Goal: Information Seeking & Learning: Compare options

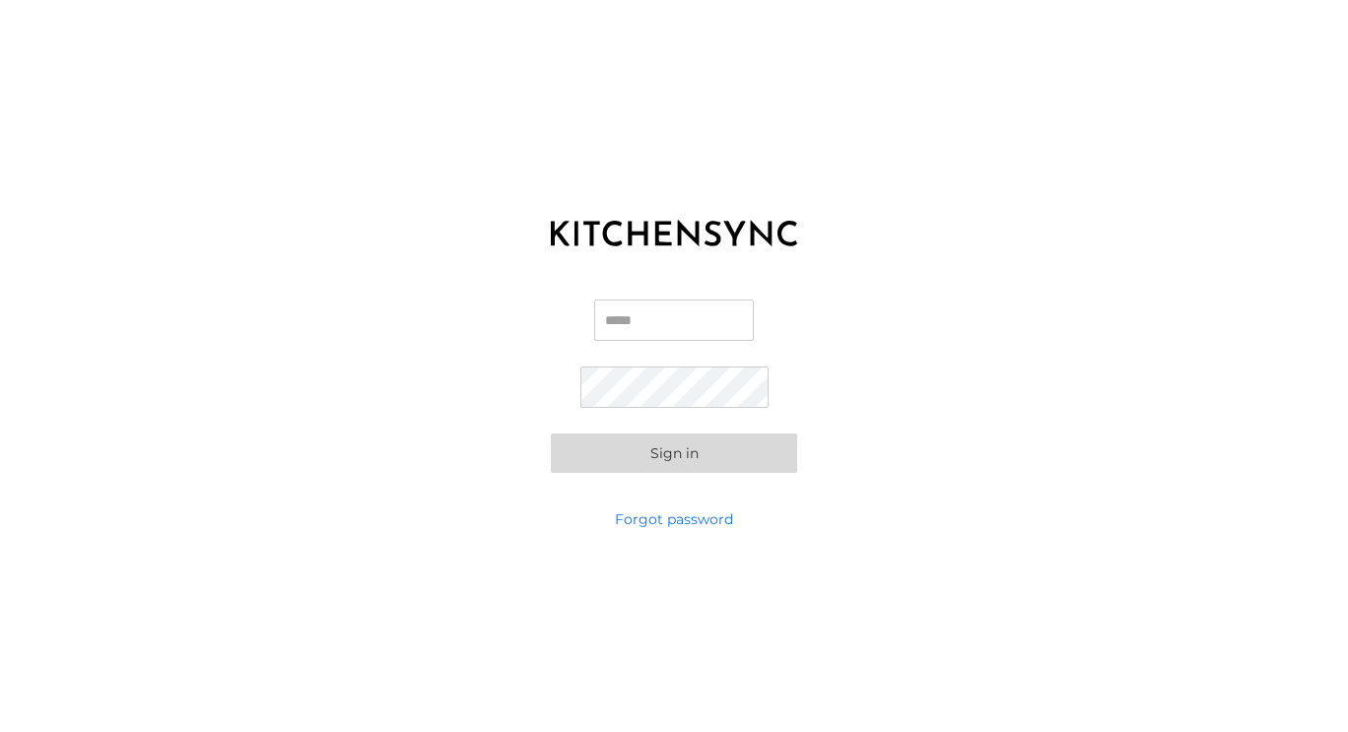
click at [697, 323] on input "Email" at bounding box center [674, 320] width 160 height 41
click at [522, 305] on div "Email Password Sign in" at bounding box center [674, 386] width 1348 height 246
click at [649, 331] on input "Email" at bounding box center [674, 320] width 160 height 41
type input "**********"
click at [551, 434] on button "Sign in" at bounding box center [674, 453] width 246 height 39
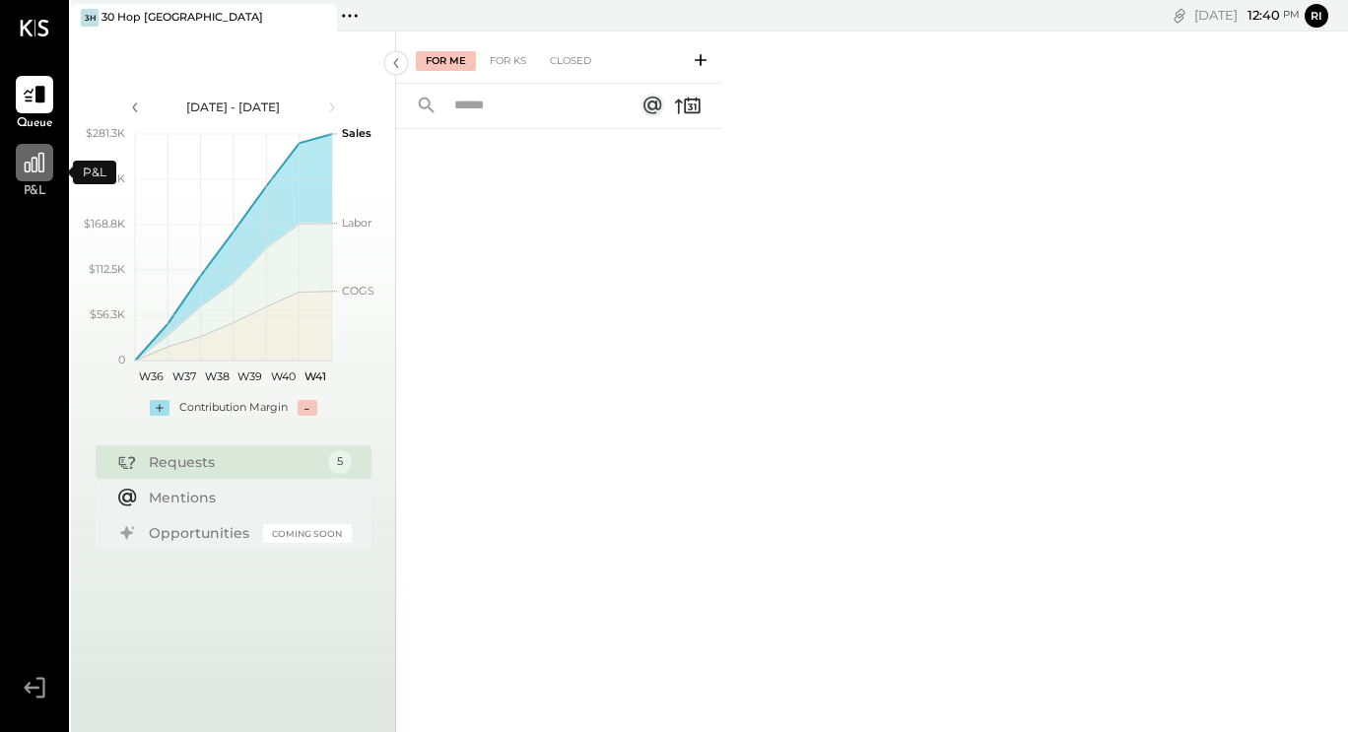
click at [33, 167] on icon at bounding box center [35, 163] width 26 height 26
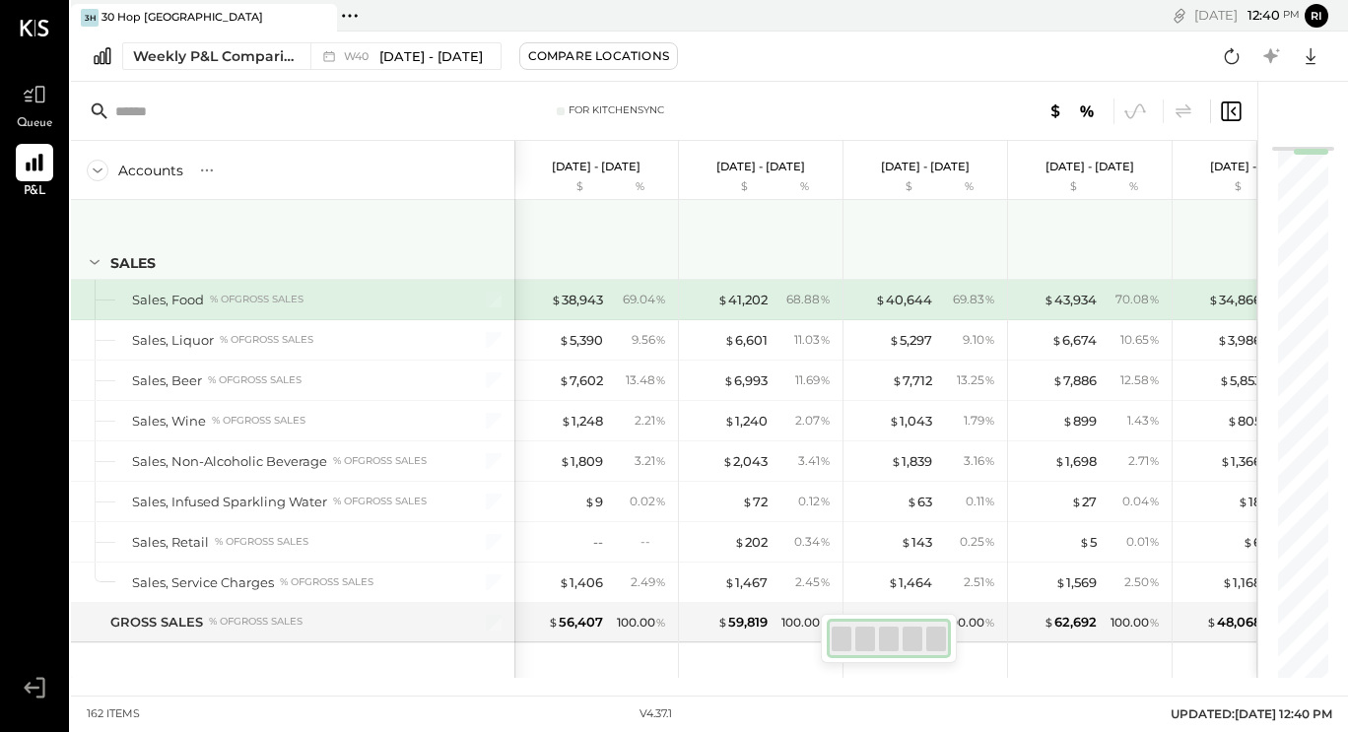
click at [100, 270] on icon at bounding box center [95, 262] width 22 height 22
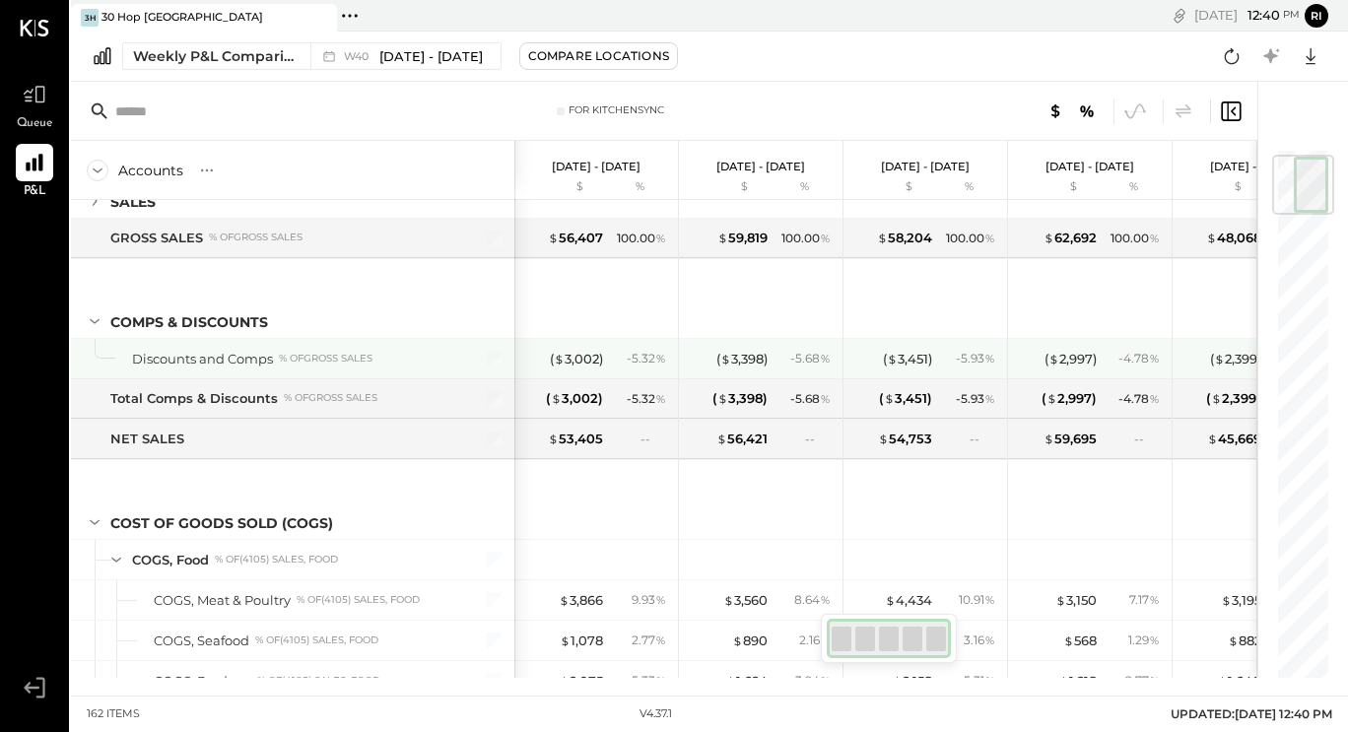
scroll to position [62, 0]
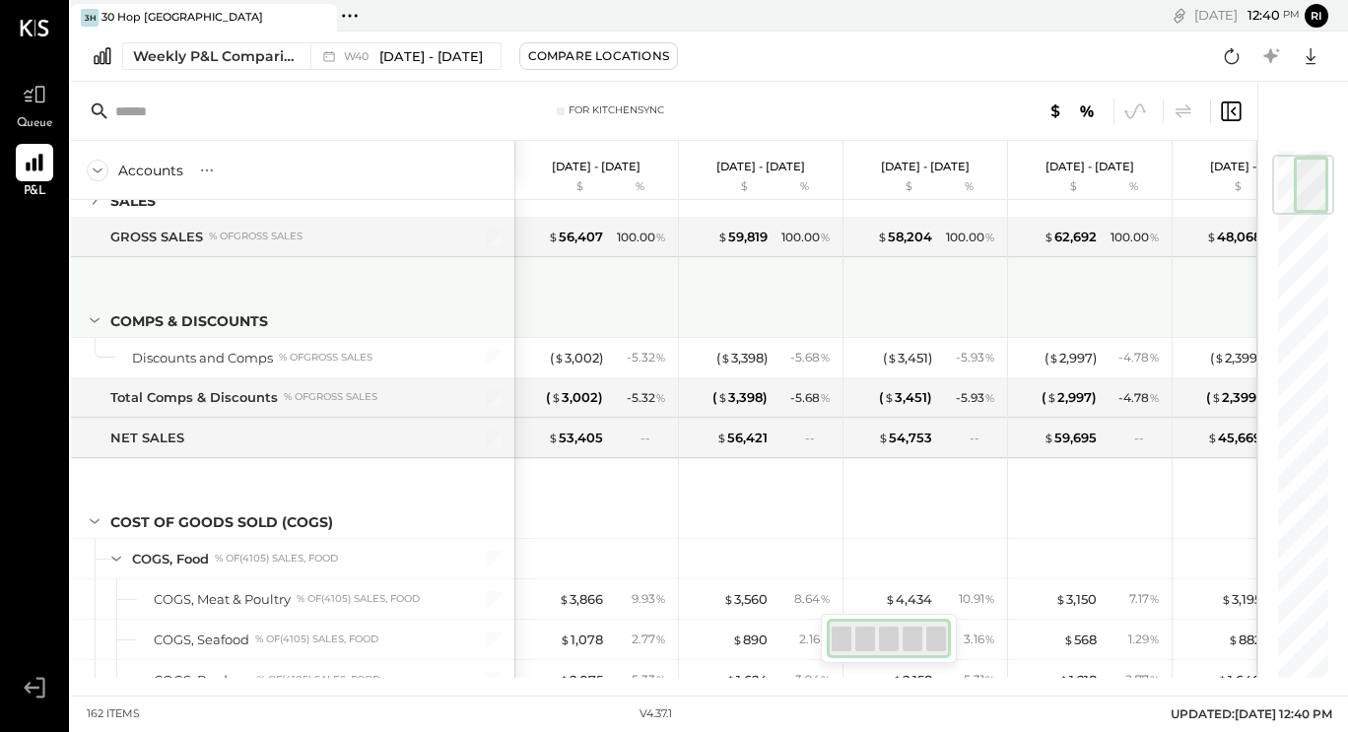
click at [88, 323] on icon at bounding box center [95, 320] width 22 height 22
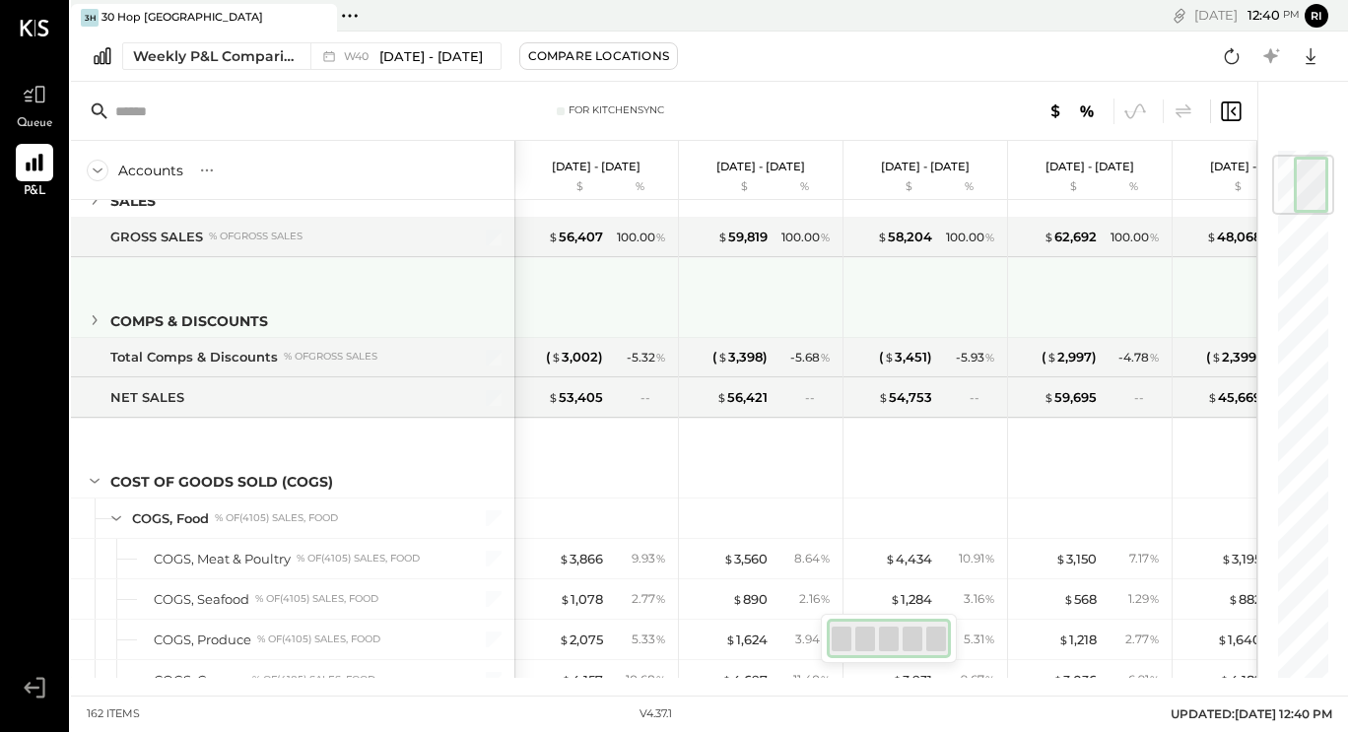
click at [88, 323] on icon at bounding box center [95, 320] width 22 height 22
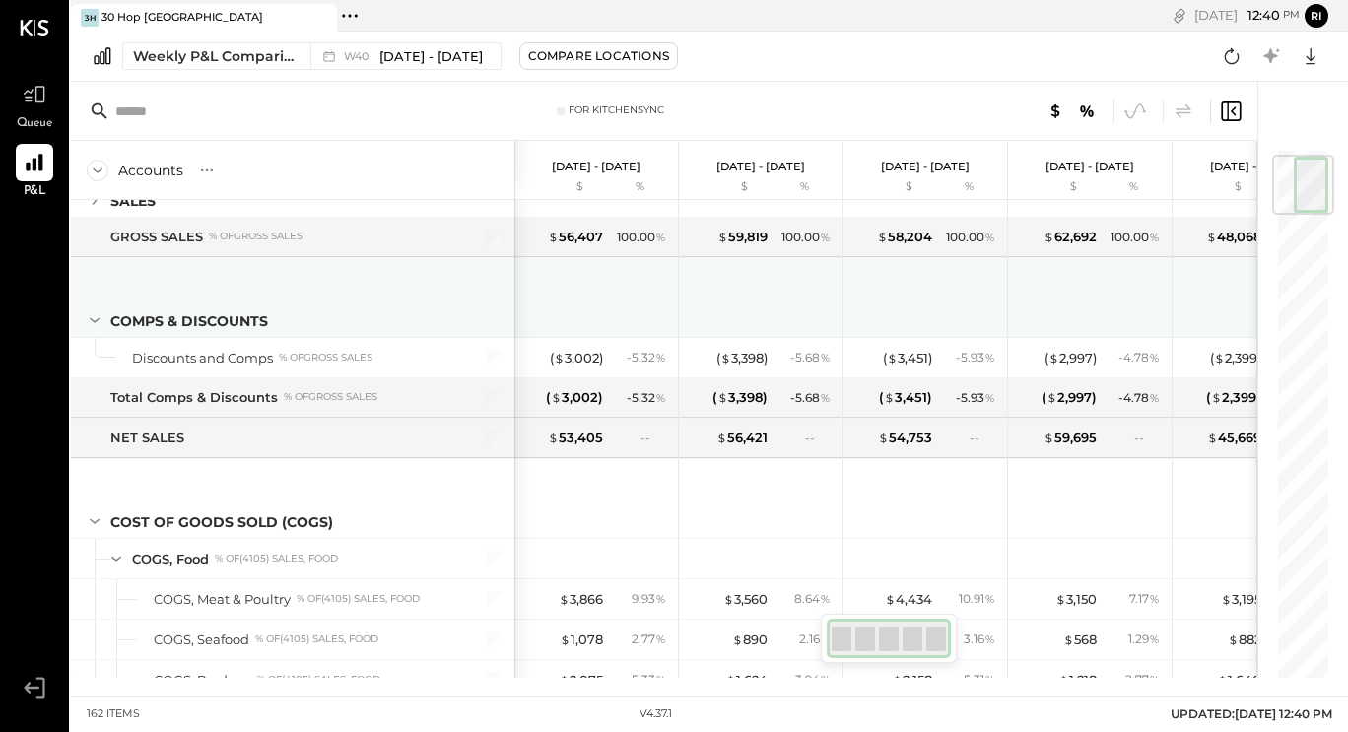
click at [88, 323] on icon at bounding box center [95, 320] width 22 height 22
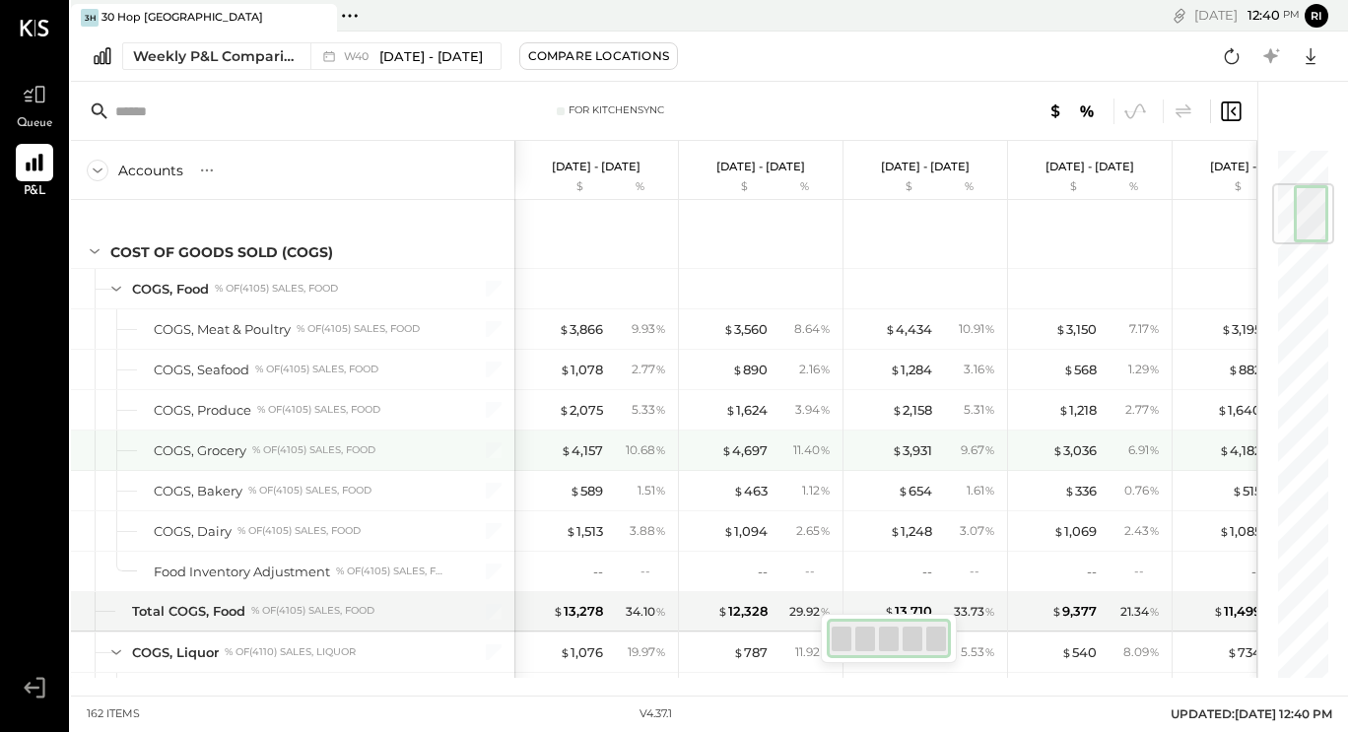
scroll to position [294, 0]
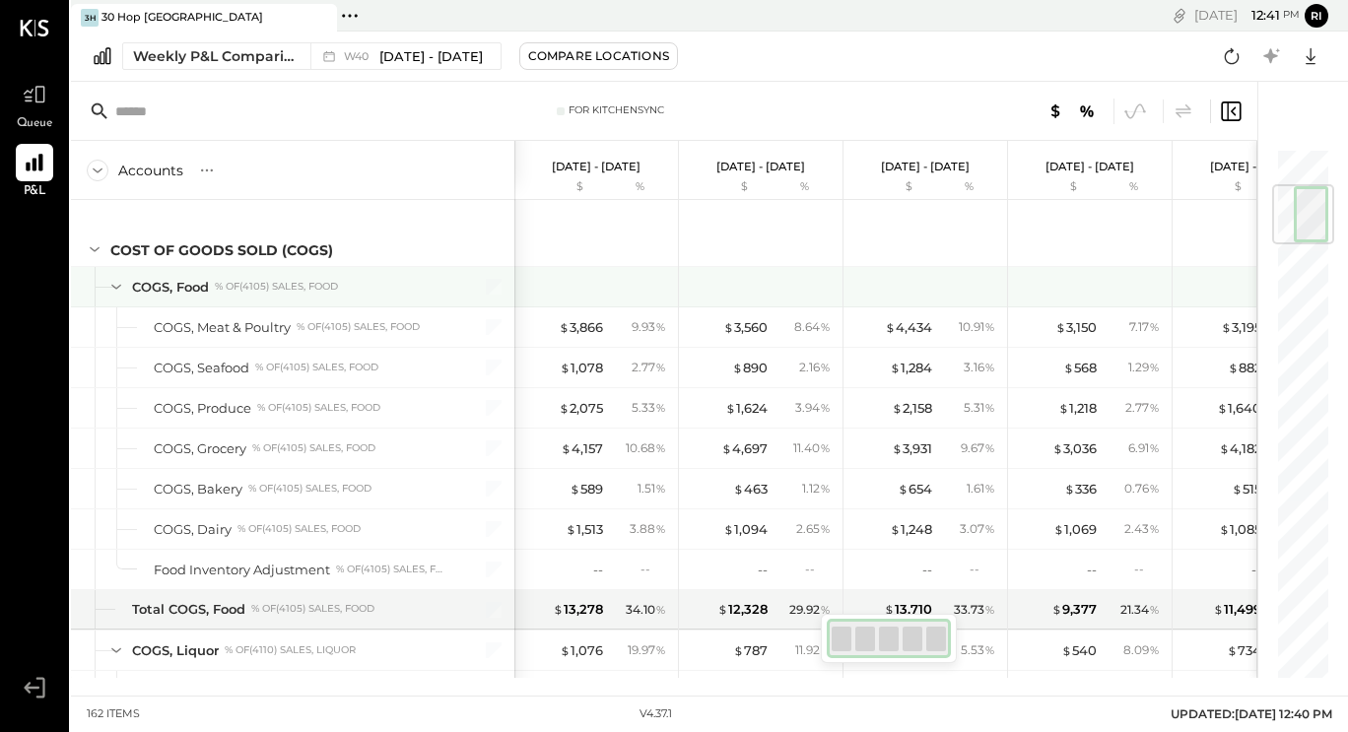
click at [115, 289] on icon at bounding box center [116, 287] width 22 height 22
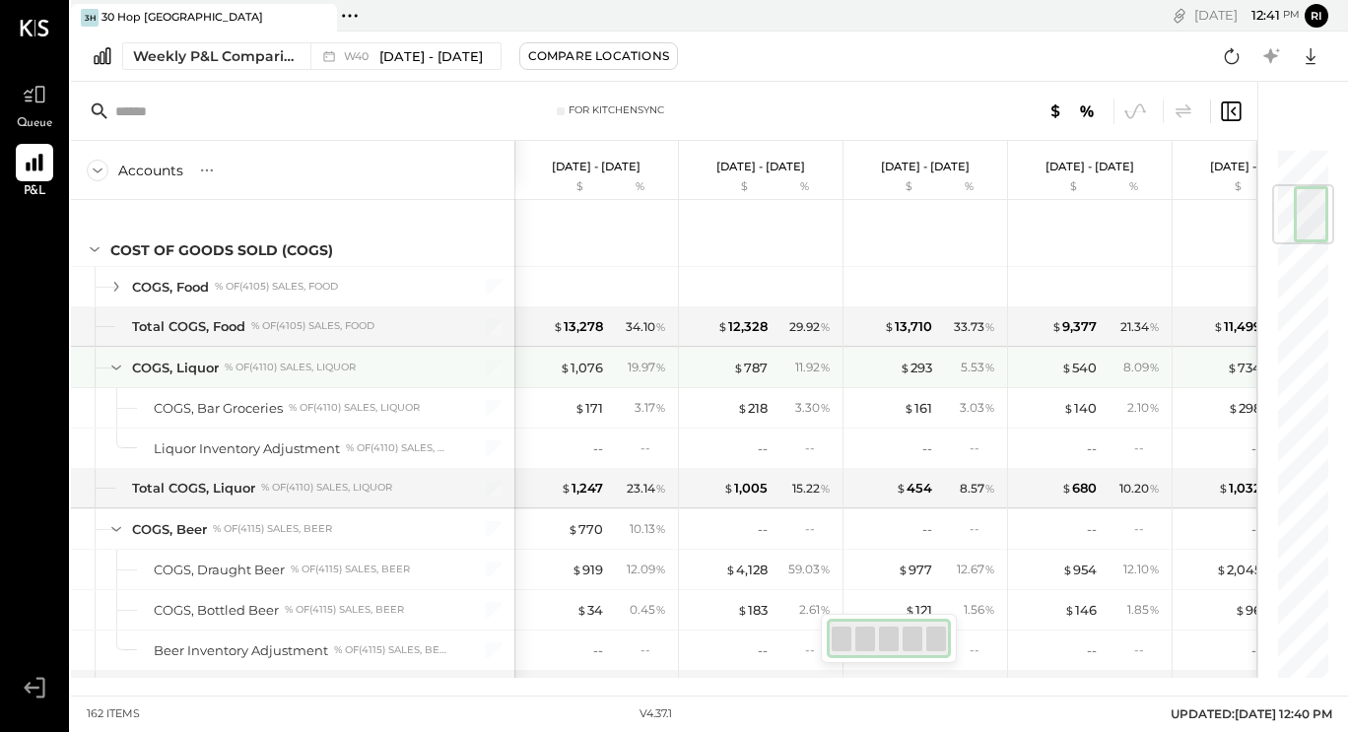
click at [117, 365] on icon at bounding box center [116, 368] width 22 height 22
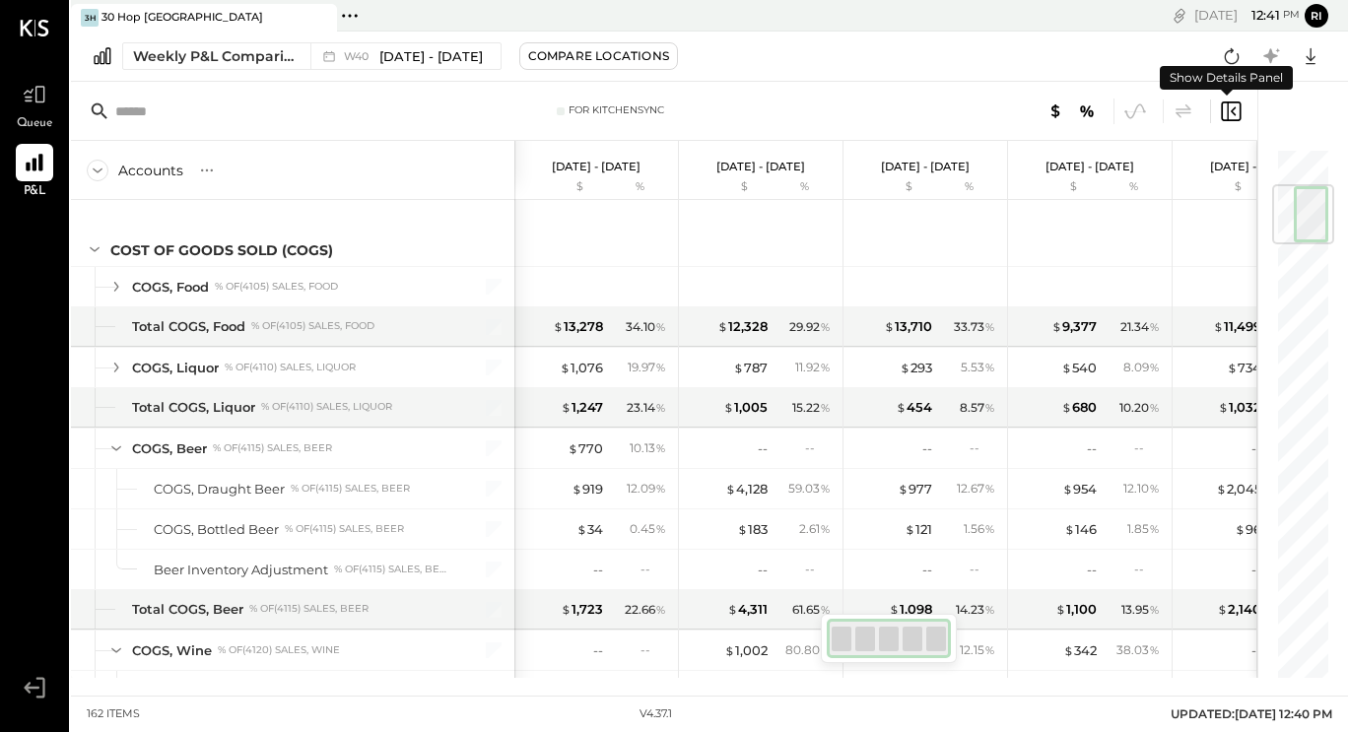
click at [1231, 110] on icon at bounding box center [1231, 112] width 24 height 24
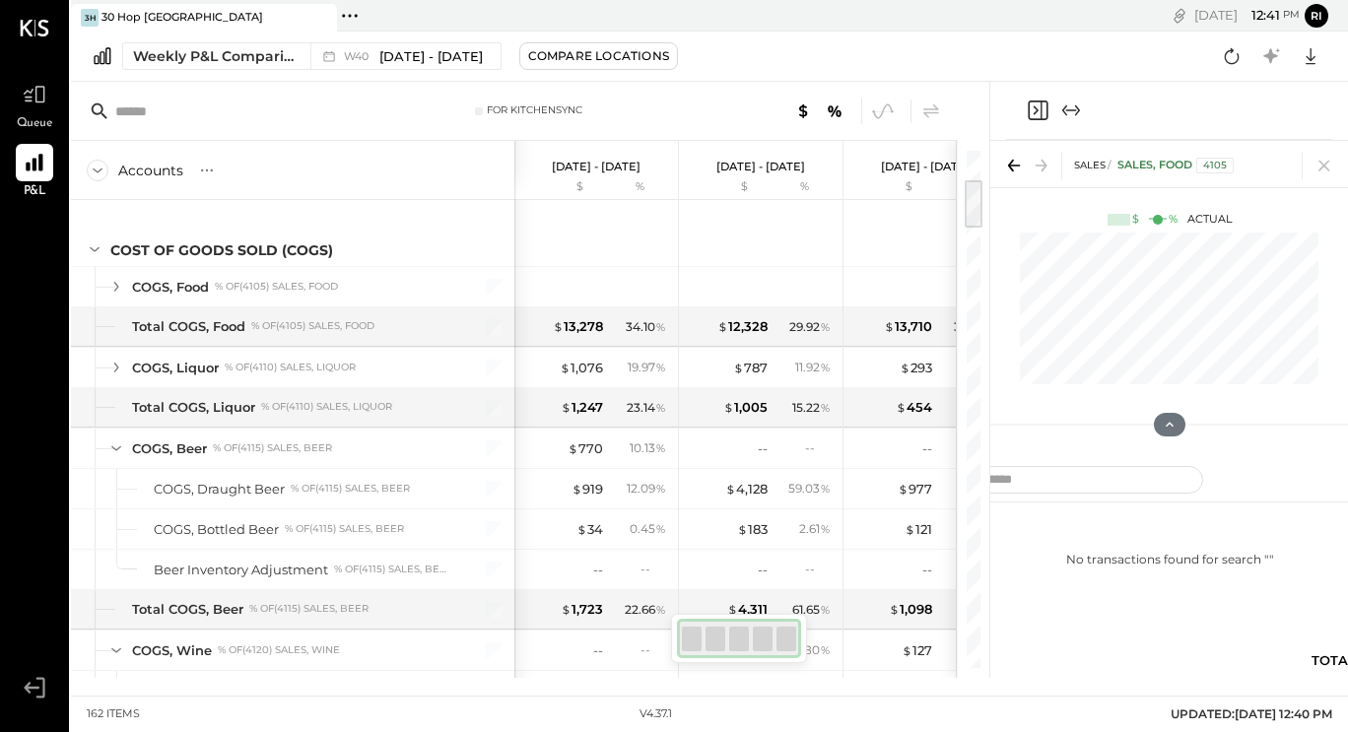
click at [1012, 161] on icon at bounding box center [1011, 166] width 6 height 12
click at [1013, 167] on icon at bounding box center [1014, 166] width 28 height 28
click at [1043, 168] on icon at bounding box center [1044, 166] width 6 height 12
click at [1171, 428] on icon at bounding box center [1170, 425] width 18 height 18
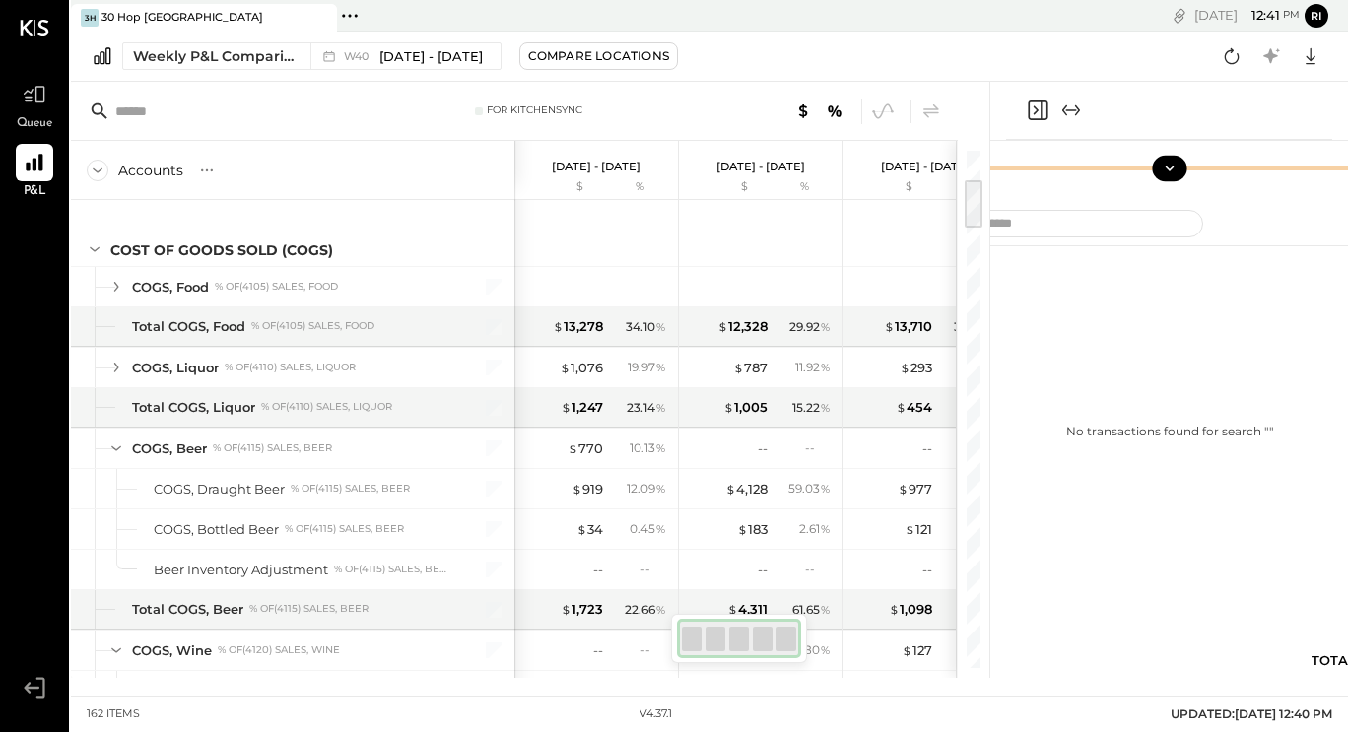
click at [1168, 167] on icon at bounding box center [1170, 169] width 18 height 18
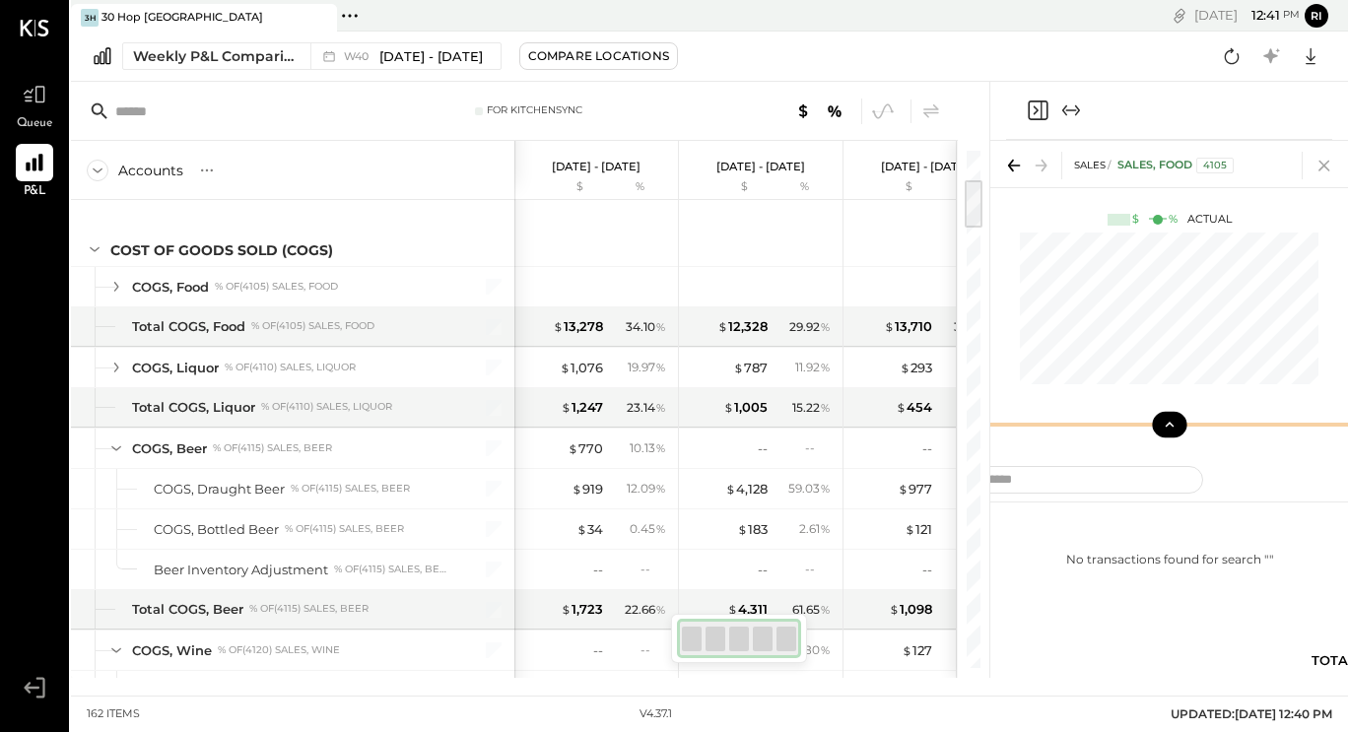
click at [1324, 162] on icon at bounding box center [1324, 166] width 28 height 28
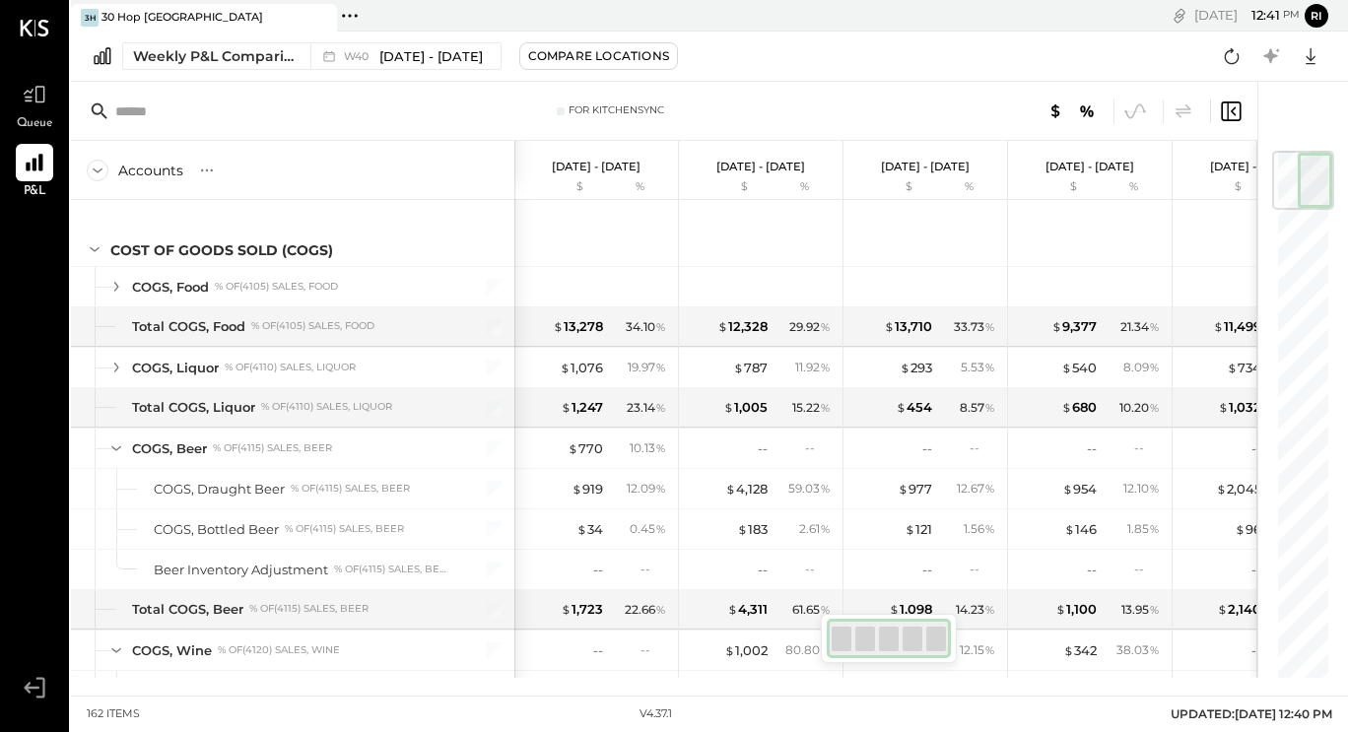
click at [922, 109] on div at bounding box center [1016, 112] width 452 height 26
click at [218, 63] on div "Weekly P&L Comparison" at bounding box center [216, 56] width 166 height 20
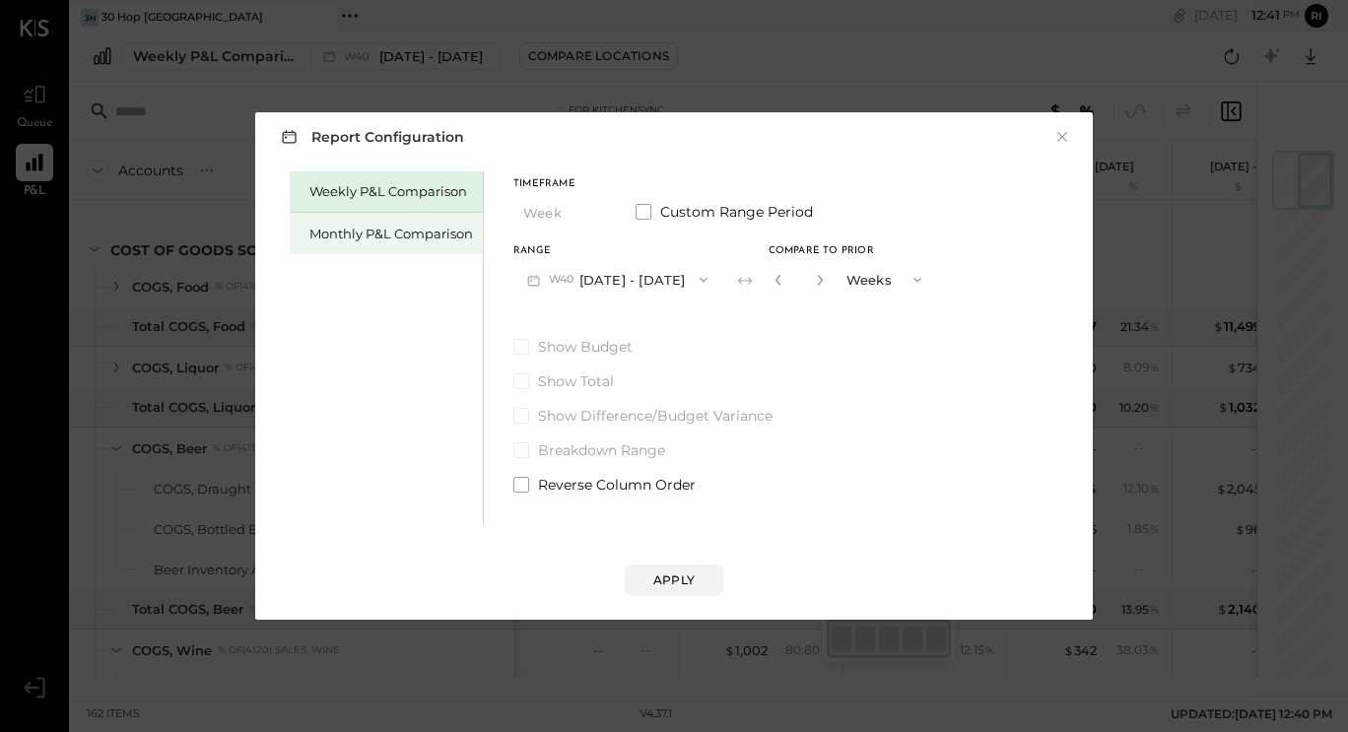
click at [397, 242] on div "Monthly P&L Comparison" at bounding box center [391, 234] width 164 height 19
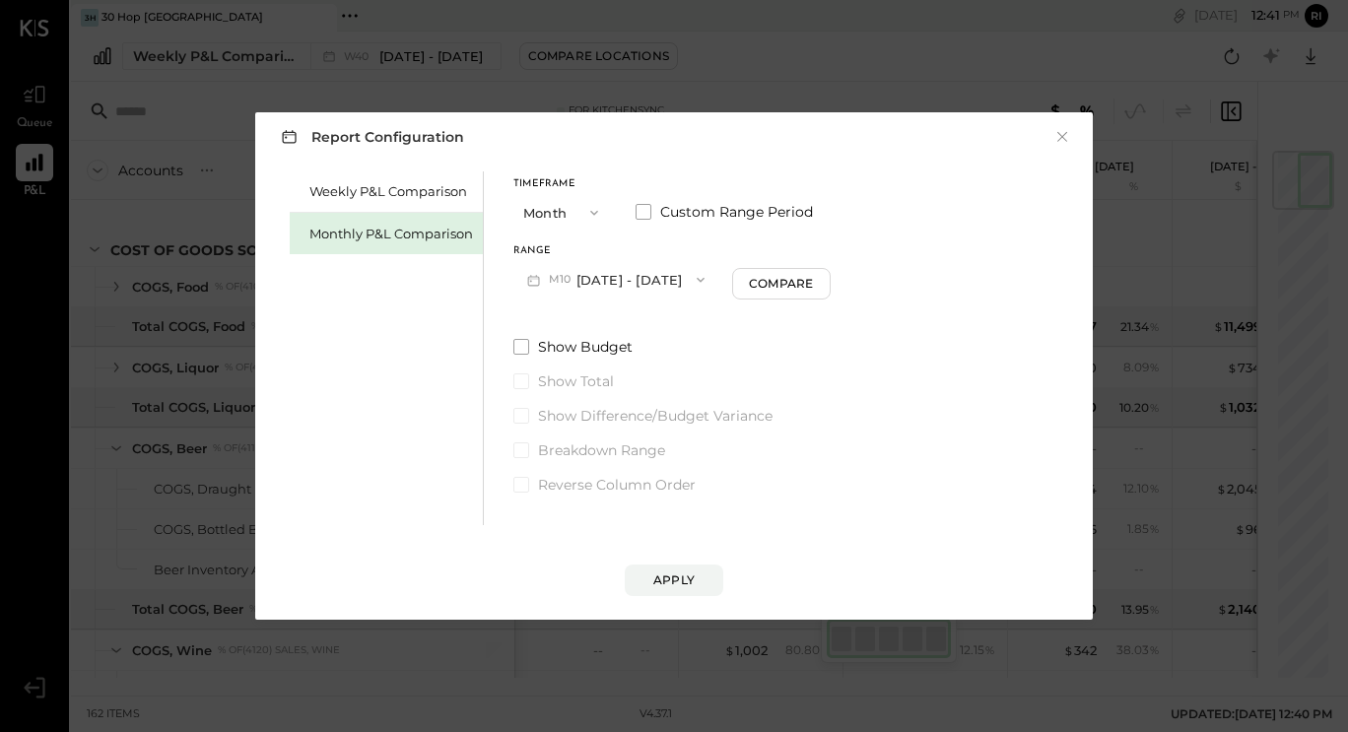
click at [693, 284] on icon "button" at bounding box center [701, 280] width 16 height 16
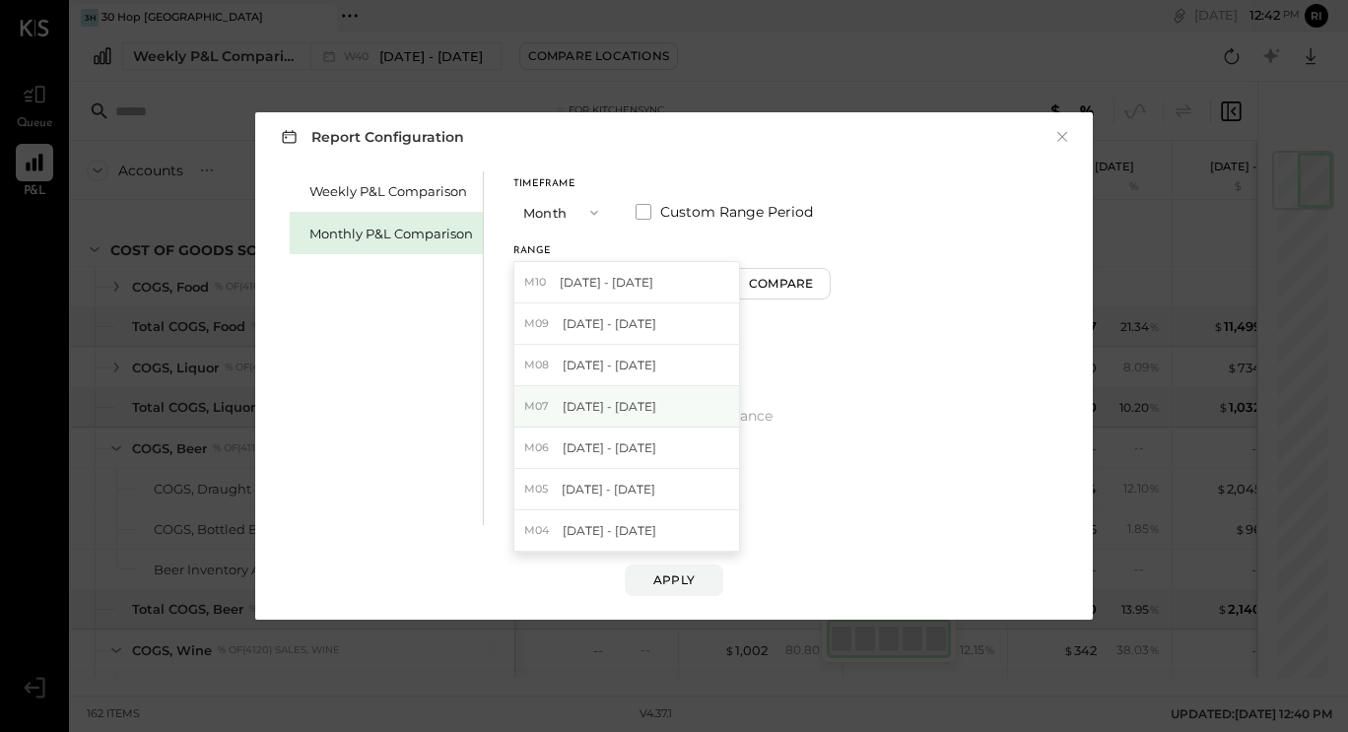
click at [616, 401] on span "[DATE] - [DATE]" at bounding box center [610, 406] width 94 height 17
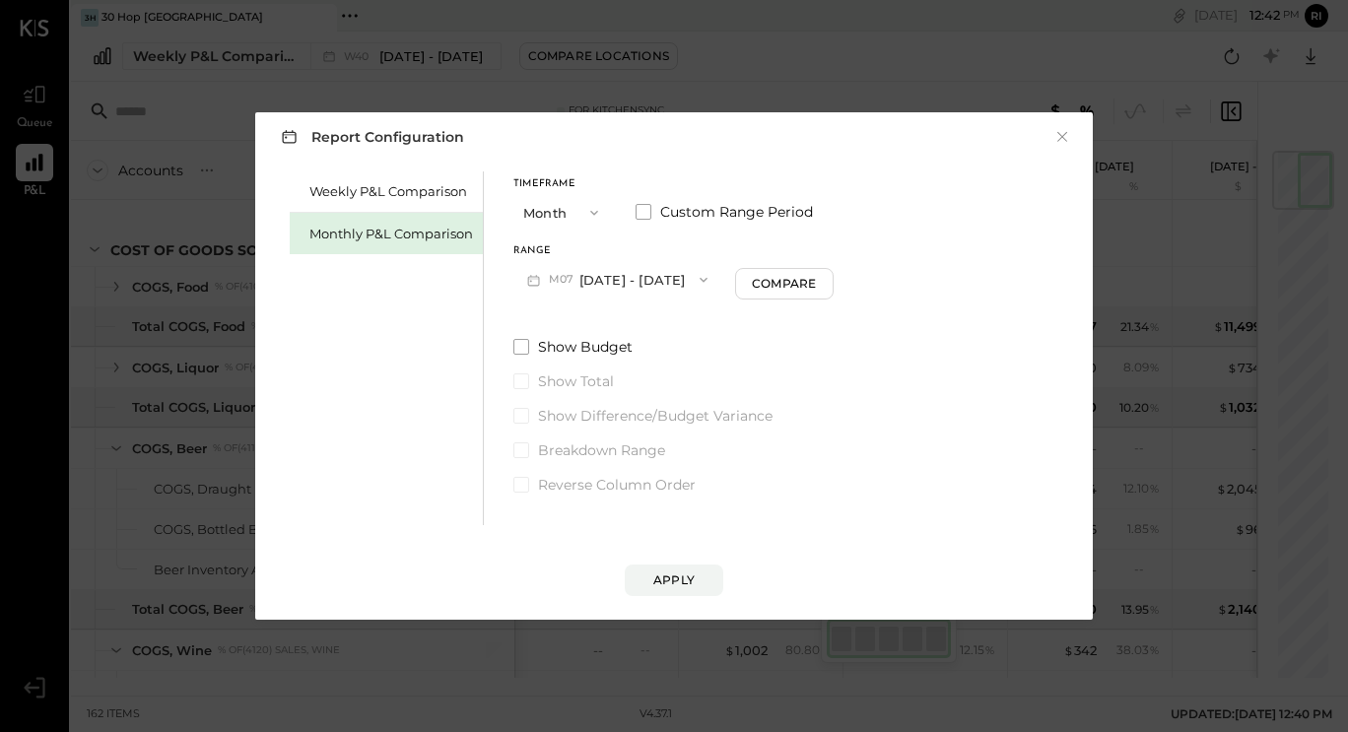
click at [588, 219] on icon "button" at bounding box center [594, 213] width 16 height 16
click at [577, 239] on div "Quarter" at bounding box center [562, 248] width 97 height 35
click at [659, 282] on button "Q4 [DATE] - [DATE]" at bounding box center [612, 279] width 198 height 36
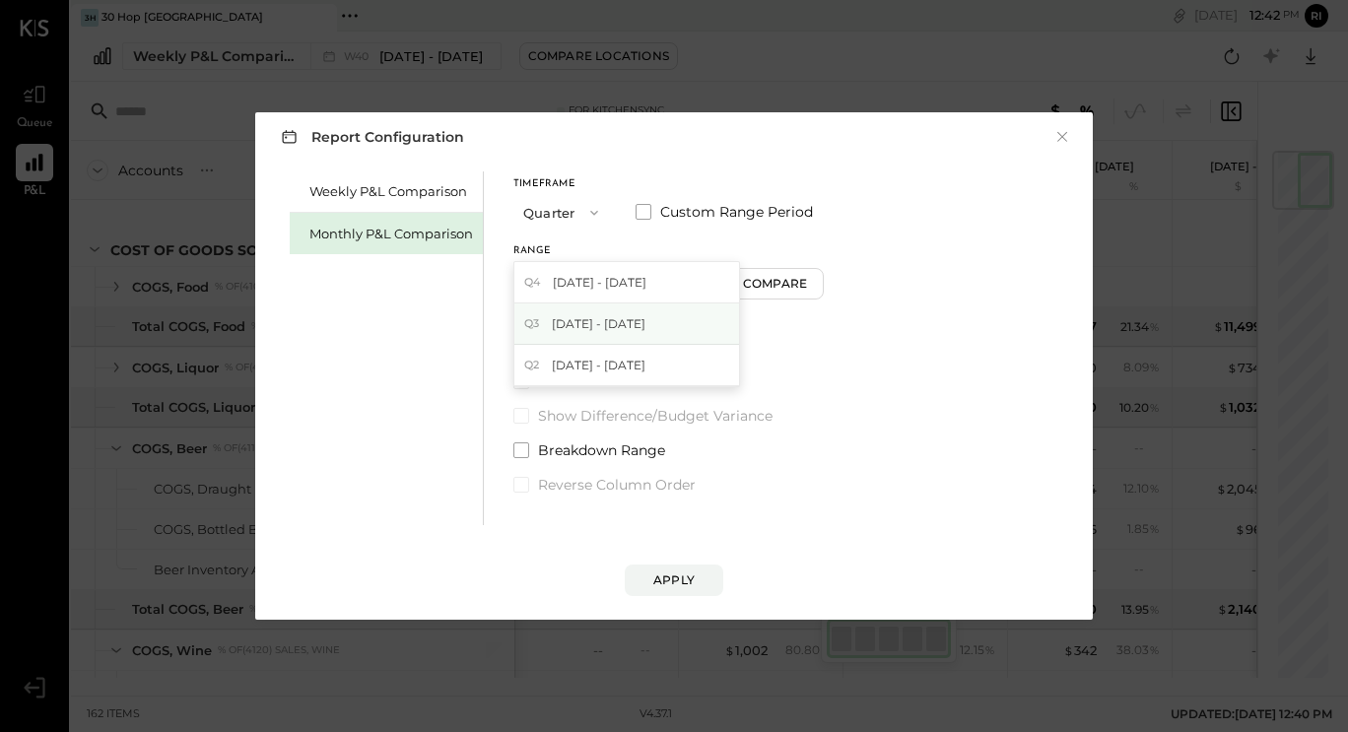
click at [609, 327] on span "[DATE] - [DATE]" at bounding box center [599, 323] width 94 height 17
click at [640, 284] on button "Q3 [DATE] - [DATE]" at bounding box center [611, 279] width 197 height 36
click at [839, 358] on div "Weekly P&L Comparison Monthly P&L Comparison Timeframe Quarter Custom Range Per…" at bounding box center [674, 346] width 798 height 359
click at [529, 346] on label "Show Budget" at bounding box center [667, 347] width 309 height 20
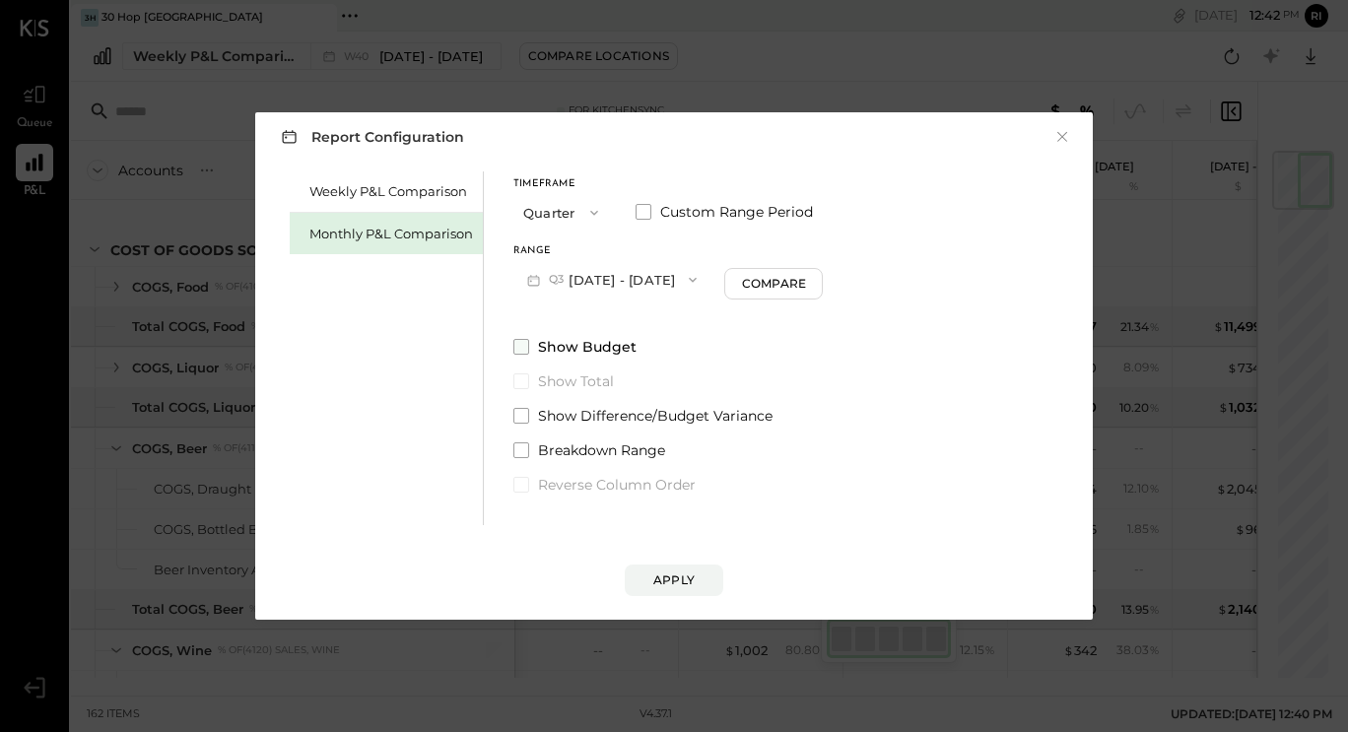
click at [525, 345] on span at bounding box center [521, 347] width 16 height 16
click at [802, 294] on button "Compare" at bounding box center [773, 284] width 99 height 32
click at [819, 249] on span "Compare to Prior" at bounding box center [810, 251] width 105 height 10
click at [893, 283] on button "Quarters" at bounding box center [879, 279] width 104 height 36
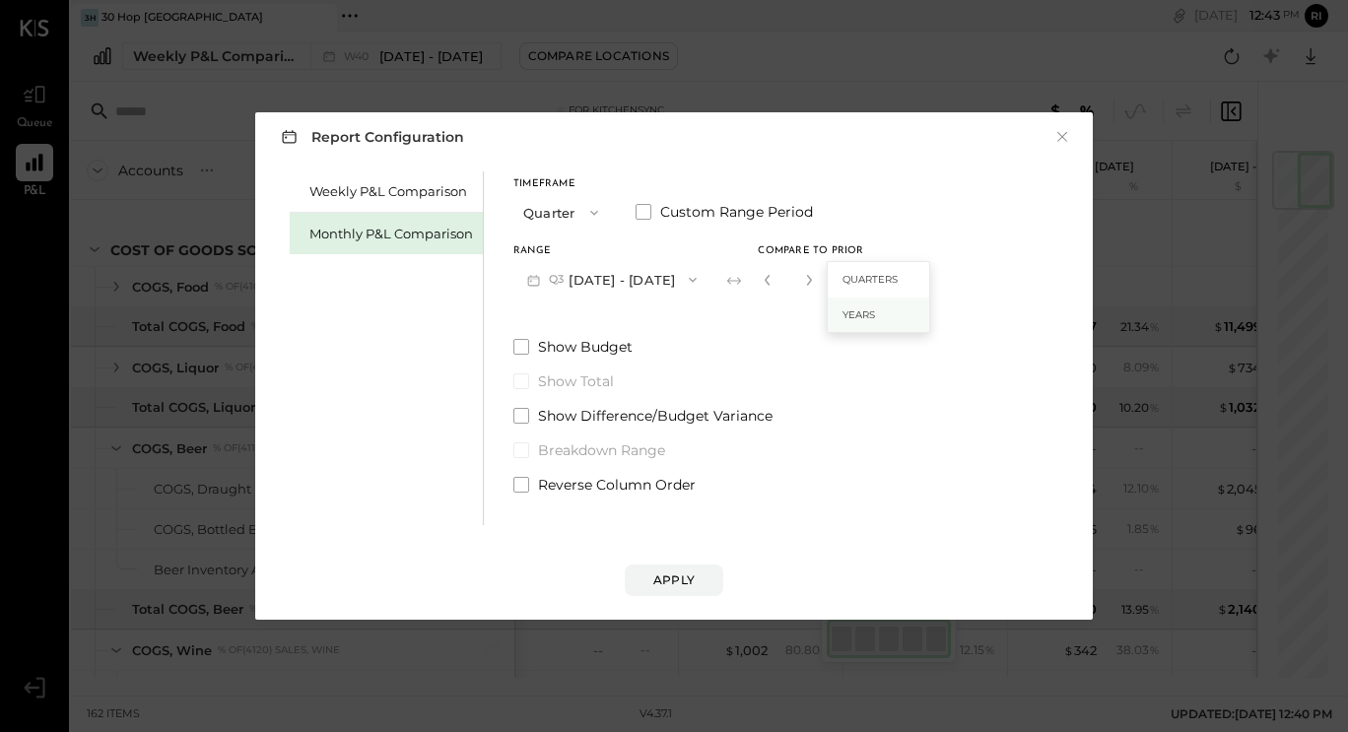
click at [898, 308] on div "Years" at bounding box center [879, 315] width 102 height 35
click at [528, 250] on div "Range" at bounding box center [611, 251] width 197 height 10
click at [861, 242] on div "Timeframe Quarter Custom Range Period Range Q3 [DATE] - [DATE] Compare to Prior…" at bounding box center [719, 238] width 412 height 118
click at [818, 251] on span "Compare to Prior" at bounding box center [810, 251] width 105 height 10
click at [547, 213] on button "Quarter" at bounding box center [562, 212] width 99 height 36
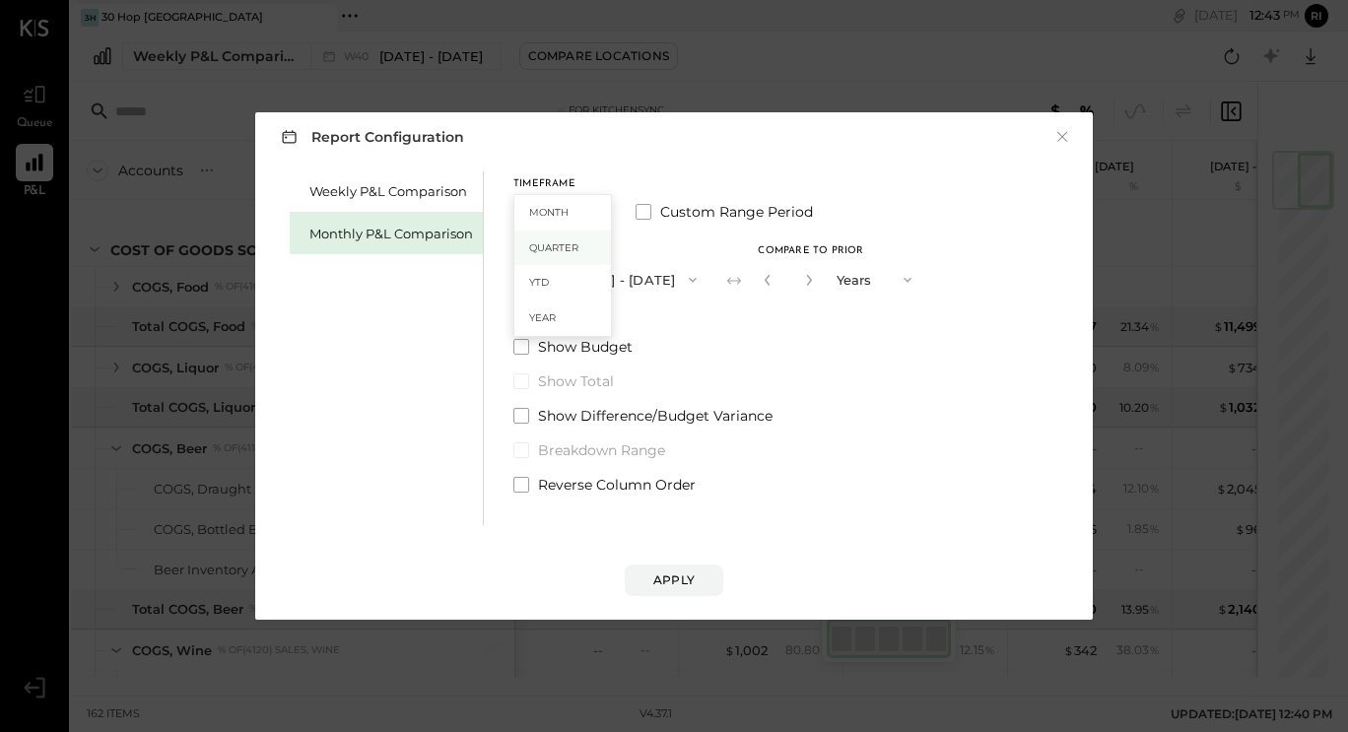
click at [575, 242] on span "Quarter" at bounding box center [553, 247] width 49 height 13
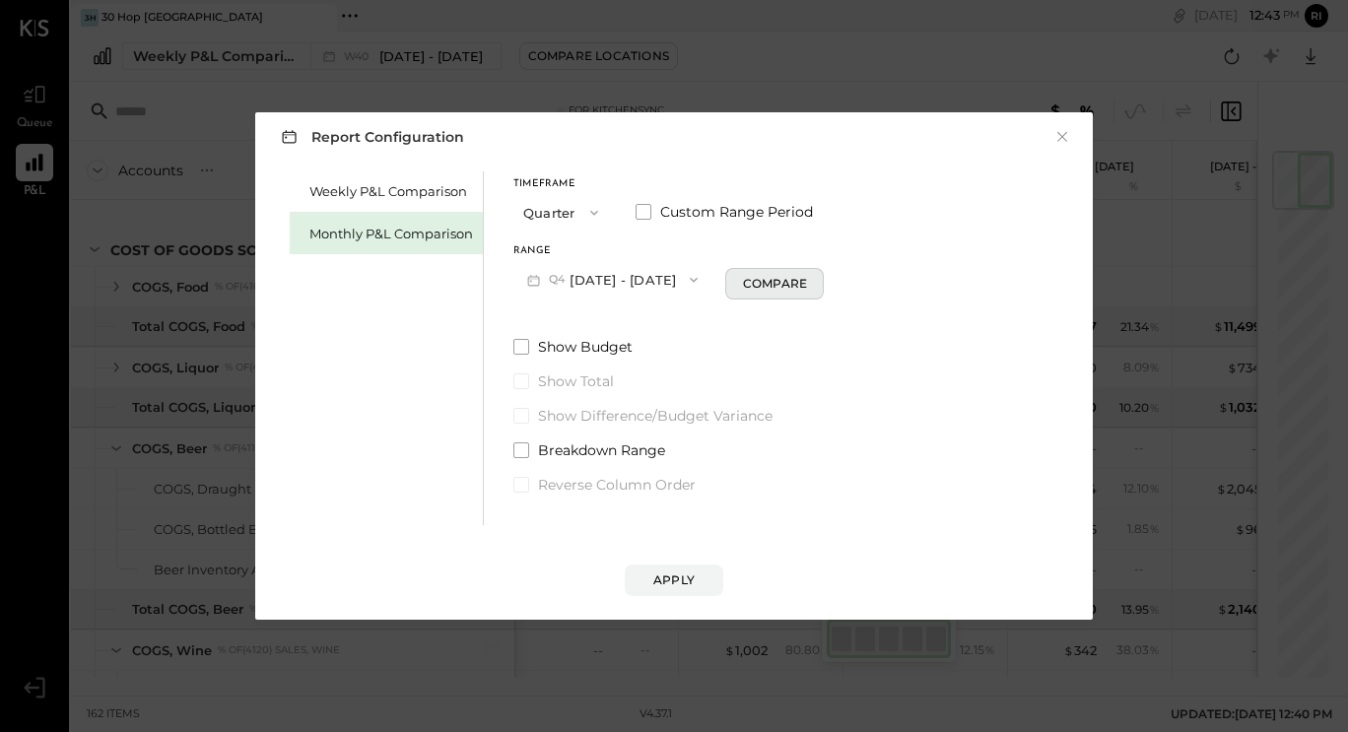
click at [770, 281] on div "Compare" at bounding box center [775, 283] width 64 height 17
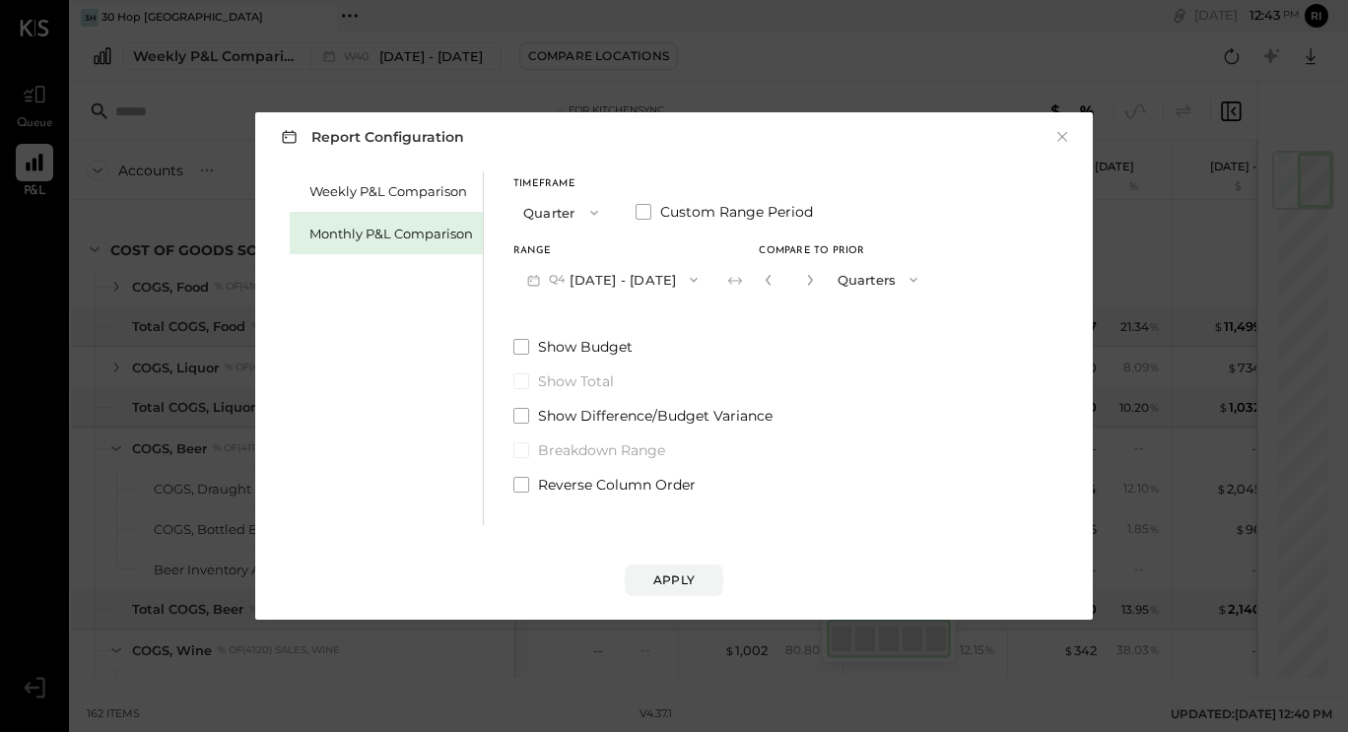
click at [915, 314] on div "Timeframe Quarter Custom Range Period Range Q4 [DATE] - [DATE] Compare to Prior…" at bounding box center [722, 332] width 418 height 323
click at [887, 274] on button "Quarters" at bounding box center [880, 279] width 104 height 36
click at [881, 386] on label "Show Total" at bounding box center [722, 381] width 418 height 20
click at [802, 279] on input "*" at bounding box center [789, 279] width 26 height 33
click at [816, 283] on icon "button" at bounding box center [810, 280] width 12 height 12
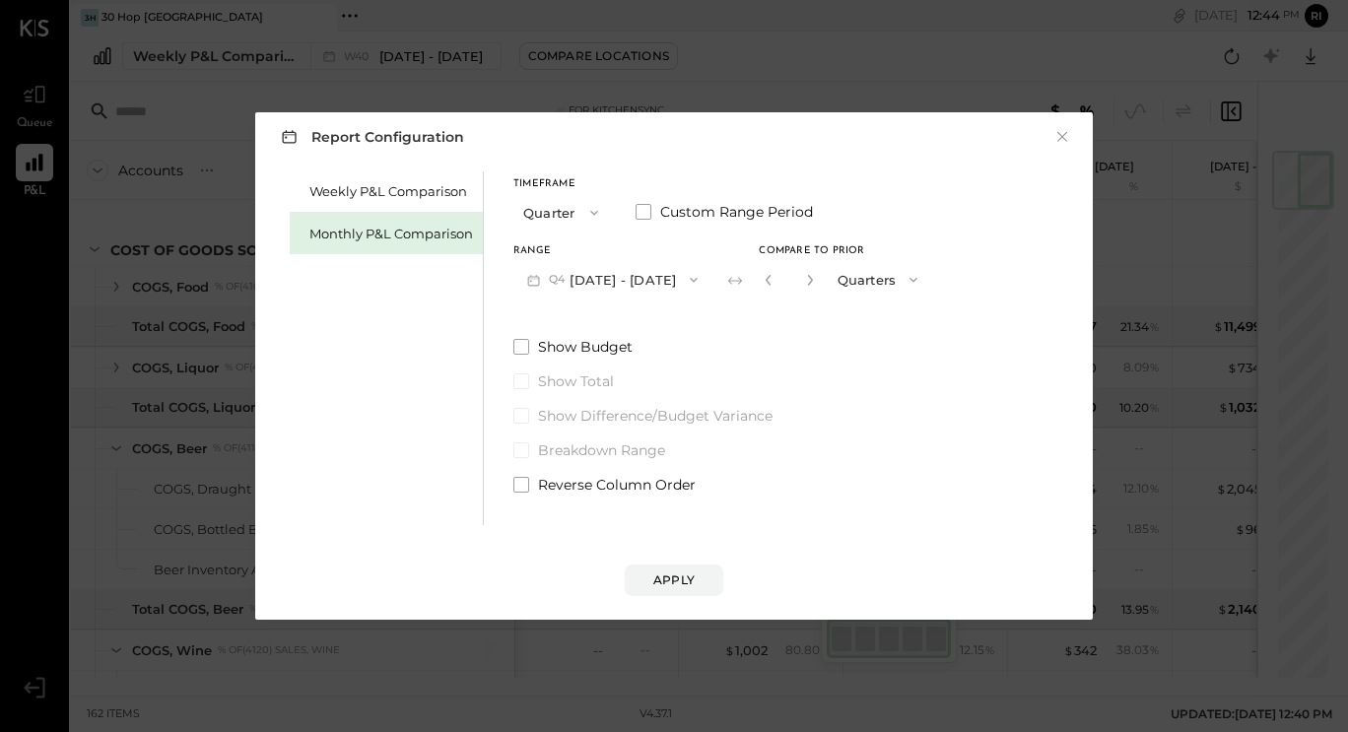
click at [878, 273] on button "Quarters" at bounding box center [880, 279] width 104 height 36
click at [876, 319] on span "Years" at bounding box center [859, 314] width 33 height 13
click at [774, 281] on icon "button" at bounding box center [769, 280] width 12 height 12
click at [816, 279] on icon "button" at bounding box center [810, 280] width 12 height 12
click at [813, 278] on icon "button" at bounding box center [810, 280] width 5 height 11
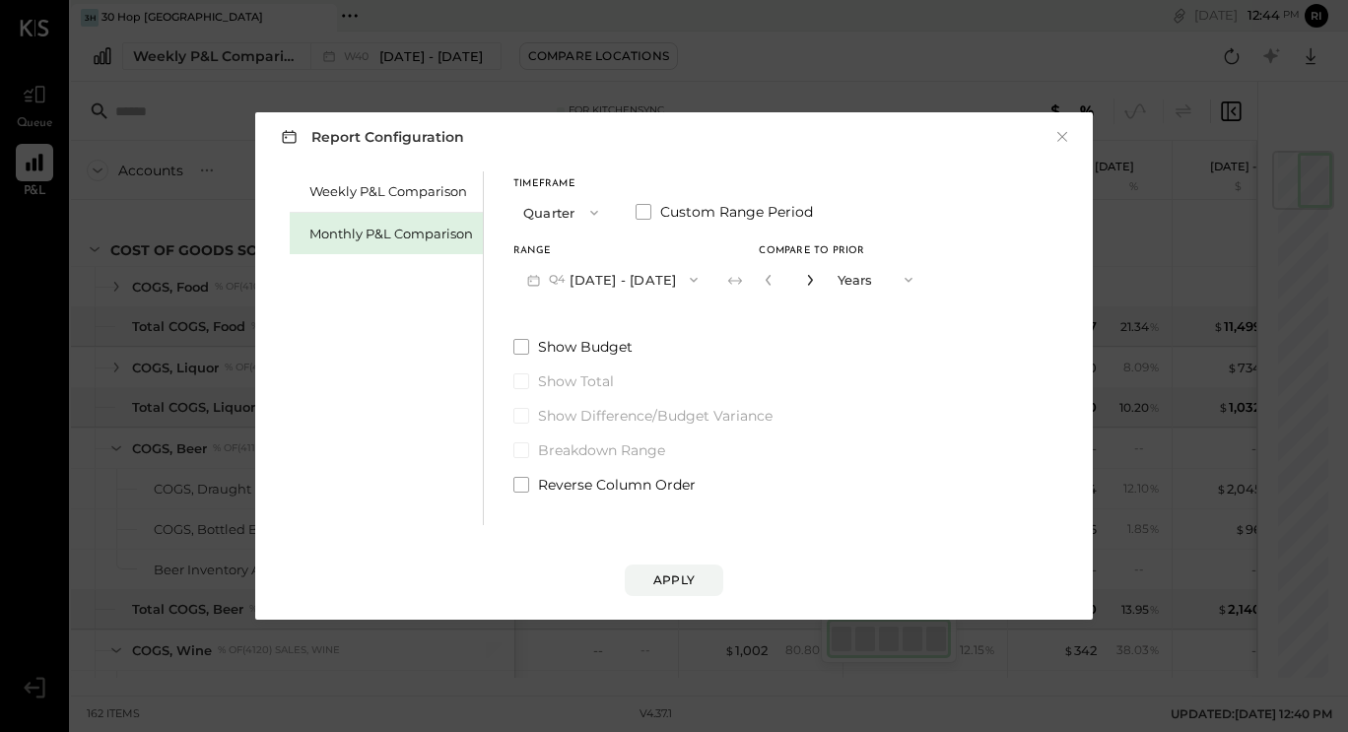
click at [813, 278] on icon "button" at bounding box center [810, 280] width 5 height 11
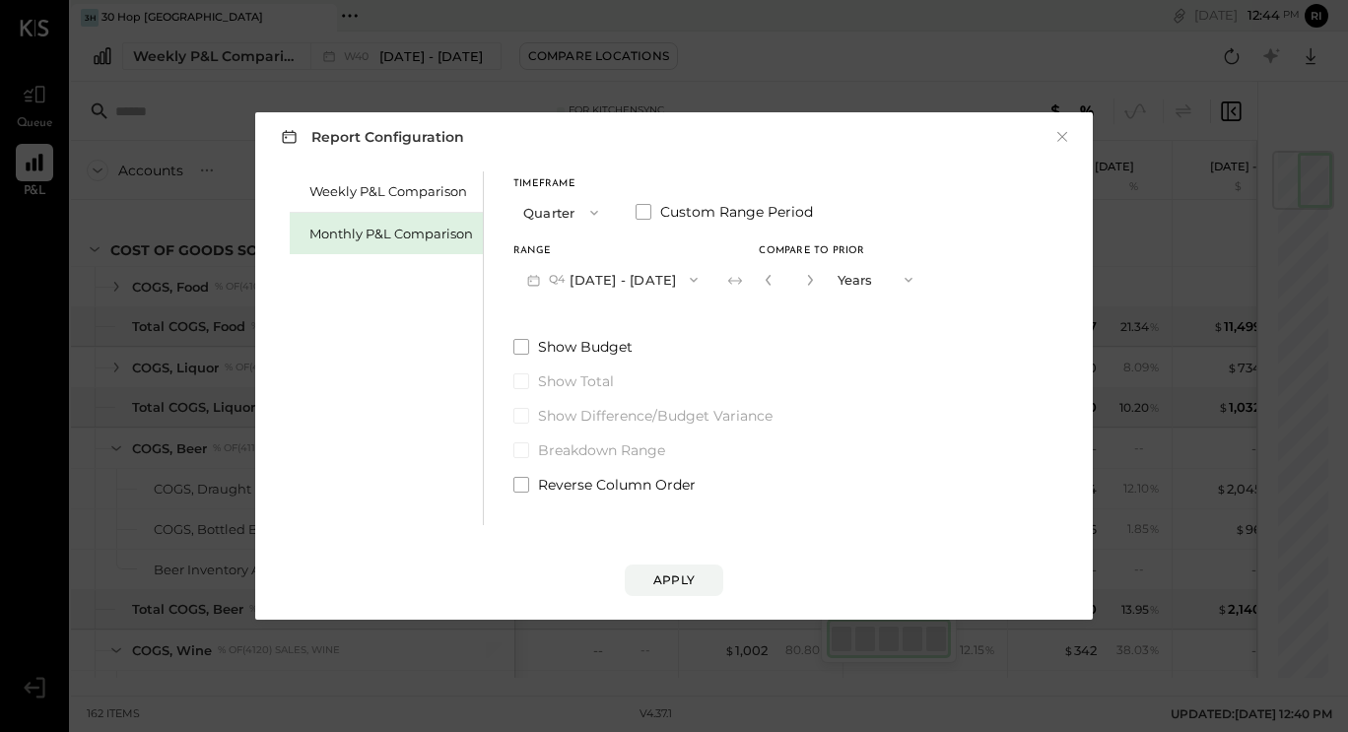
click at [776, 278] on button "button" at bounding box center [769, 280] width 16 height 22
click at [774, 279] on icon "button" at bounding box center [769, 280] width 12 height 12
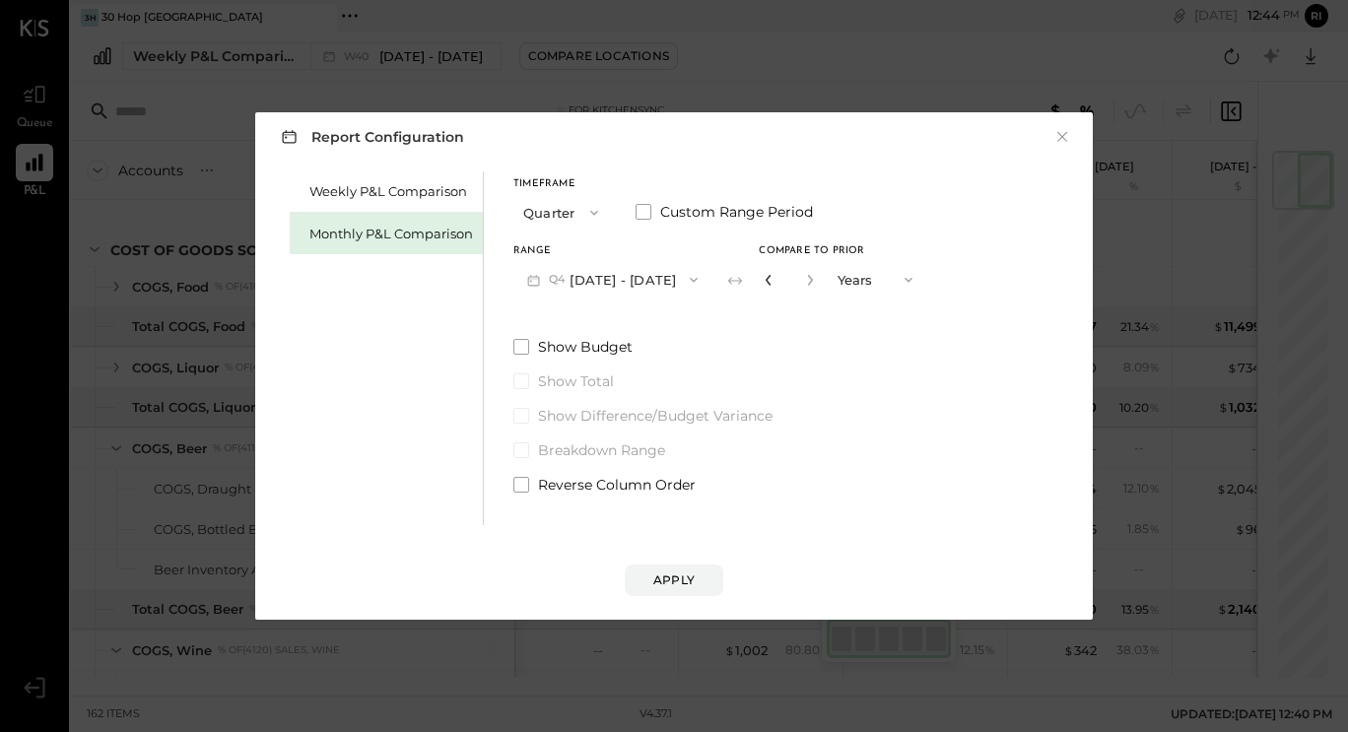
click at [774, 279] on icon "button" at bounding box center [769, 280] width 12 height 12
type input "*"
click at [774, 279] on icon "button" at bounding box center [769, 280] width 12 height 12
click at [792, 279] on div "Compare" at bounding box center [775, 283] width 64 height 17
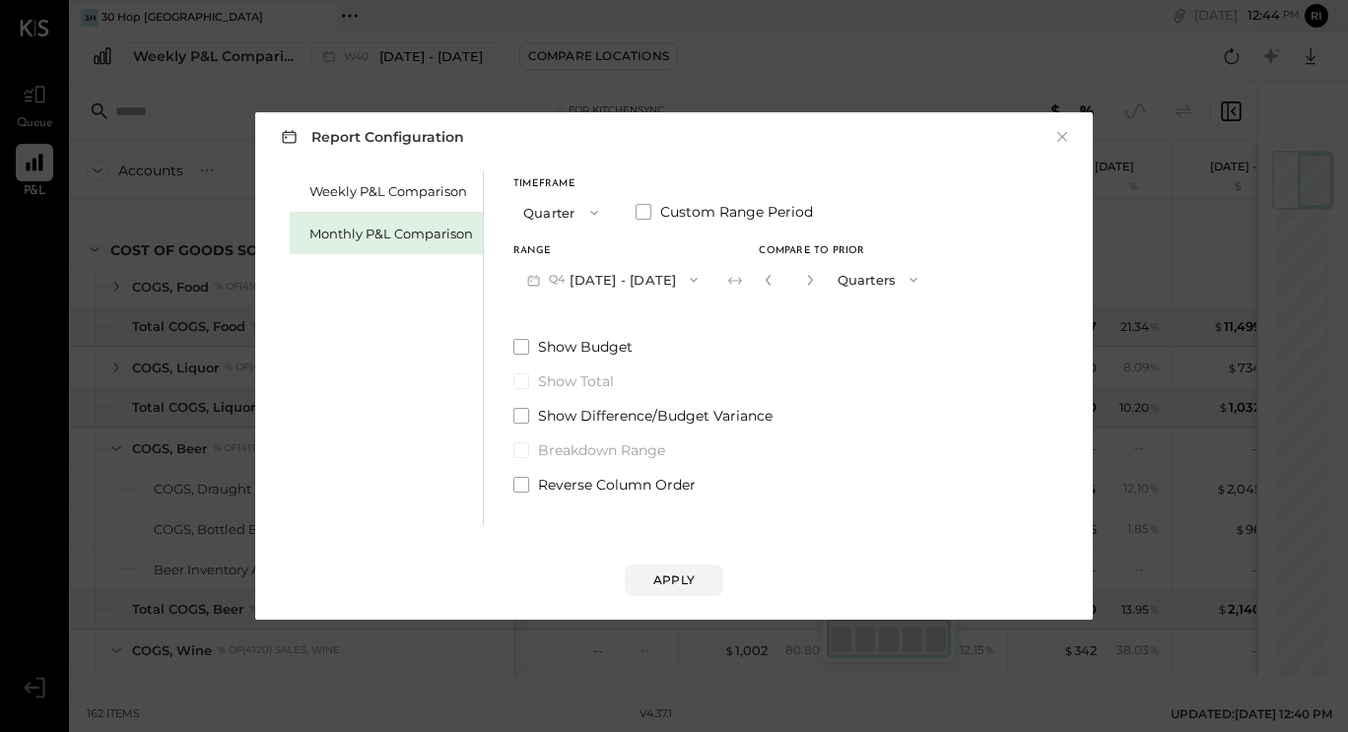
click at [865, 273] on button "Quarters" at bounding box center [880, 279] width 104 height 36
click at [876, 310] on span "Years" at bounding box center [859, 314] width 33 height 13
click at [664, 590] on button "Apply" at bounding box center [674, 581] width 99 height 32
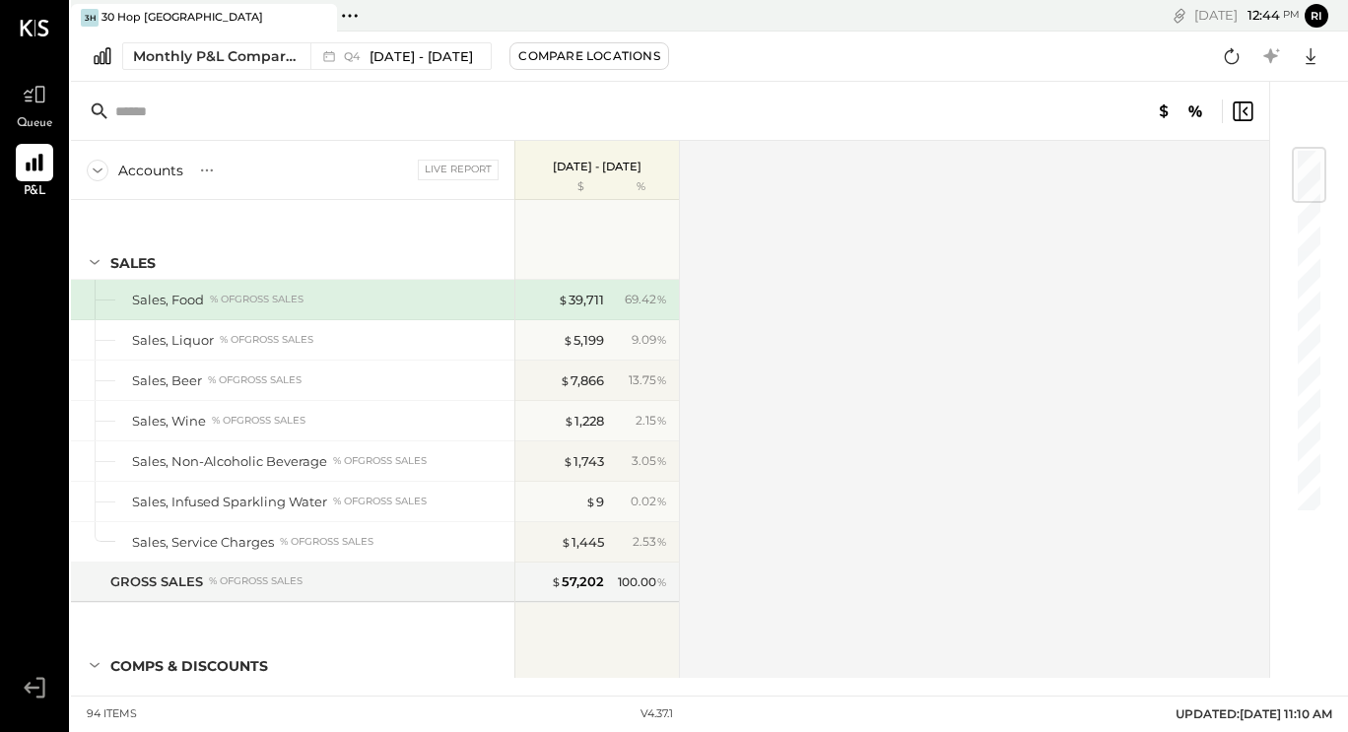
click at [615, 167] on p "[DATE] - [DATE]" at bounding box center [597, 167] width 89 height 14
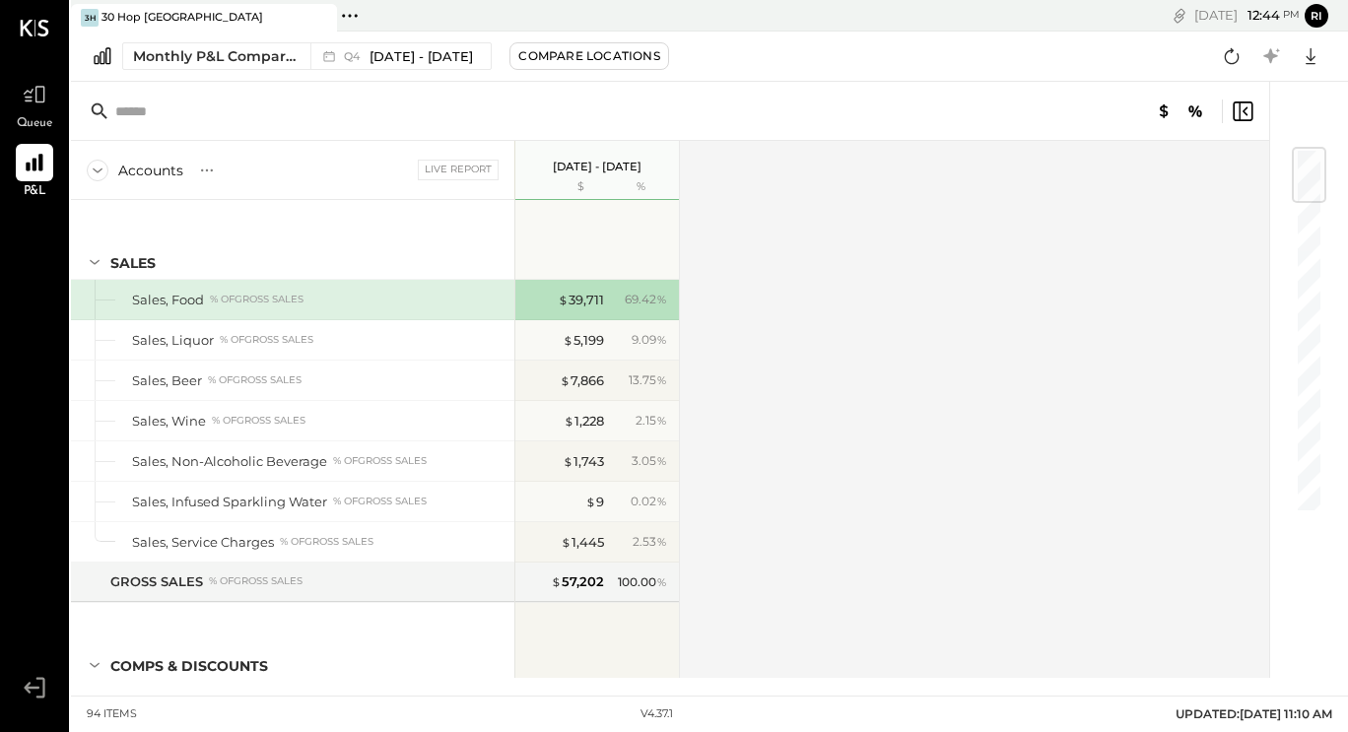
click at [576, 166] on p "[DATE] - [DATE]" at bounding box center [597, 167] width 89 height 14
click at [212, 172] on icon at bounding box center [207, 171] width 20 height 20
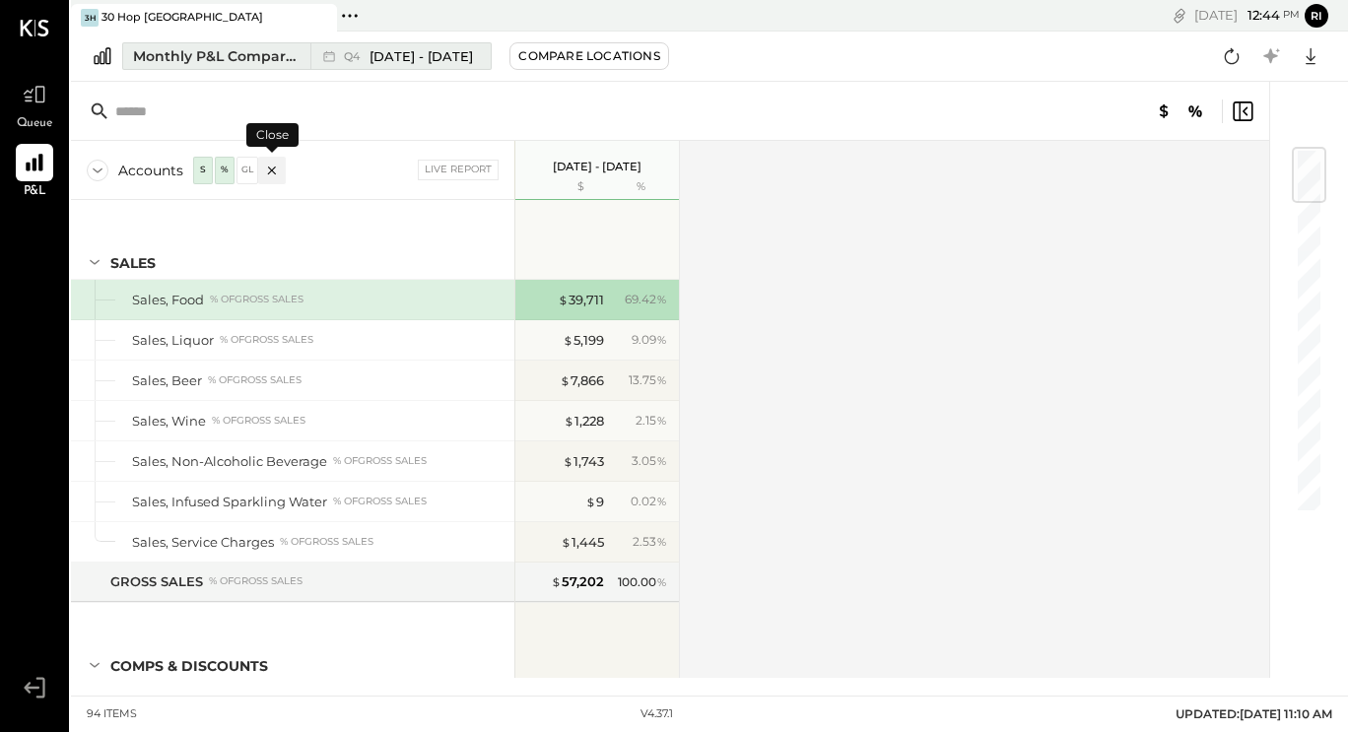
click at [364, 56] on span "Q4" at bounding box center [354, 56] width 21 height 11
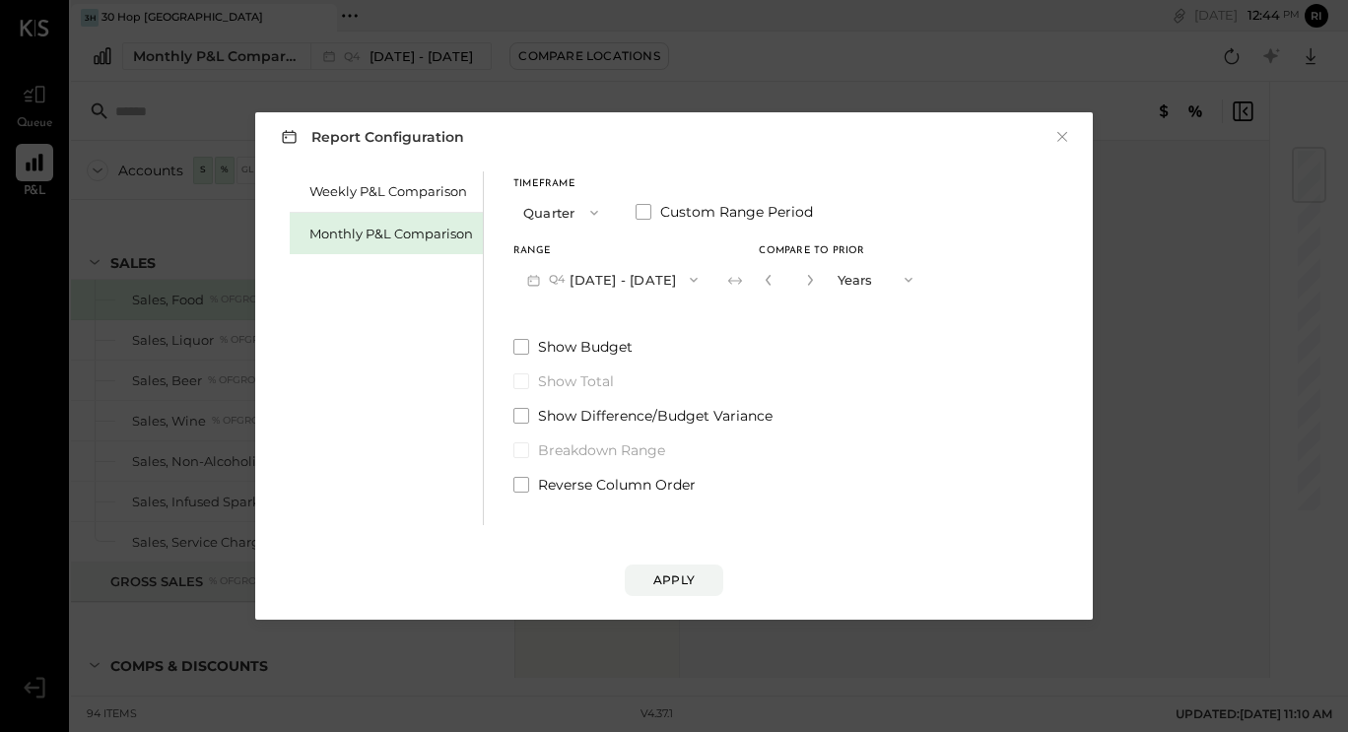
click at [626, 275] on button "Q4 [DATE] - [DATE]" at bounding box center [612, 279] width 198 height 36
click at [616, 357] on span "[DATE] - [DATE]" at bounding box center [599, 365] width 94 height 17
click at [875, 286] on button "Years" at bounding box center [876, 279] width 99 height 36
click at [882, 283] on span "Quarters" at bounding box center [869, 279] width 55 height 13
click at [775, 280] on button "button" at bounding box center [768, 280] width 16 height 22
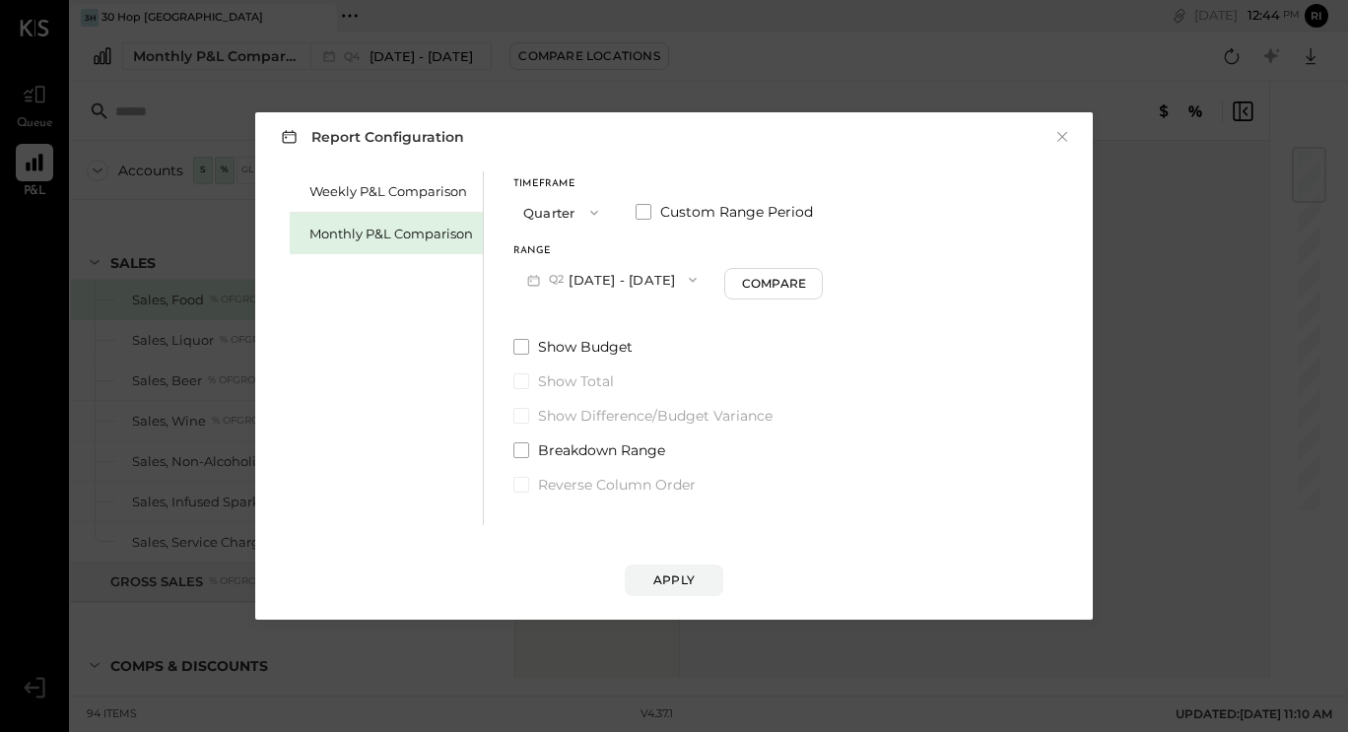
click at [795, 280] on div "Compare" at bounding box center [774, 283] width 64 height 17
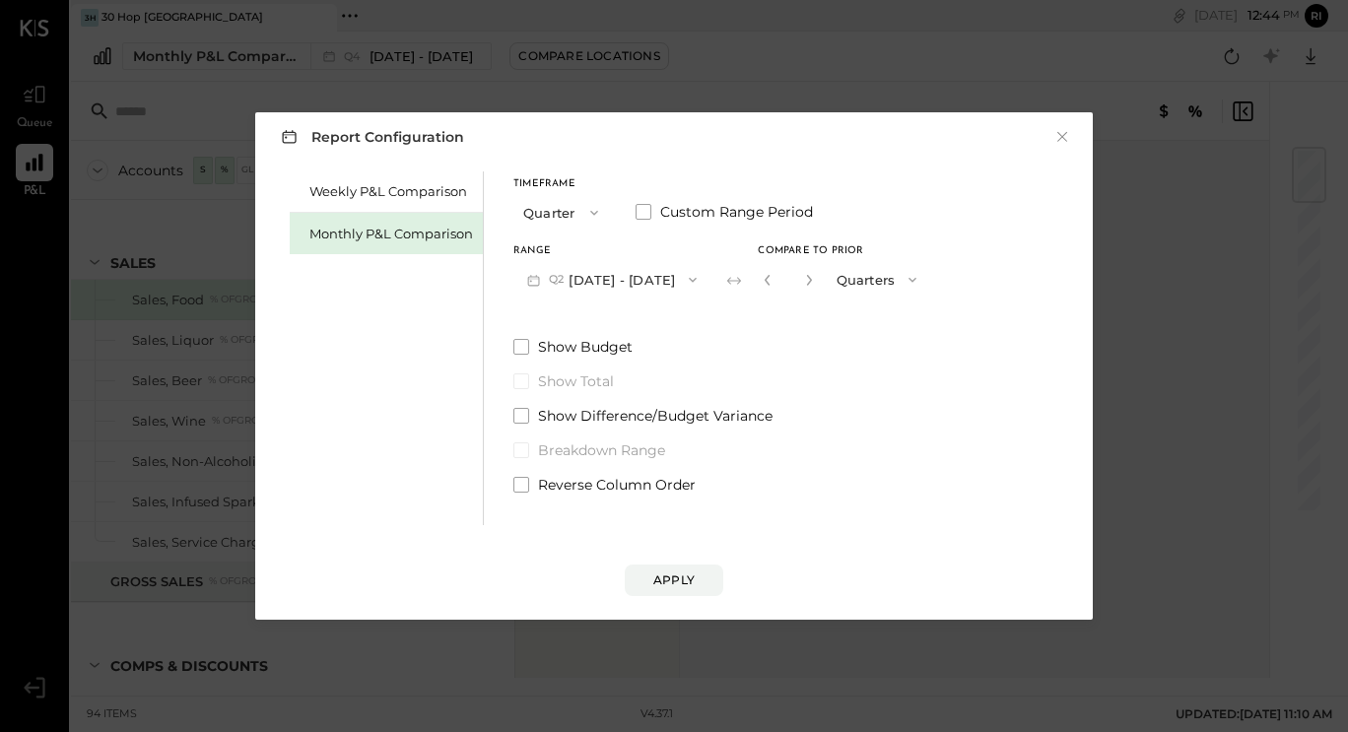
click at [775, 280] on button "button" at bounding box center [768, 280] width 16 height 22
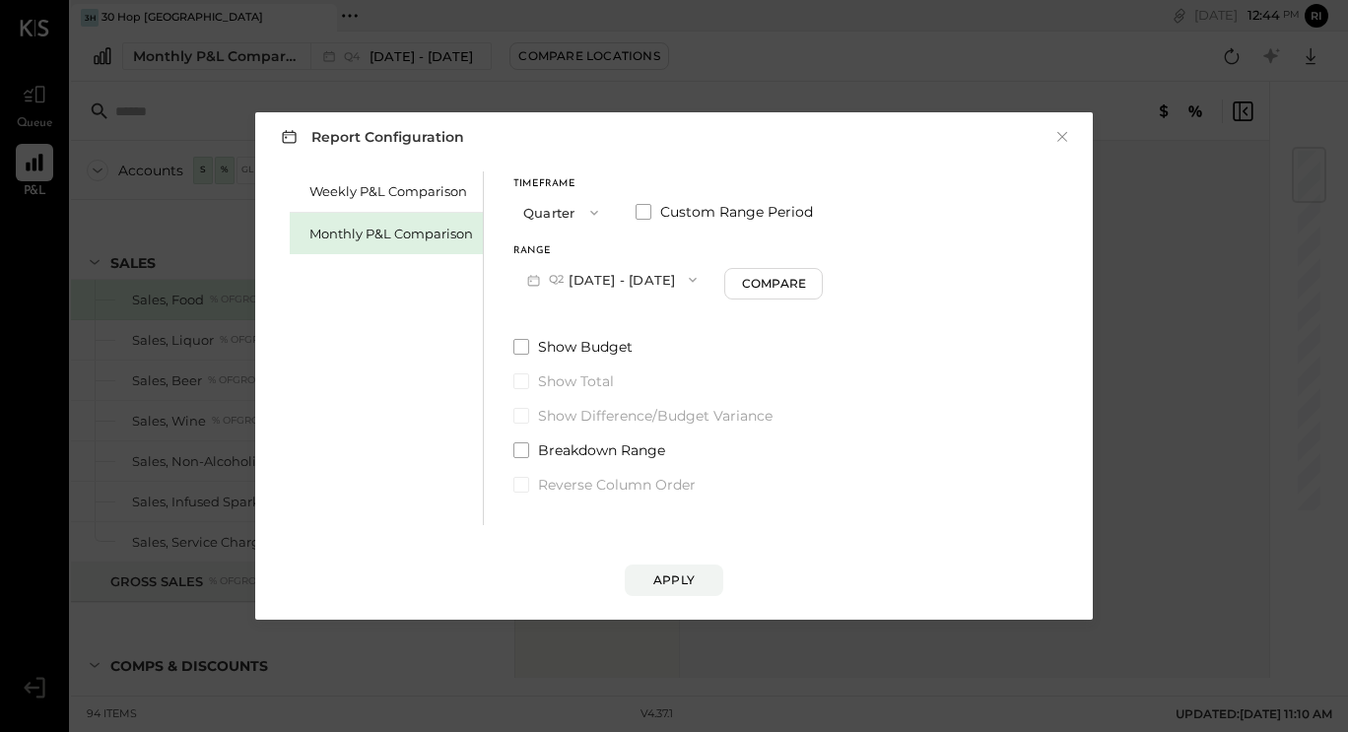
click at [795, 280] on div "Compare" at bounding box center [774, 283] width 64 height 17
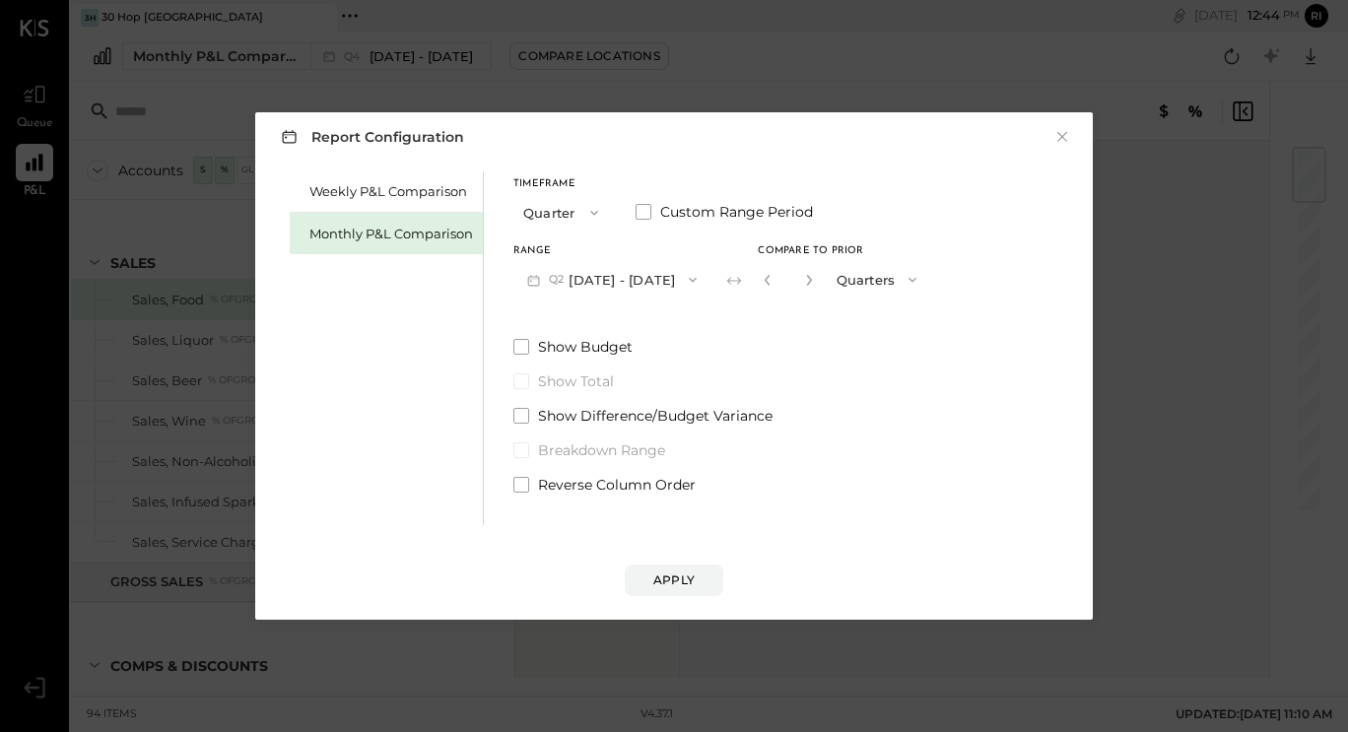
click at [885, 275] on button "Quarters" at bounding box center [879, 279] width 104 height 36
click at [822, 343] on label "Show Budget" at bounding box center [721, 347] width 417 height 20
click at [817, 287] on button "button" at bounding box center [809, 280] width 16 height 22
type input "*"
click at [526, 341] on span at bounding box center [521, 347] width 16 height 16
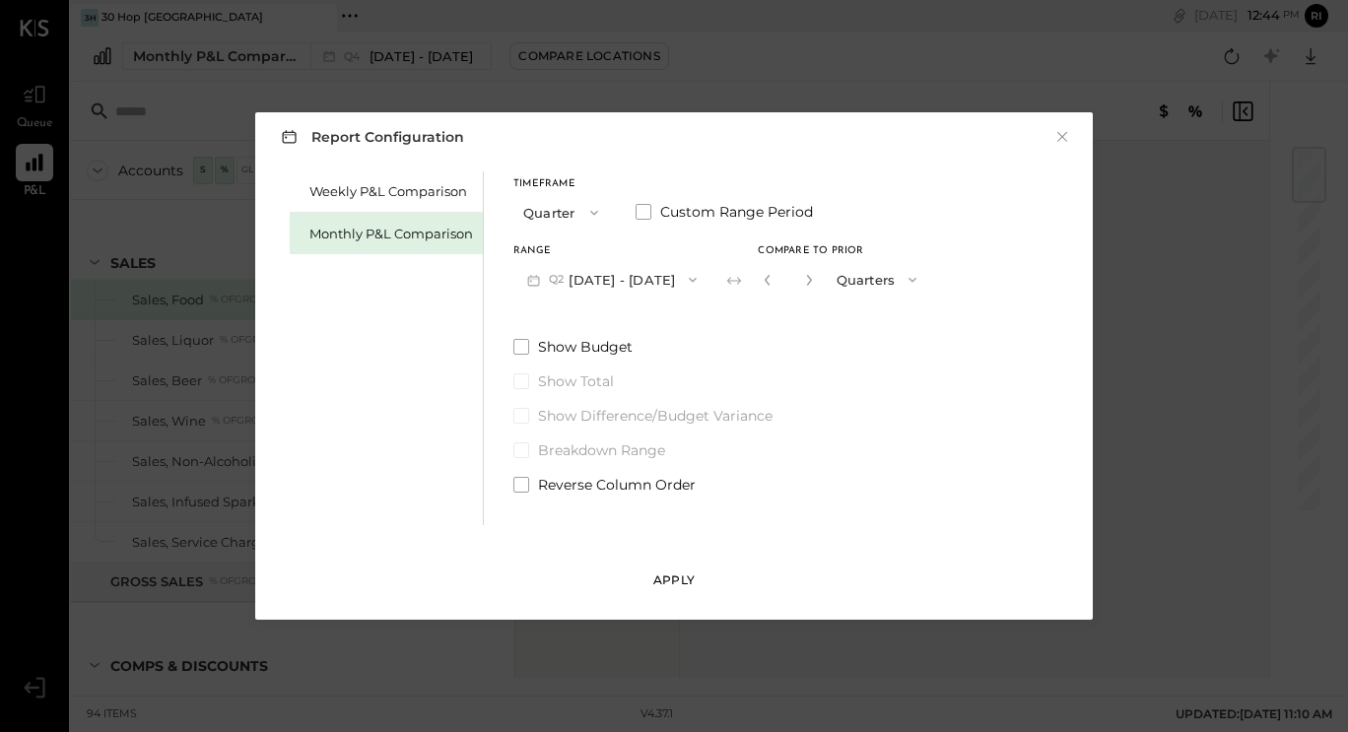
click at [677, 574] on div "Apply" at bounding box center [673, 579] width 41 height 17
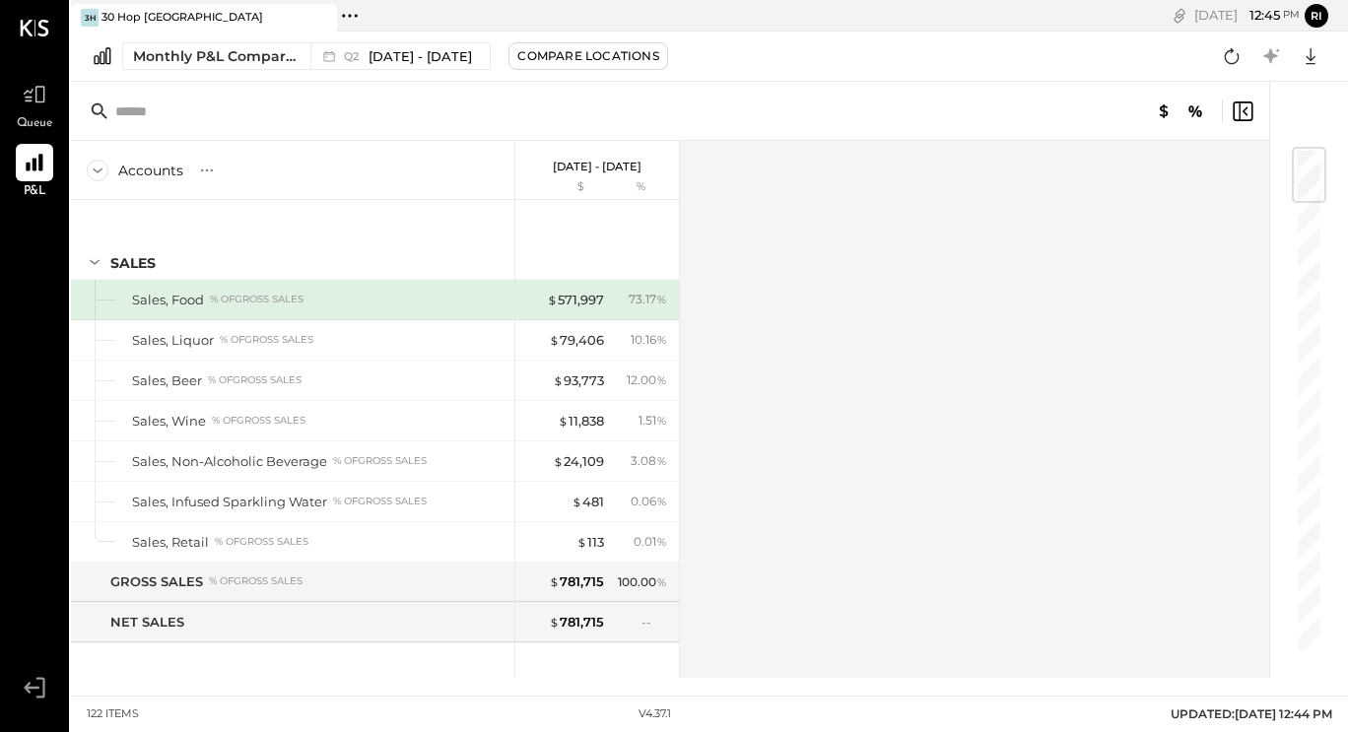
click at [933, 510] on div "Accounts S % GL [DATE] - [DATE] $ % SALES Sales, Food % of GROSS SALES Sales, L…" at bounding box center [671, 409] width 1201 height 537
click at [407, 54] on span "[DATE] - [DATE]" at bounding box center [419, 56] width 103 height 19
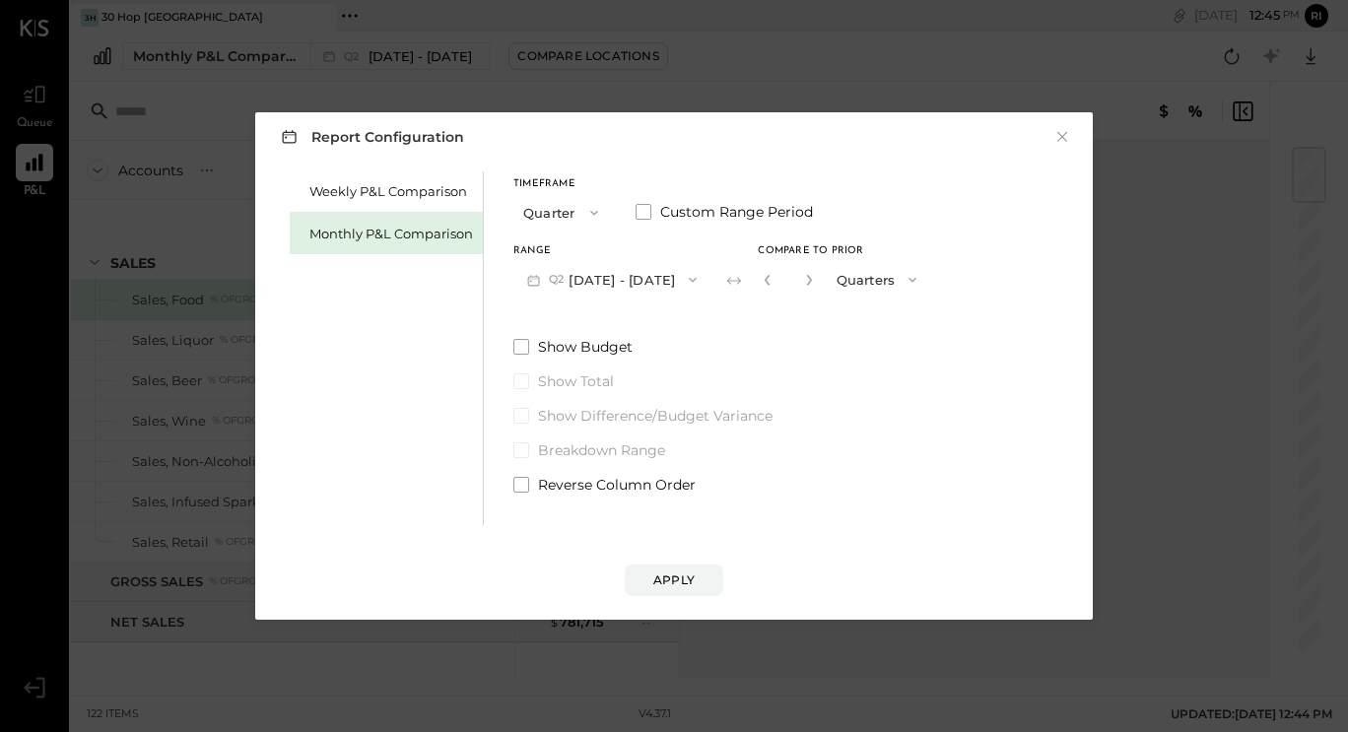
click at [527, 289] on icon "button" at bounding box center [533, 280] width 21 height 21
click at [620, 322] on span "[DATE] - [DATE]" at bounding box center [599, 323] width 94 height 17
click at [687, 579] on div "Apply" at bounding box center [673, 579] width 41 height 17
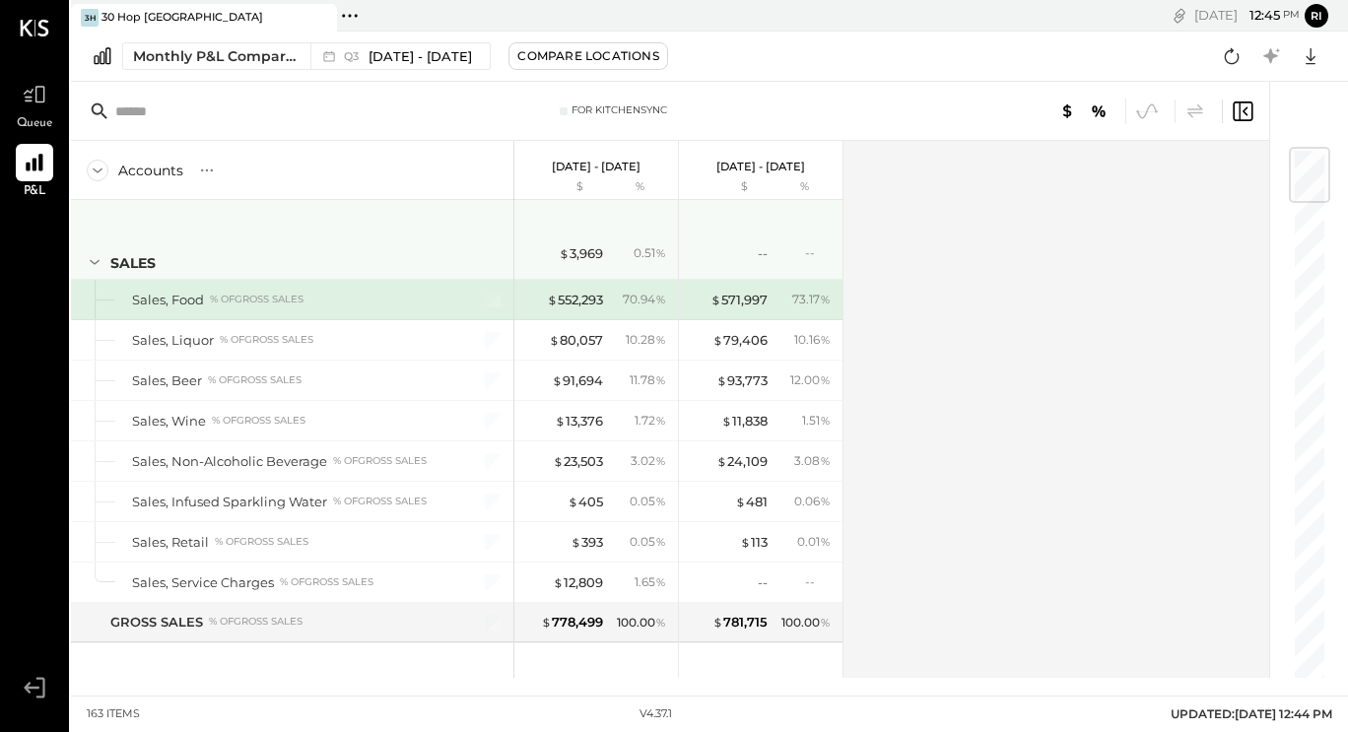
click at [97, 262] on icon at bounding box center [95, 262] width 10 height 5
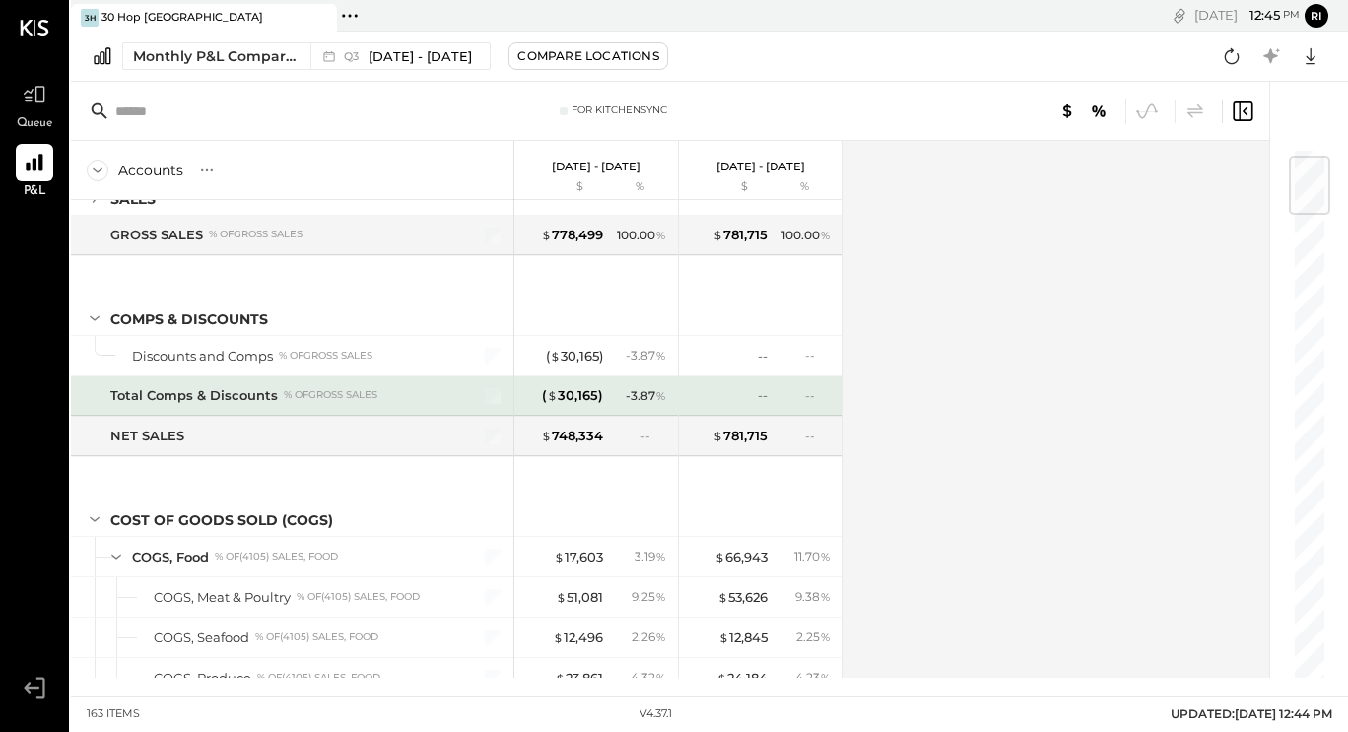
scroll to position [69, 0]
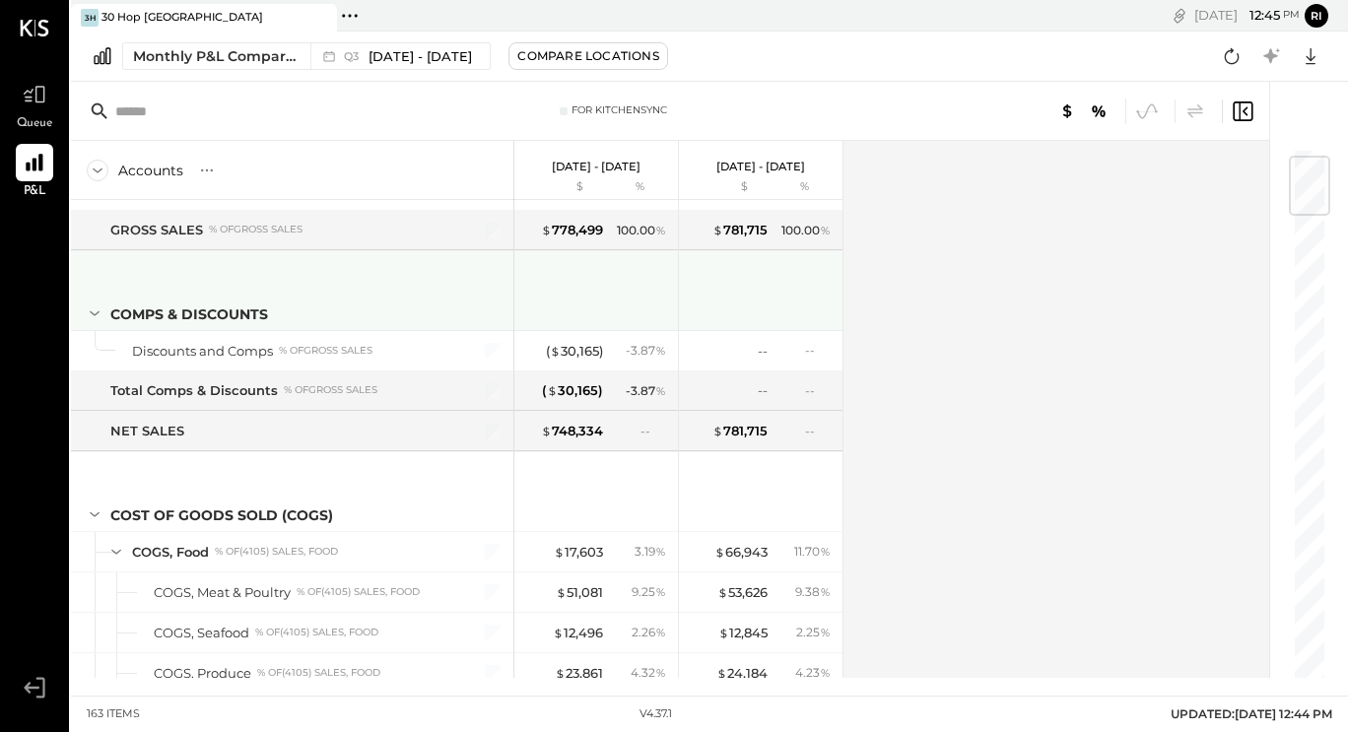
click at [96, 314] on icon at bounding box center [95, 313] width 10 height 5
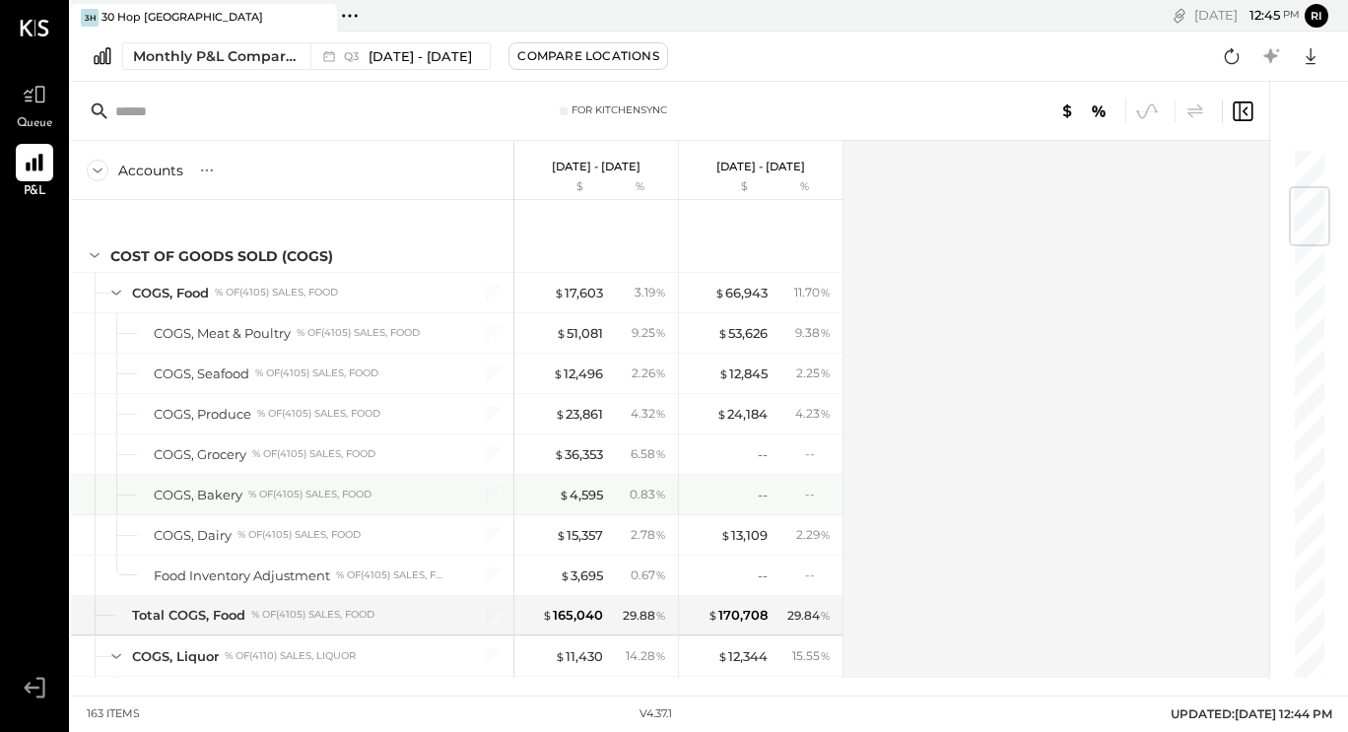
scroll to position [310, 0]
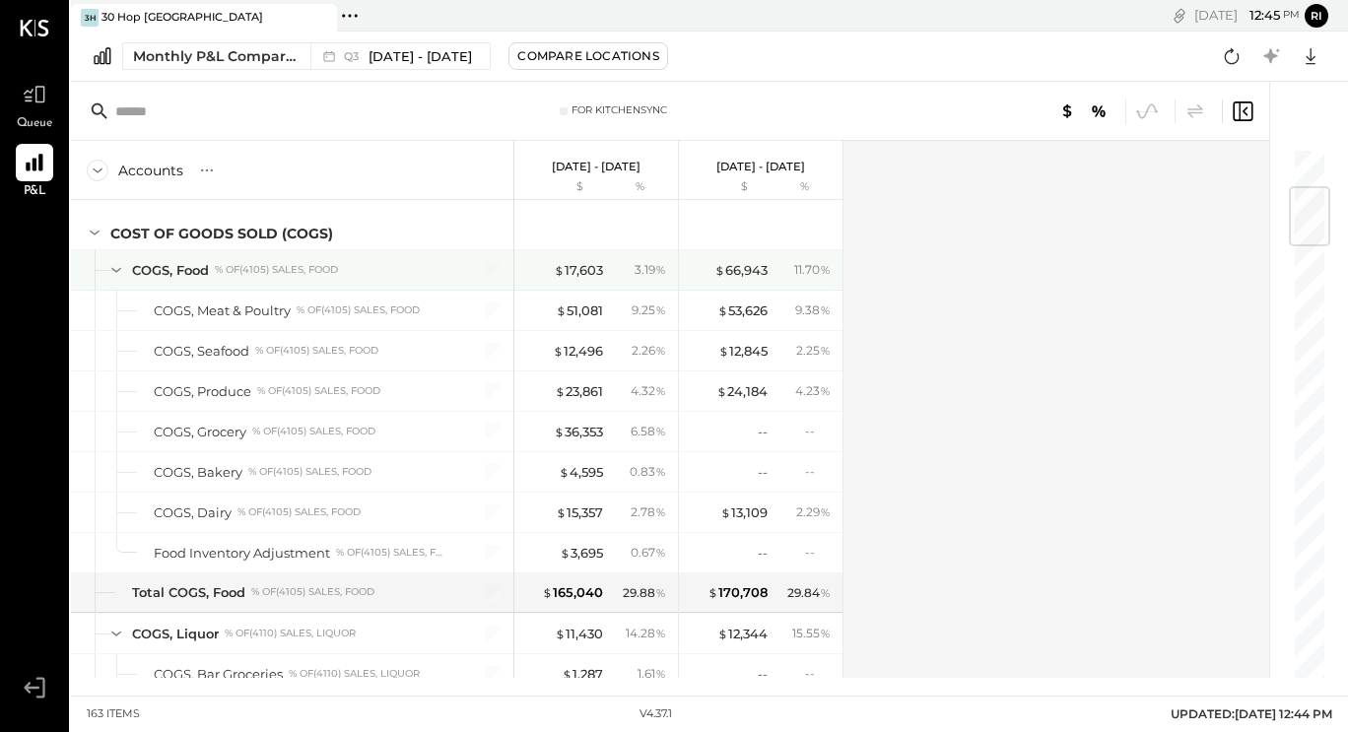
click at [108, 268] on icon at bounding box center [116, 270] width 22 height 22
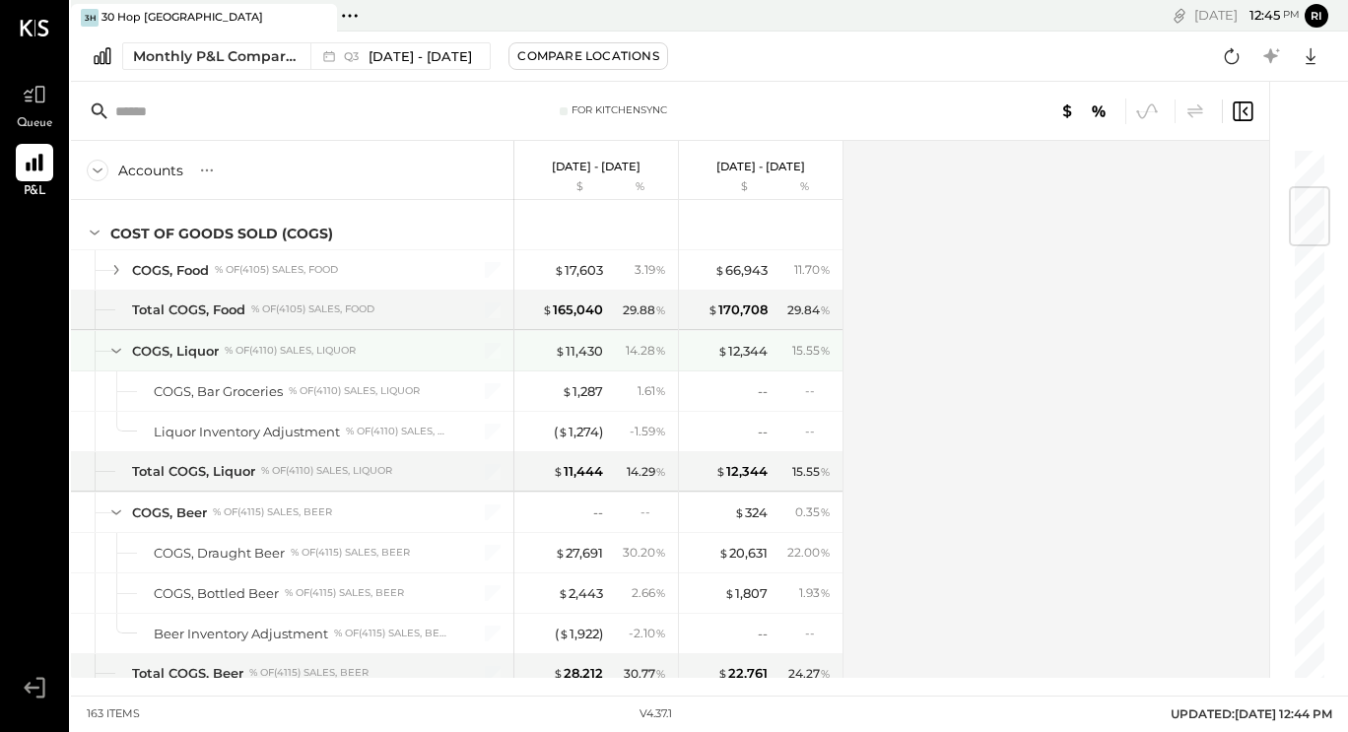
click at [100, 351] on div at bounding box center [98, 350] width 6 height 39
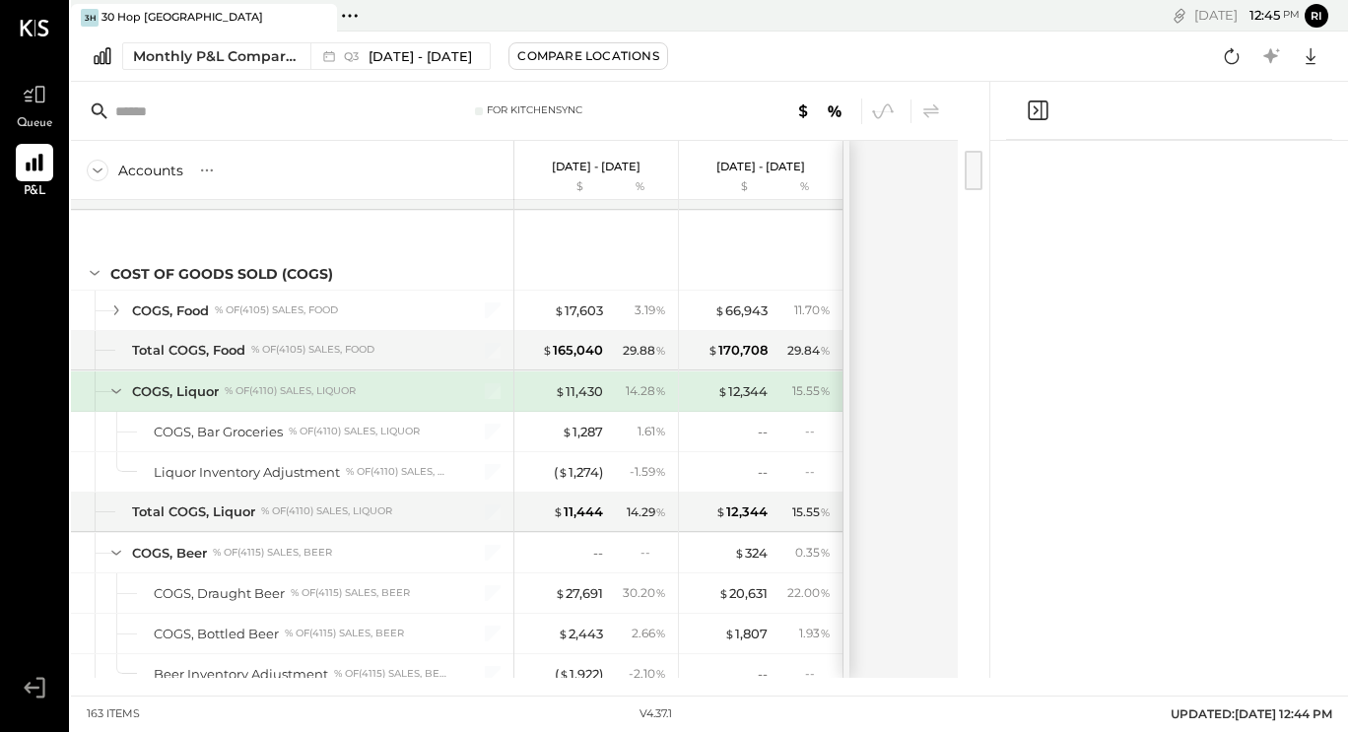
scroll to position [351, 0]
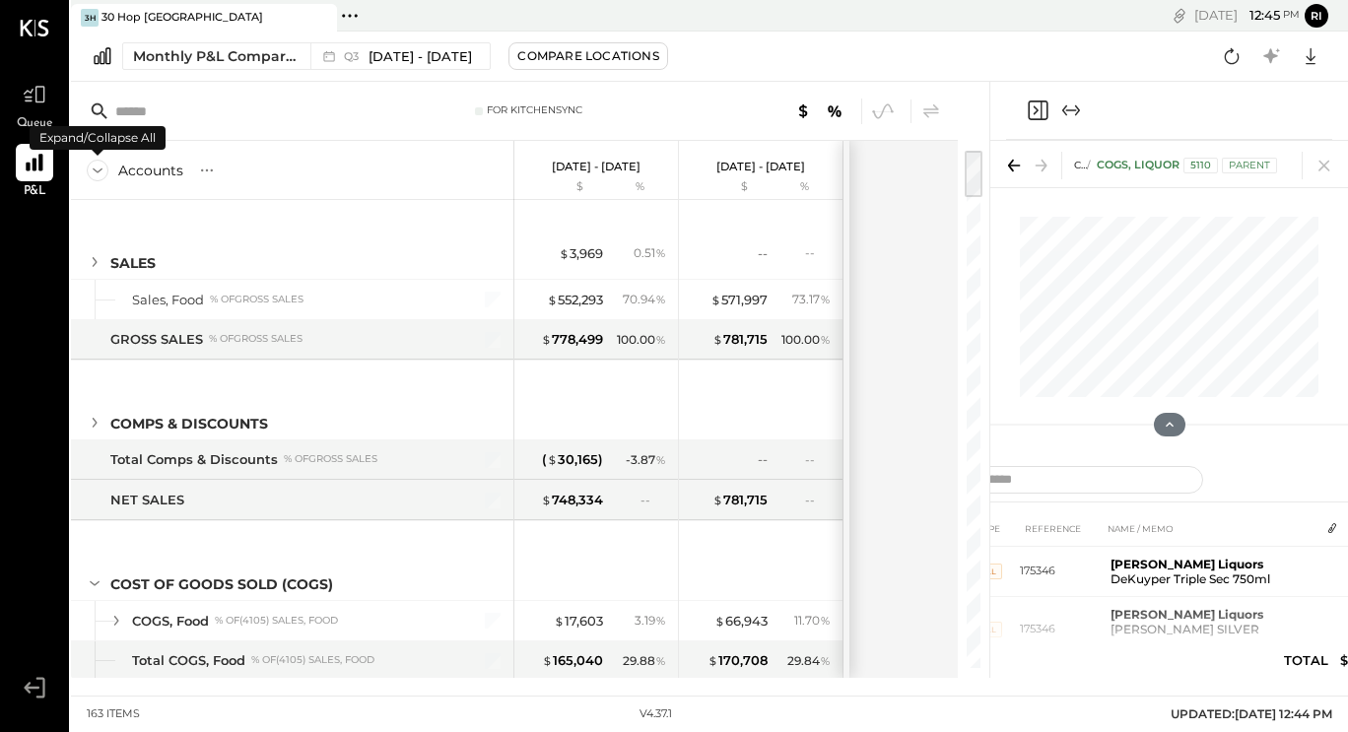
click at [96, 172] on icon at bounding box center [98, 171] width 22 height 22
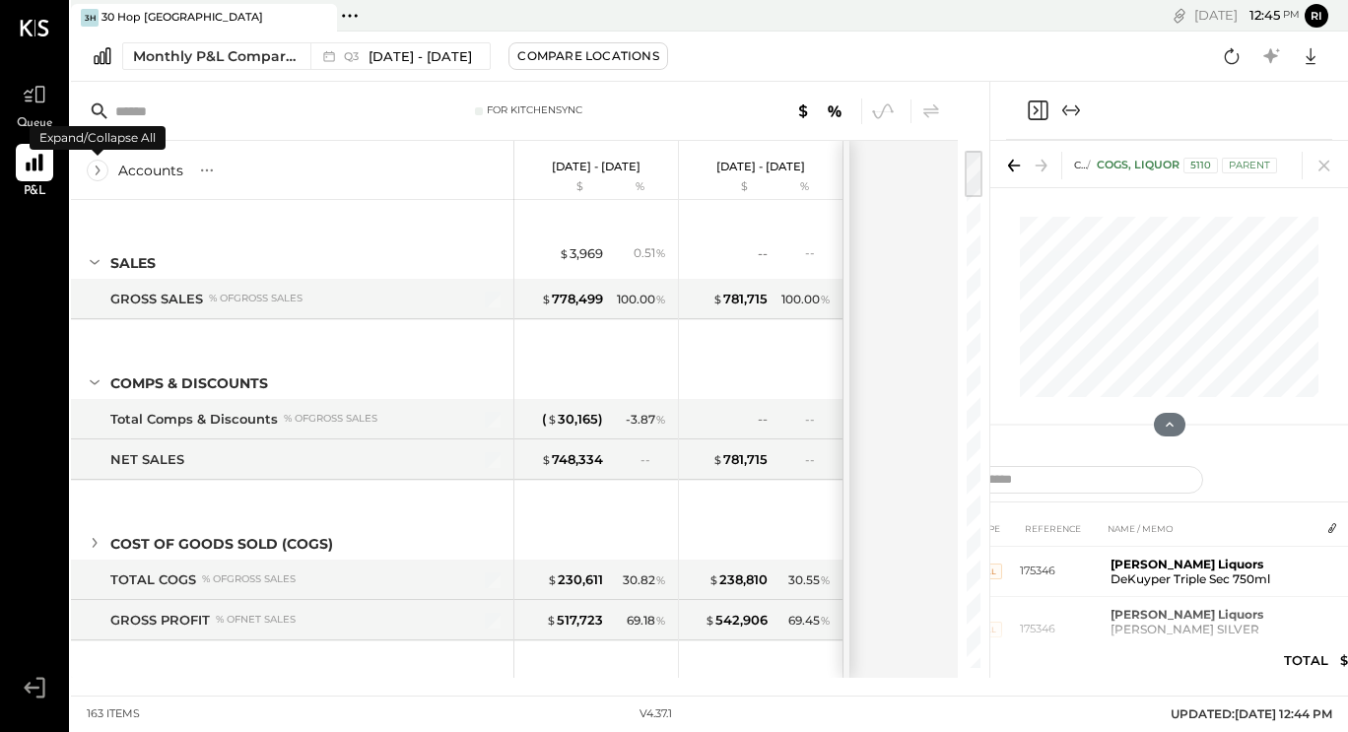
click at [96, 172] on icon at bounding box center [98, 171] width 22 height 22
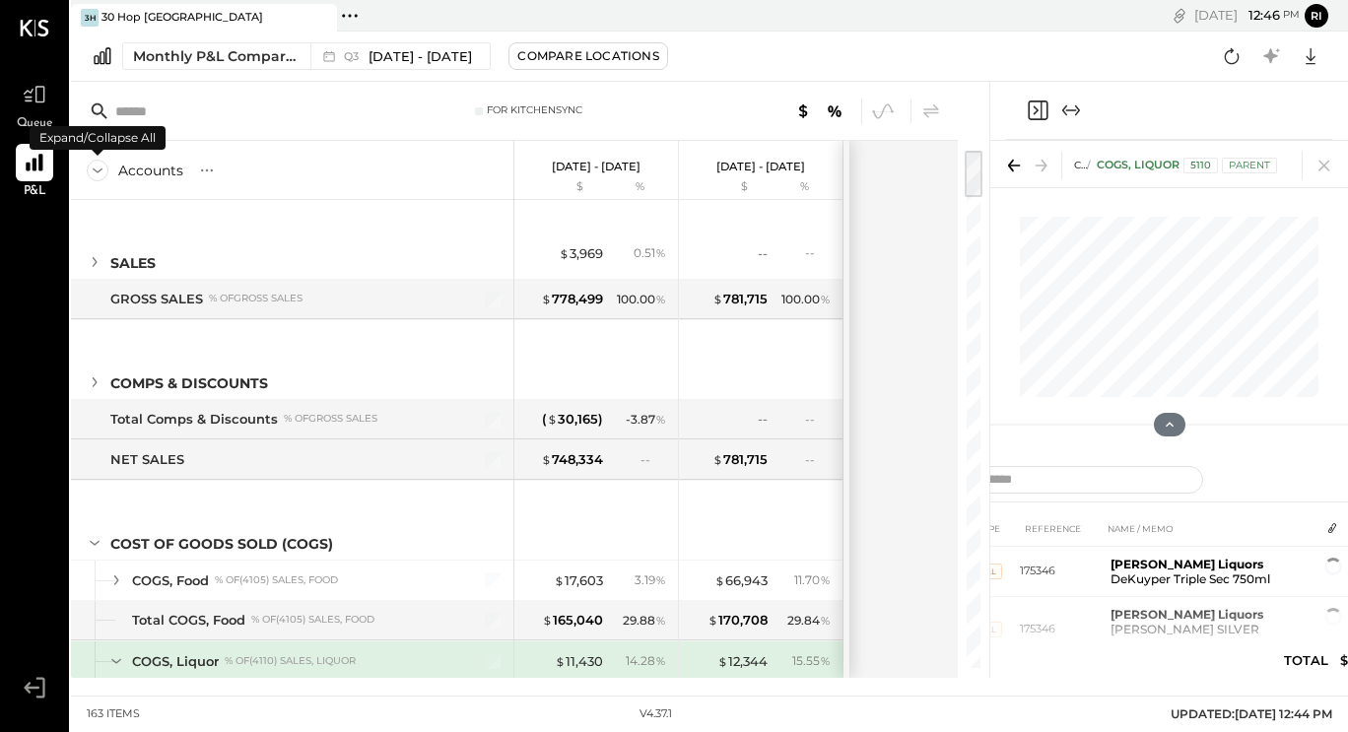
click at [96, 172] on icon at bounding box center [98, 171] width 22 height 22
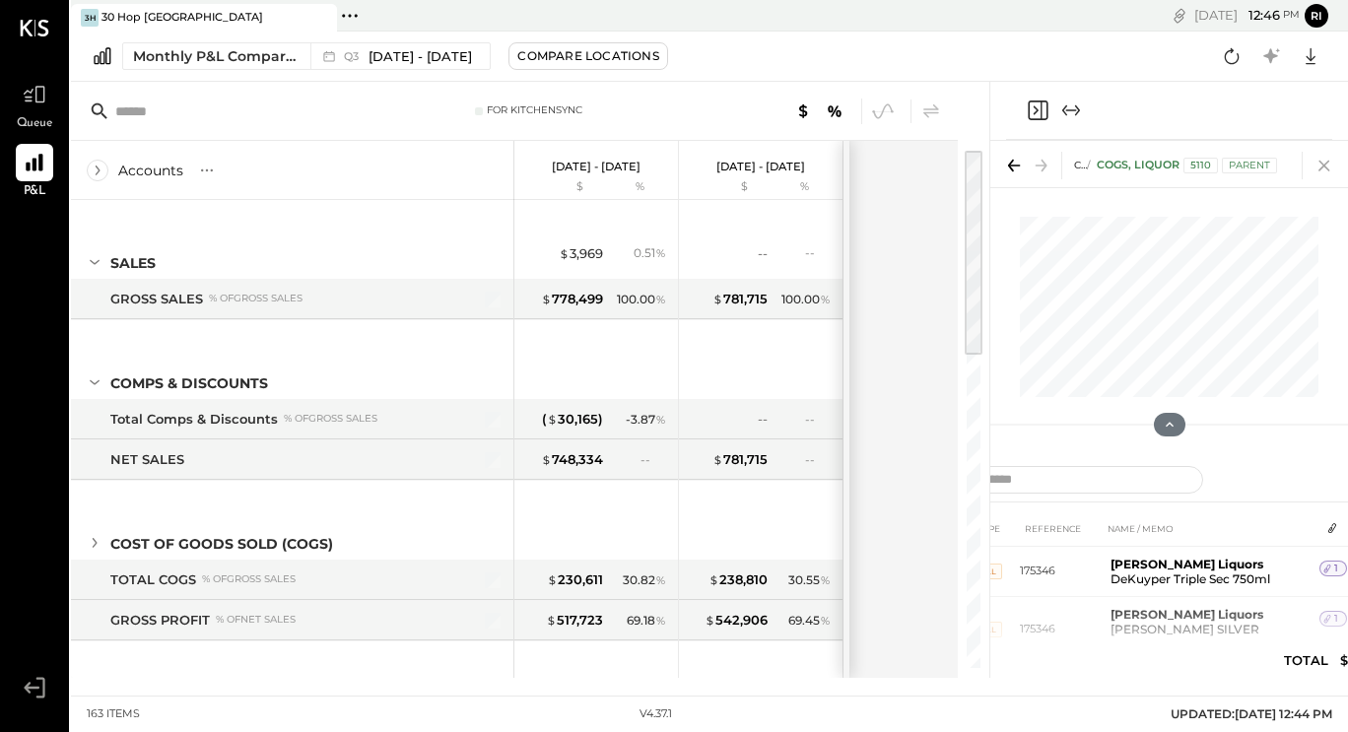
click at [1325, 165] on icon at bounding box center [1323, 166] width 11 height 11
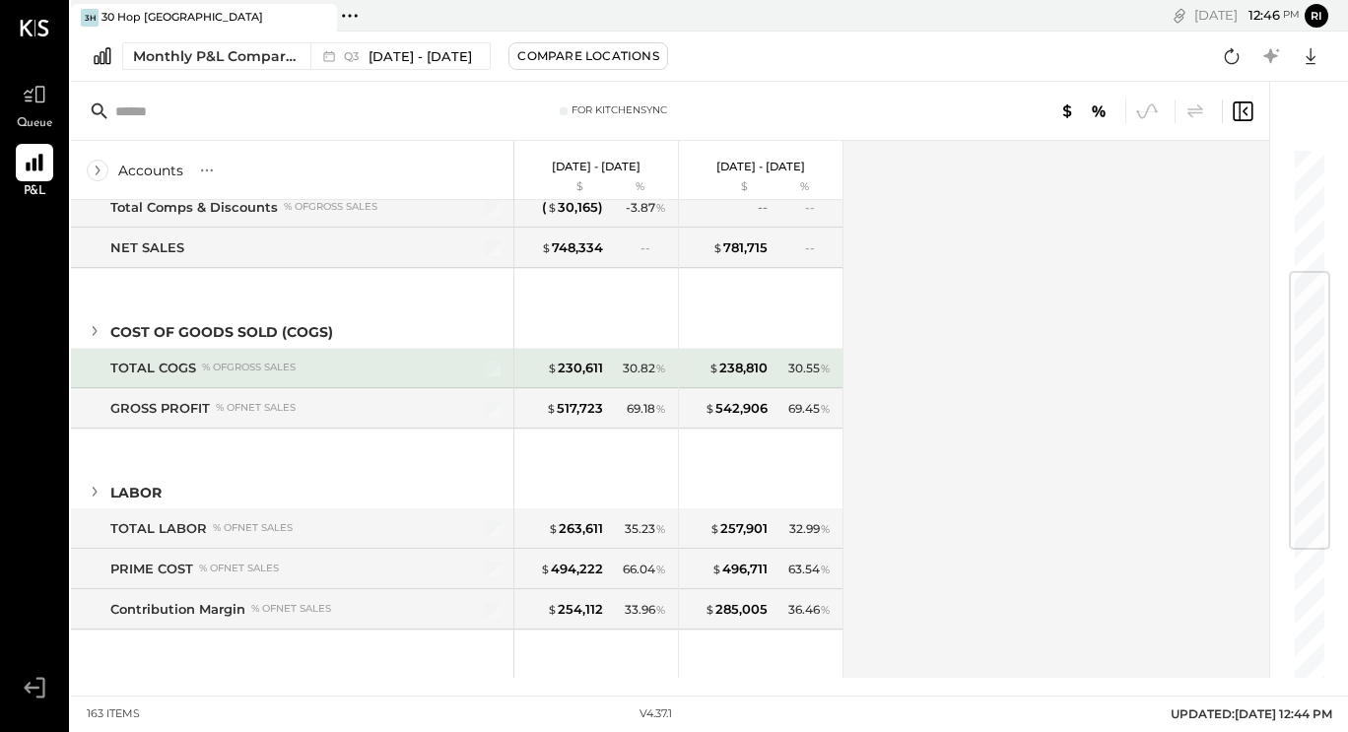
scroll to position [203, 0]
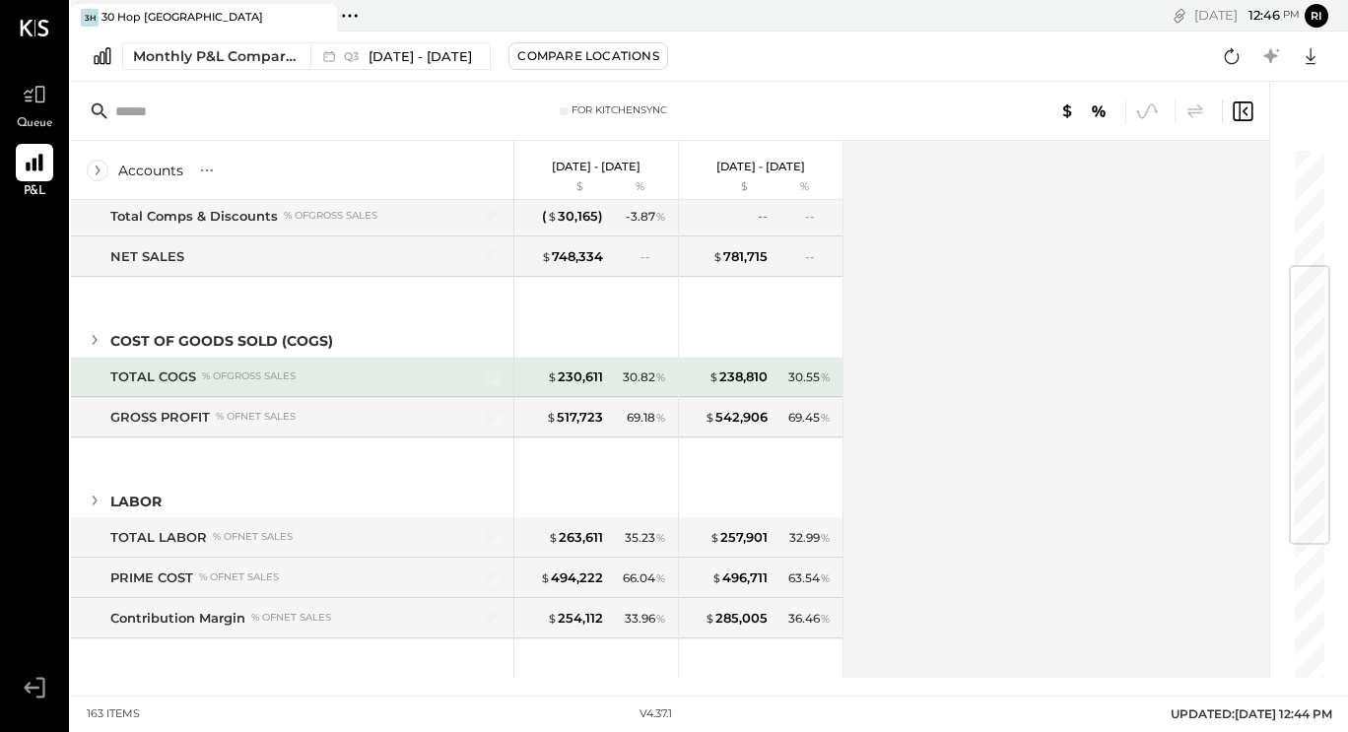
click at [306, 377] on div "TOTAL COGS % of GROSS SALES" at bounding box center [278, 376] width 337 height 19
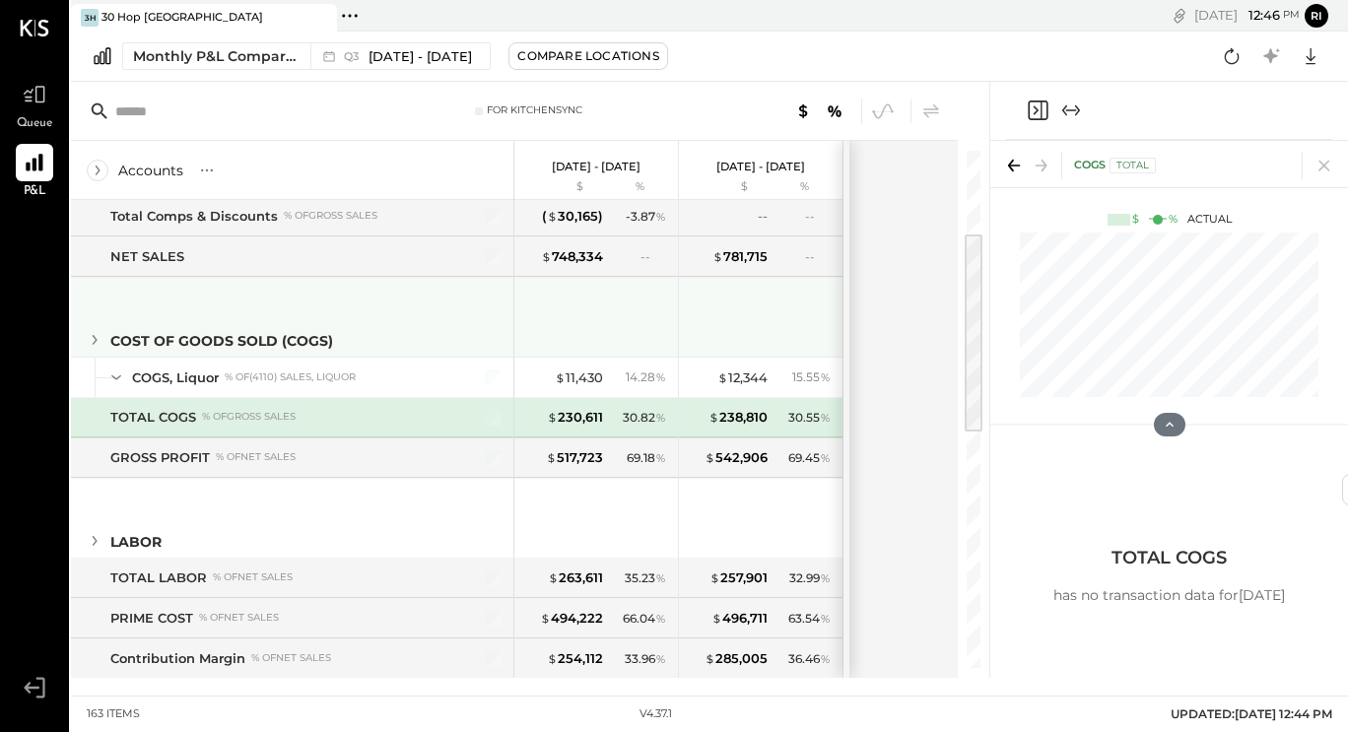
click at [96, 342] on icon at bounding box center [95, 340] width 5 height 10
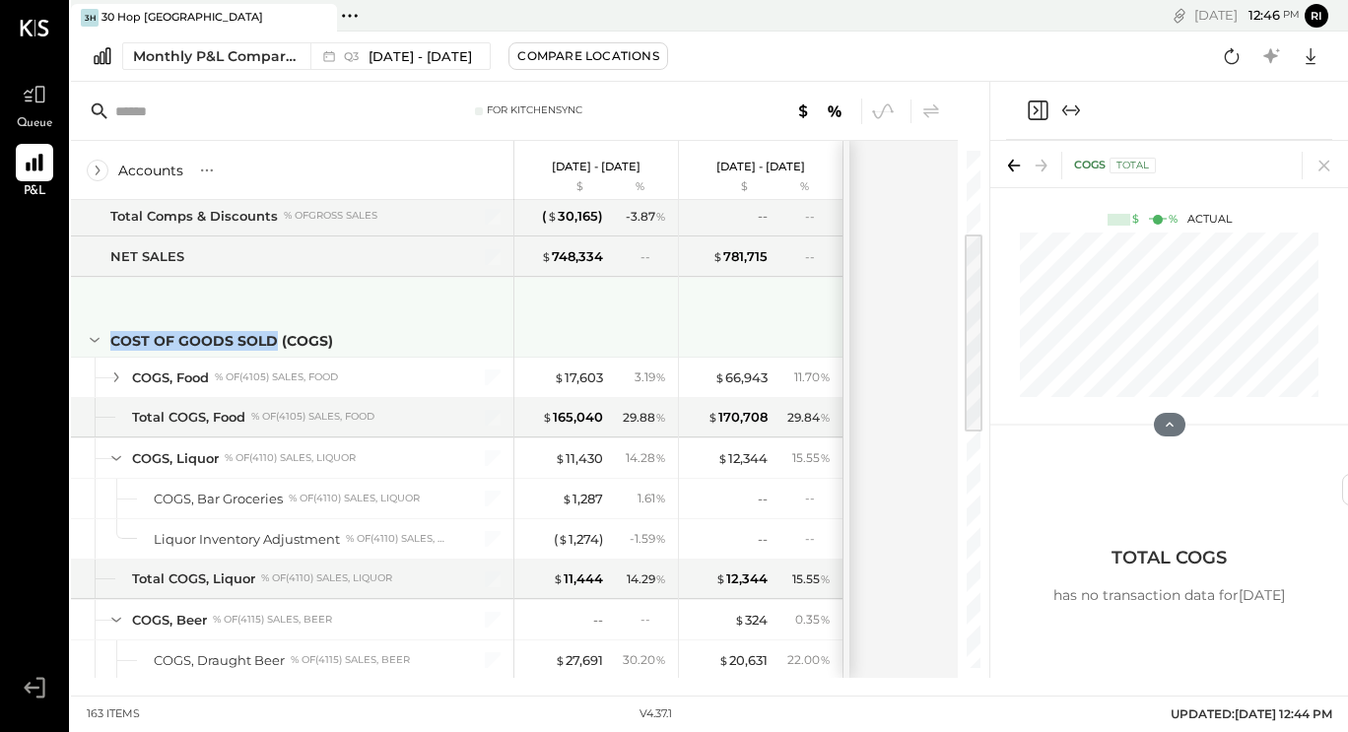
drag, startPoint x: 96, startPoint y: 342, endPoint x: 273, endPoint y: 291, distance: 184.6
click at [273, 291] on div "COST OF GOODS SOLD (COGS)" at bounding box center [292, 317] width 442 height 79
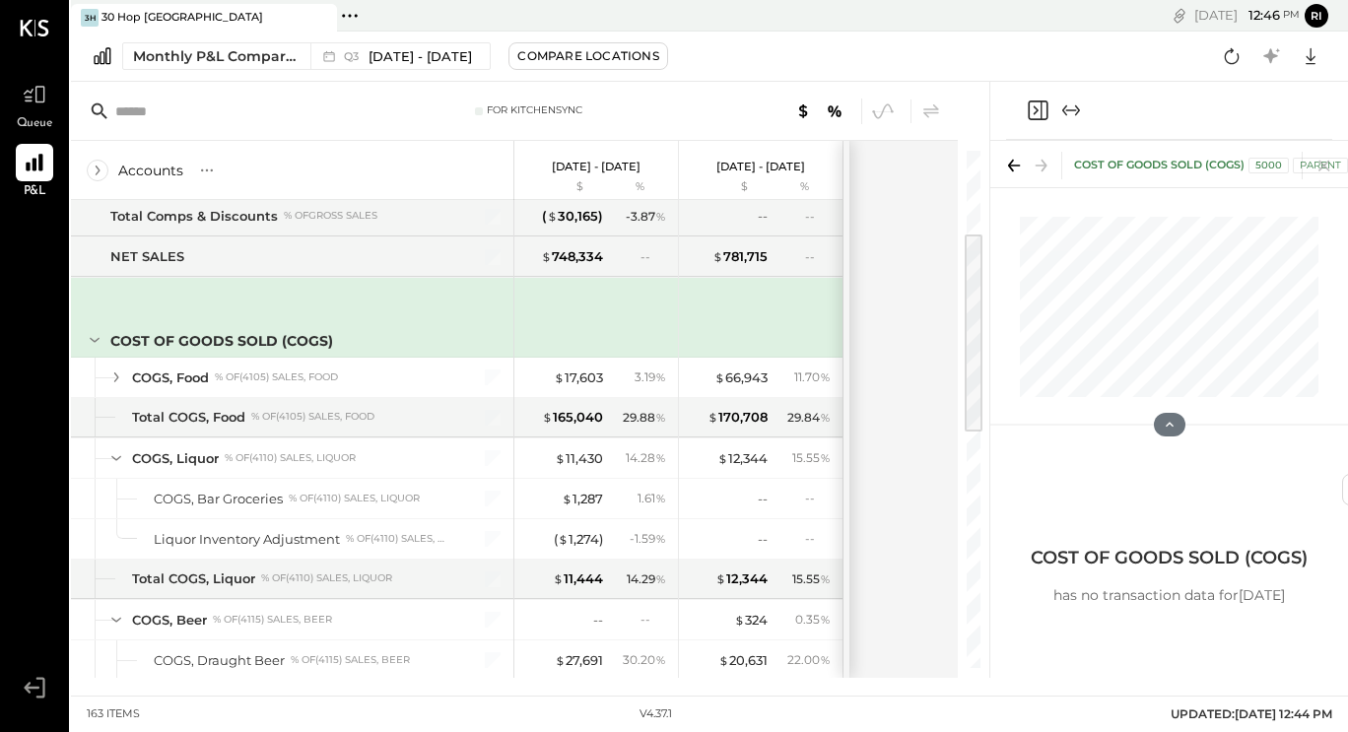
click at [138, 297] on div "COST OF GOODS SOLD (COGS)" at bounding box center [292, 317] width 442 height 79
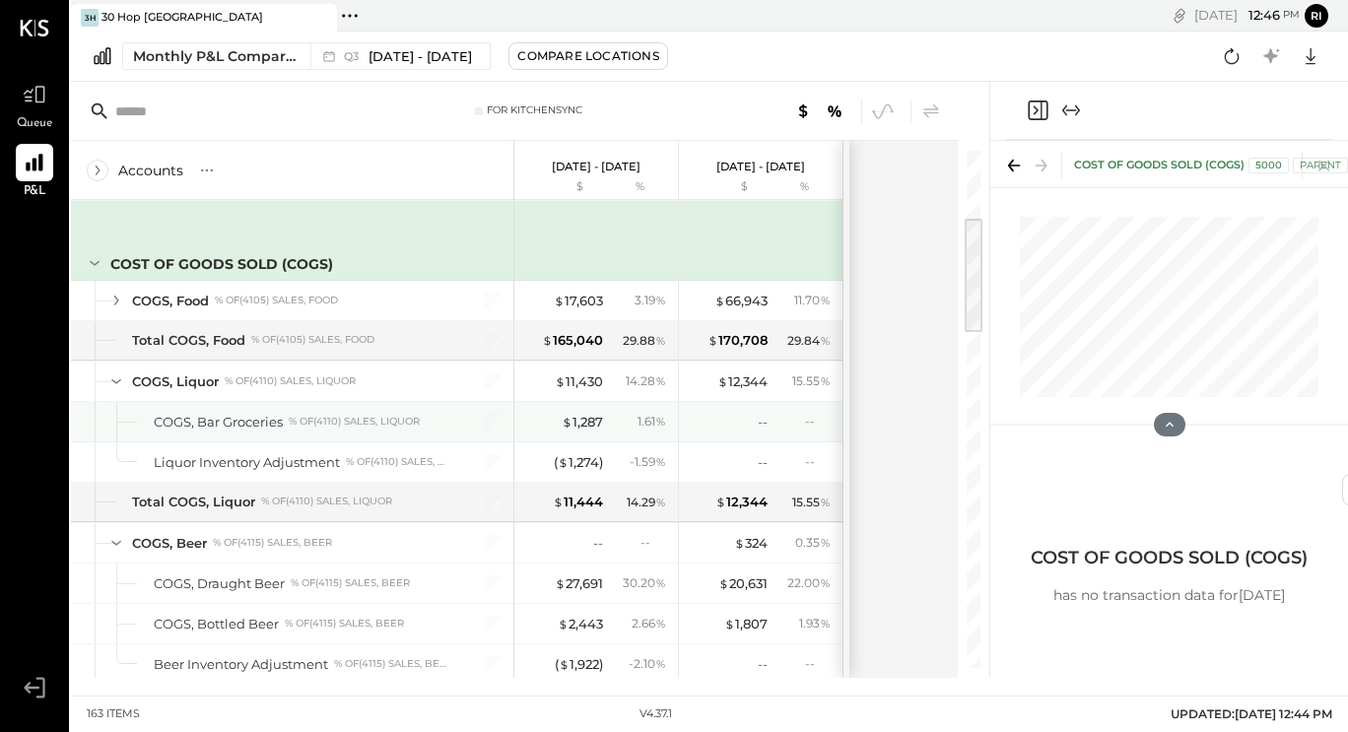
scroll to position [287, 0]
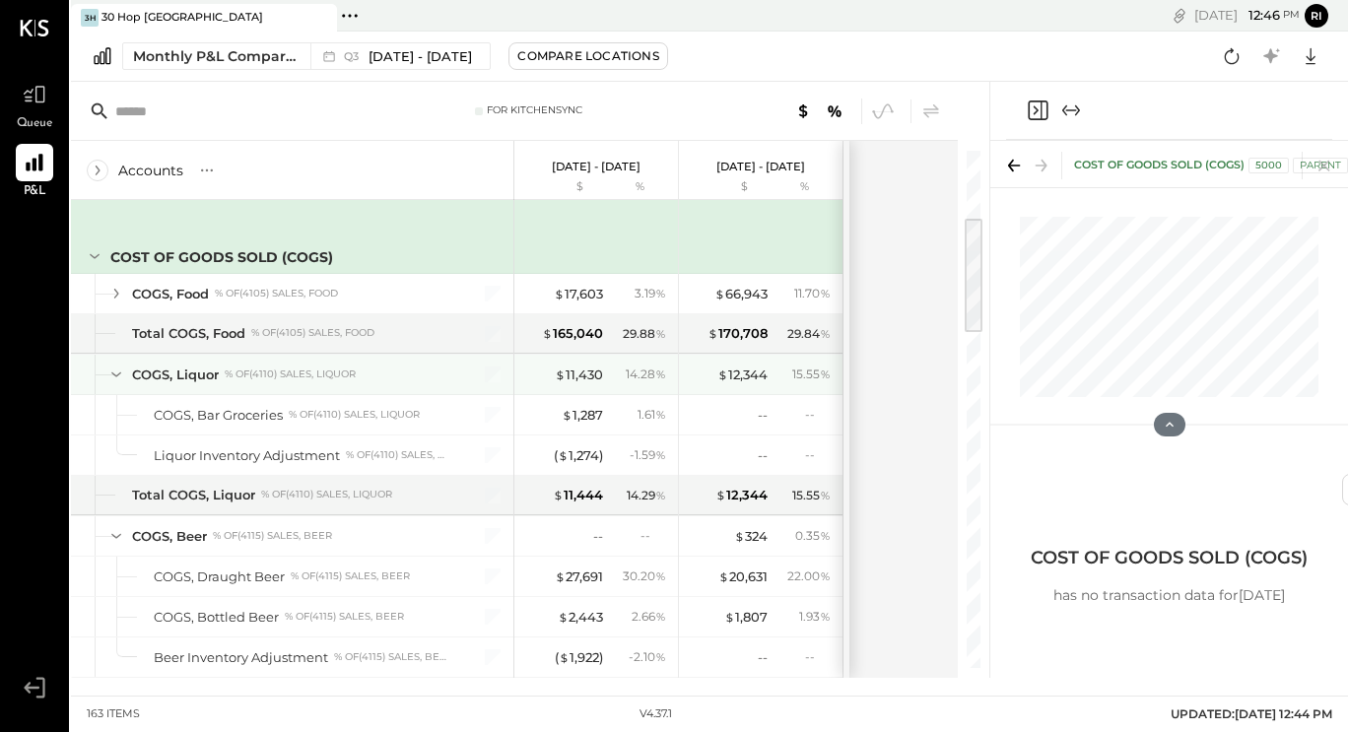
click at [120, 374] on icon at bounding box center [116, 375] width 22 height 22
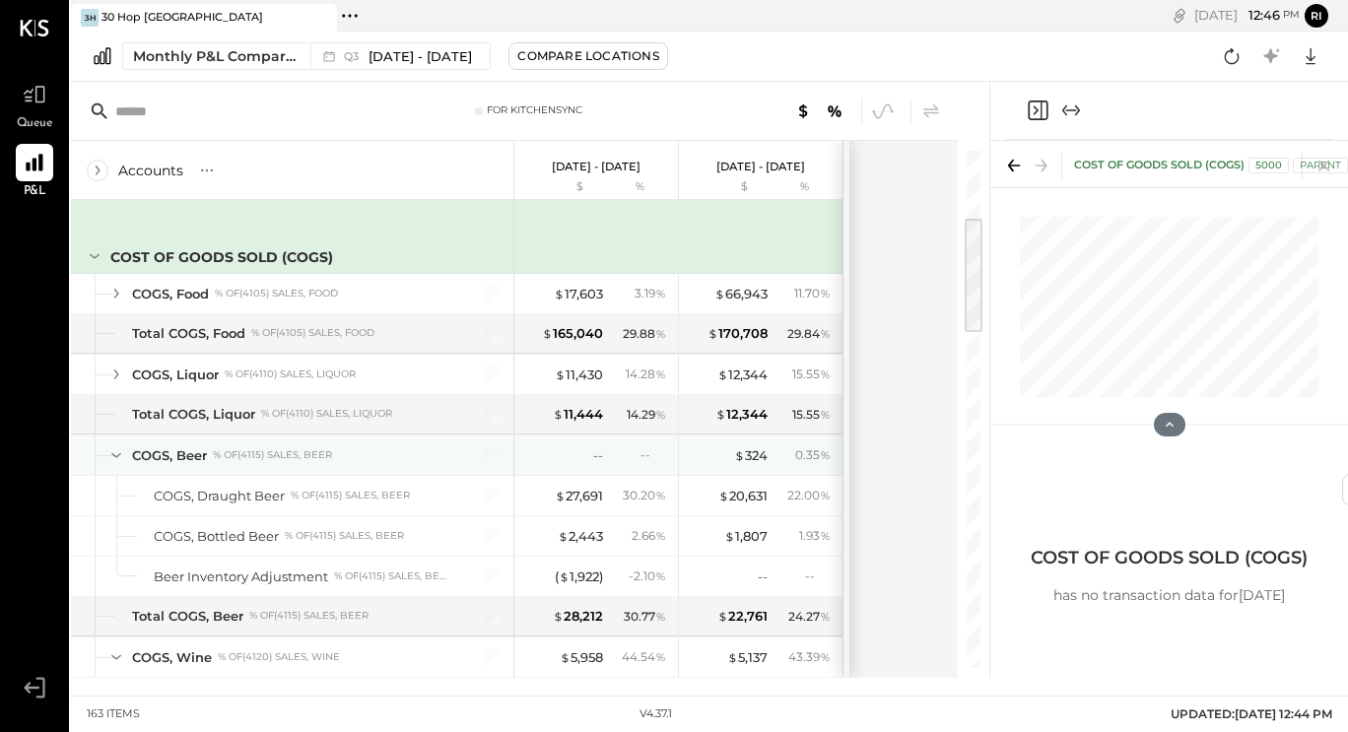
click at [112, 456] on icon at bounding box center [116, 455] width 22 height 22
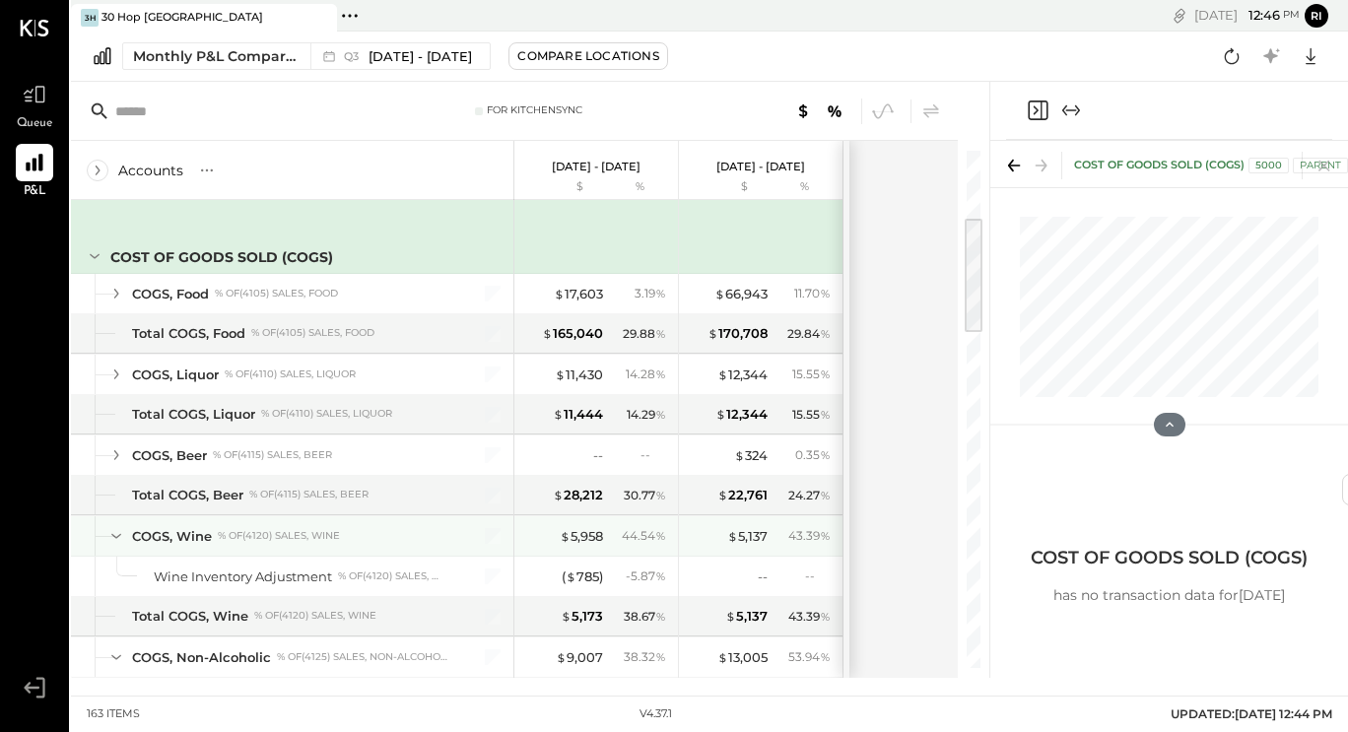
click at [114, 533] on icon at bounding box center [116, 536] width 22 height 22
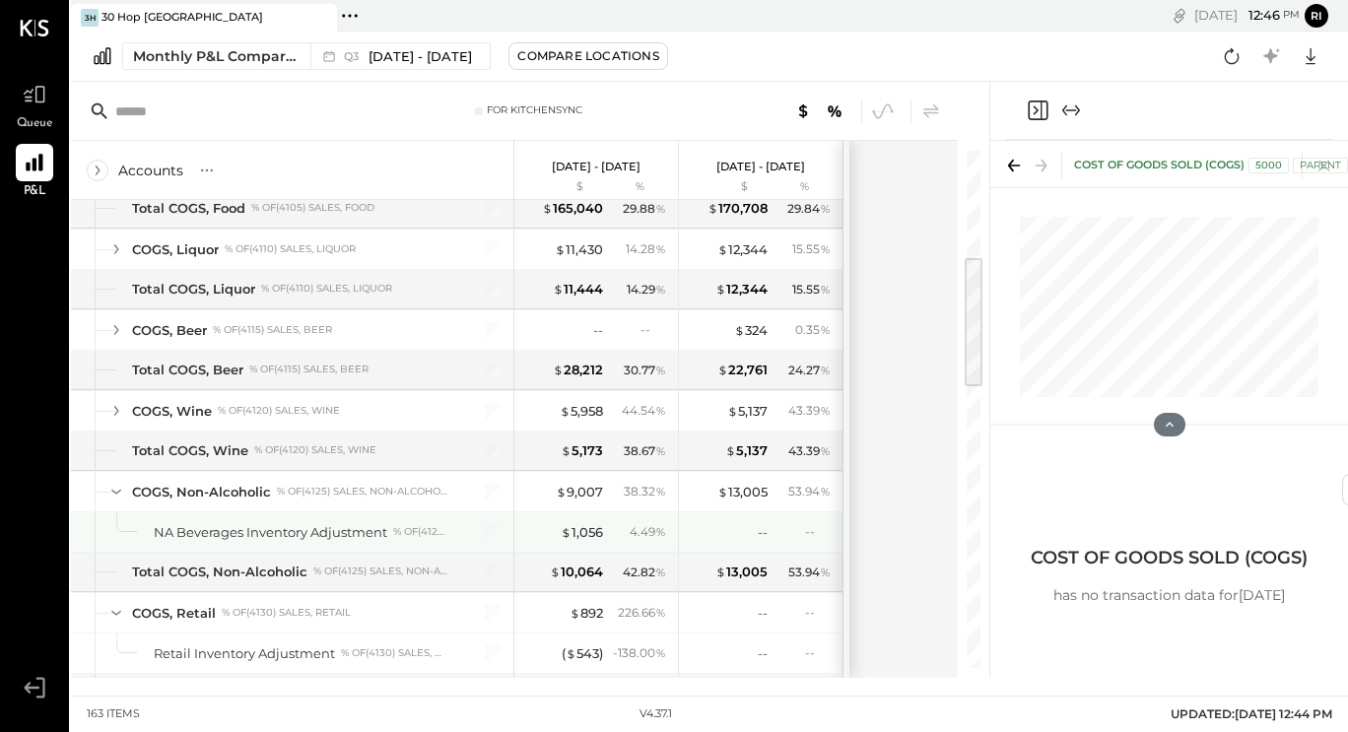
scroll to position [416, 0]
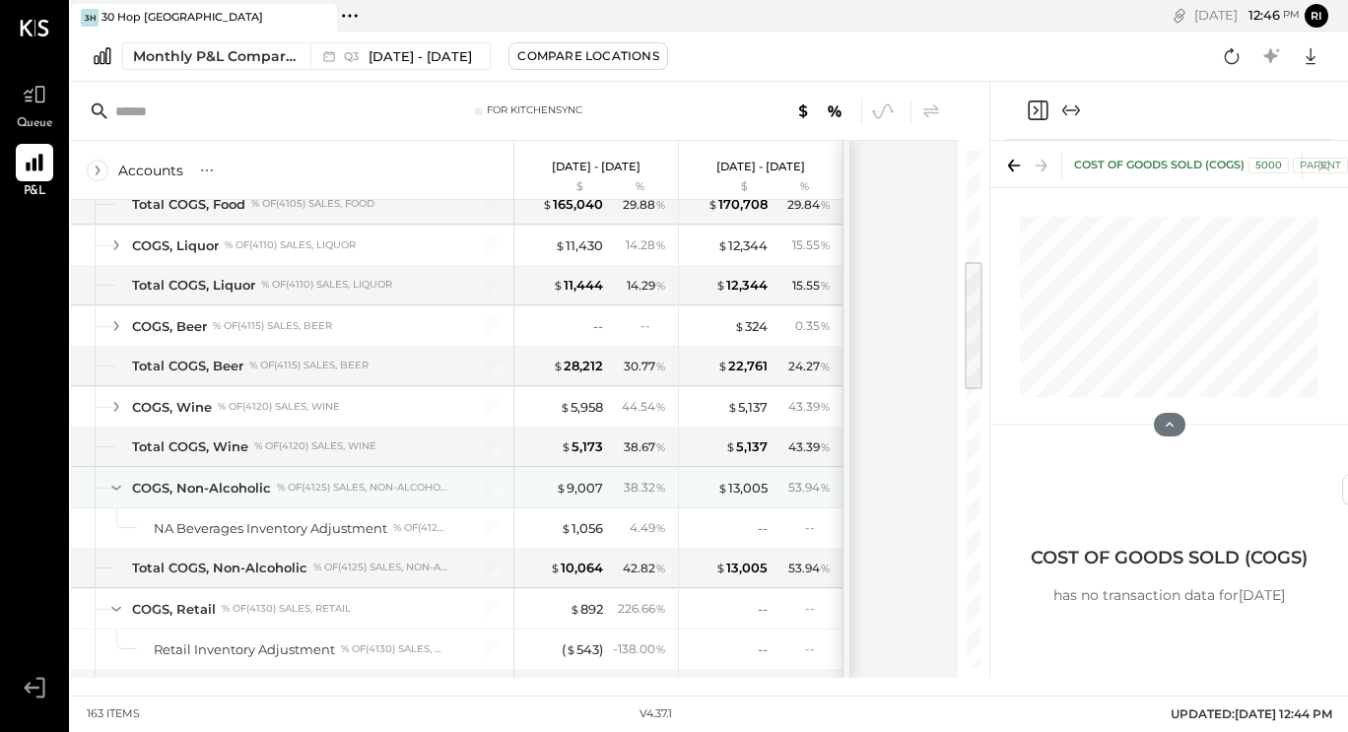
click at [116, 488] on icon at bounding box center [116, 488] width 22 height 22
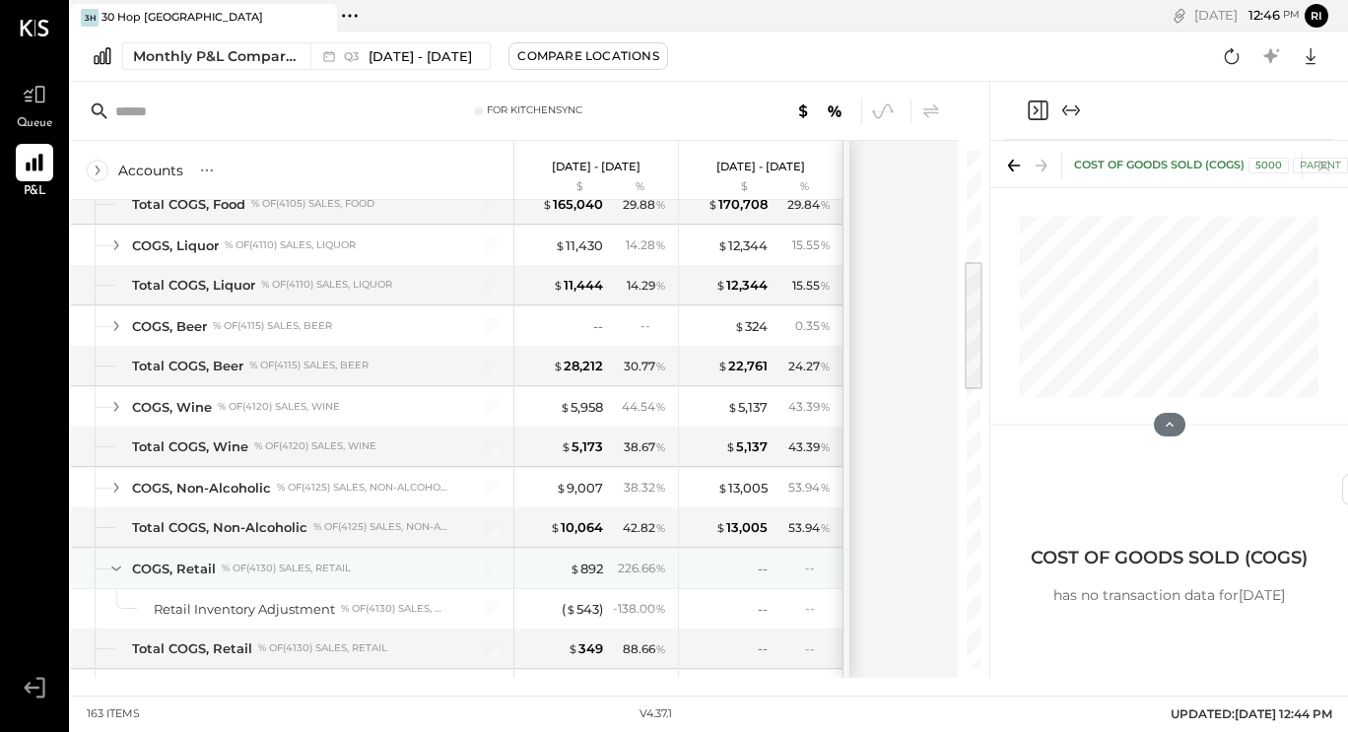
click at [100, 568] on div at bounding box center [98, 568] width 6 height 39
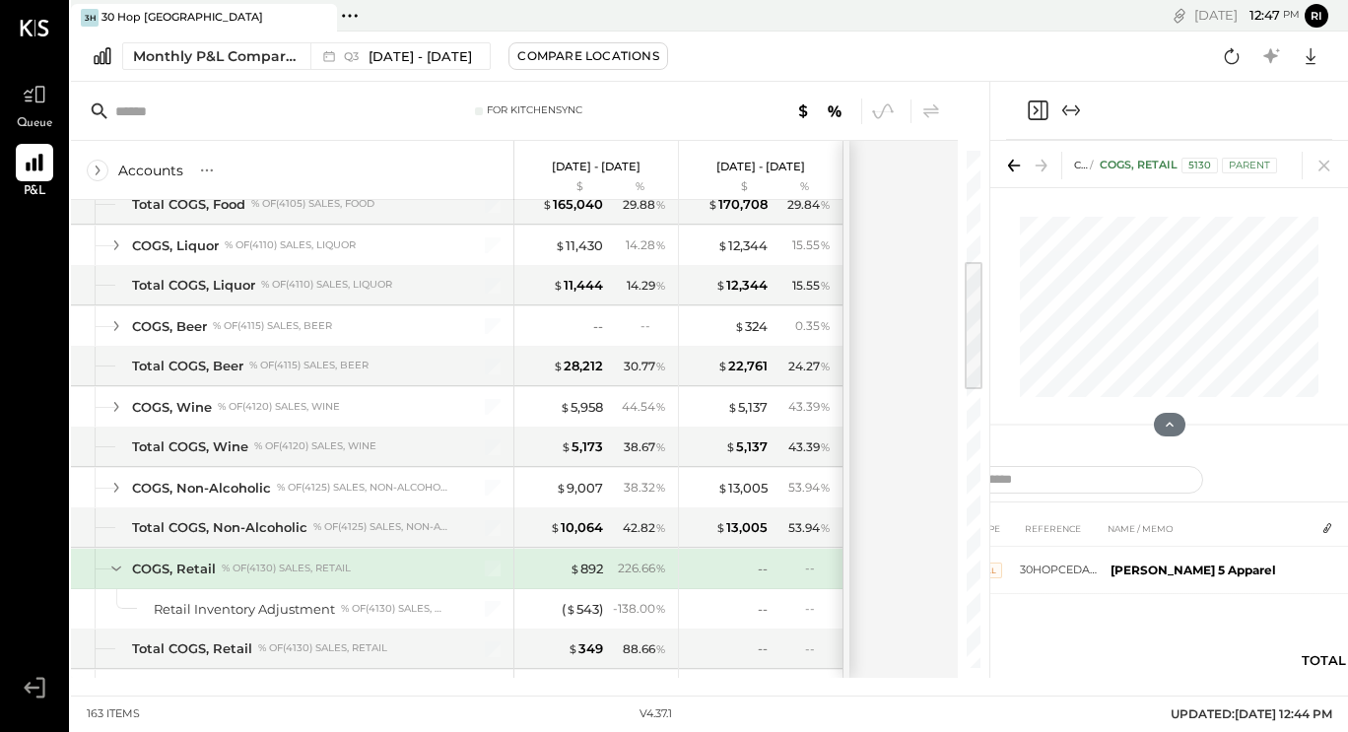
click at [120, 569] on icon at bounding box center [116, 569] width 22 height 22
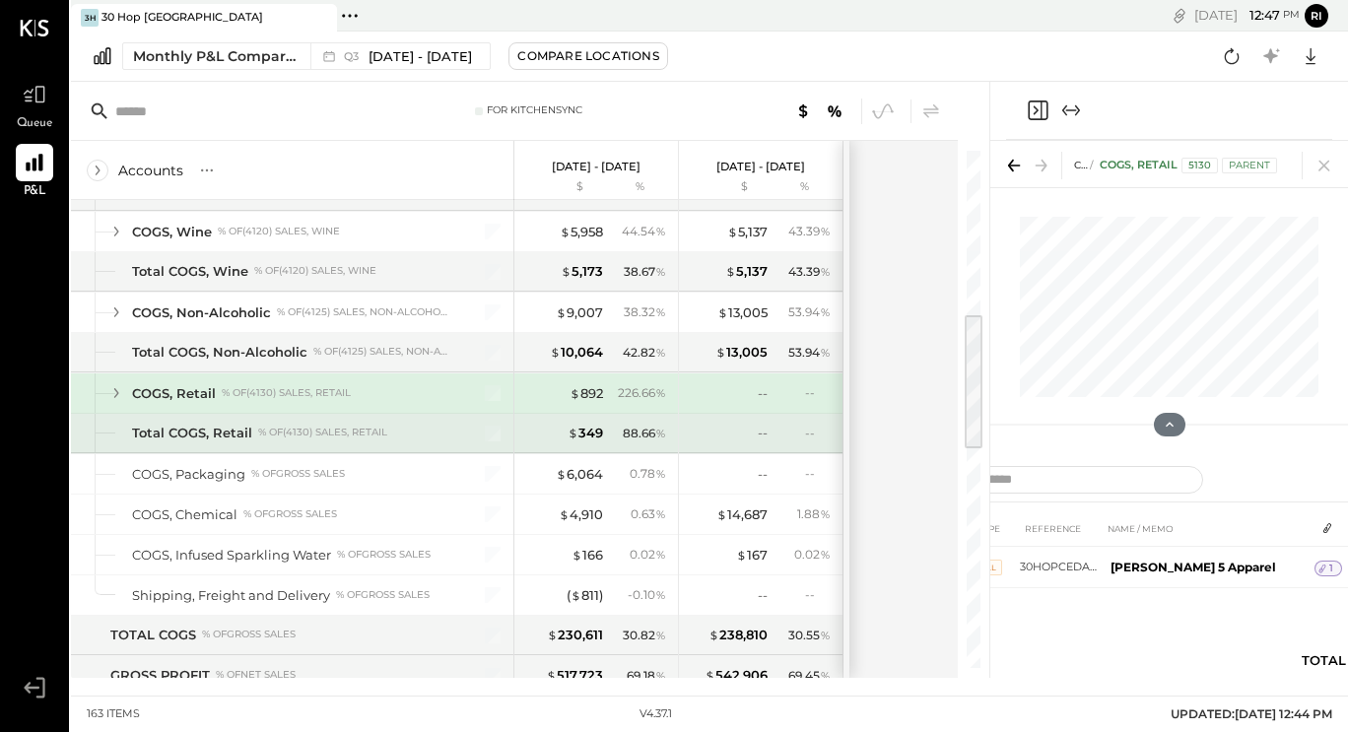
scroll to position [590, 0]
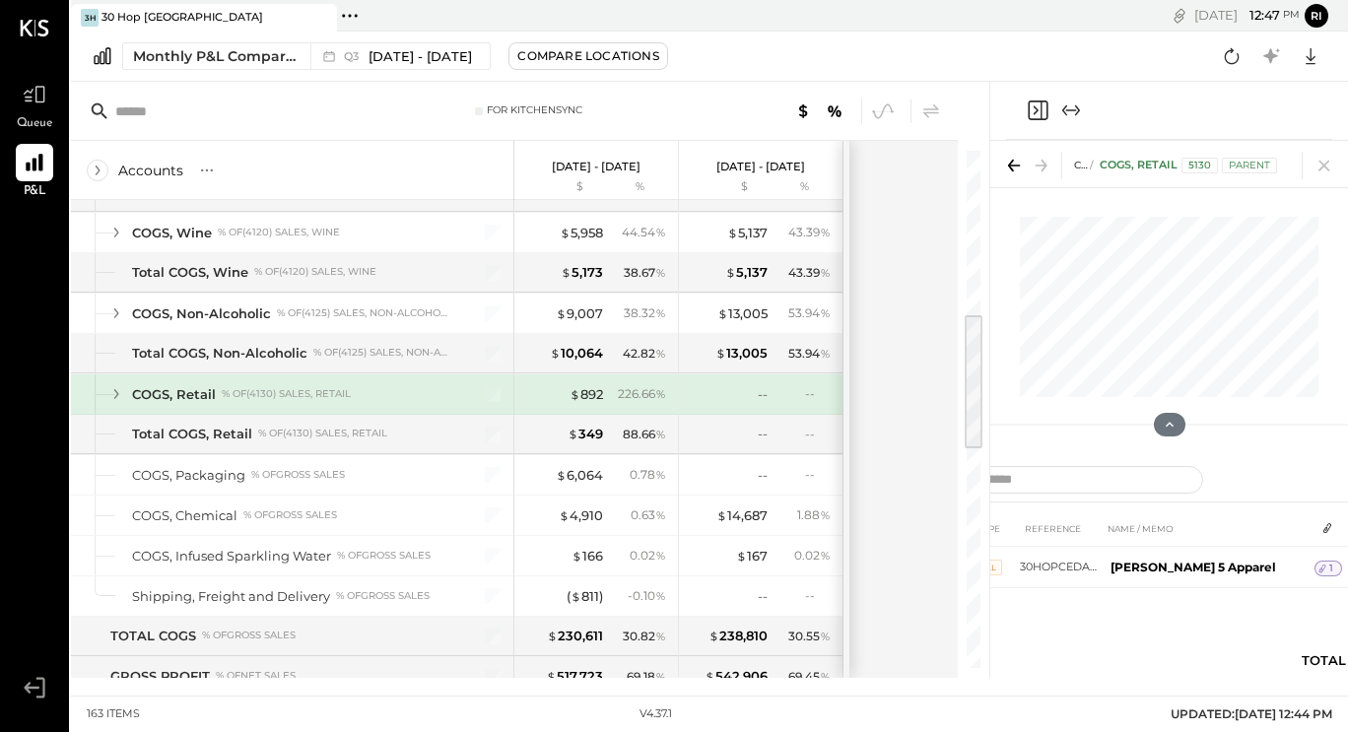
click at [357, 113] on input "text" at bounding box center [258, 111] width 286 height 35
click at [1315, 161] on icon at bounding box center [1324, 166] width 28 height 28
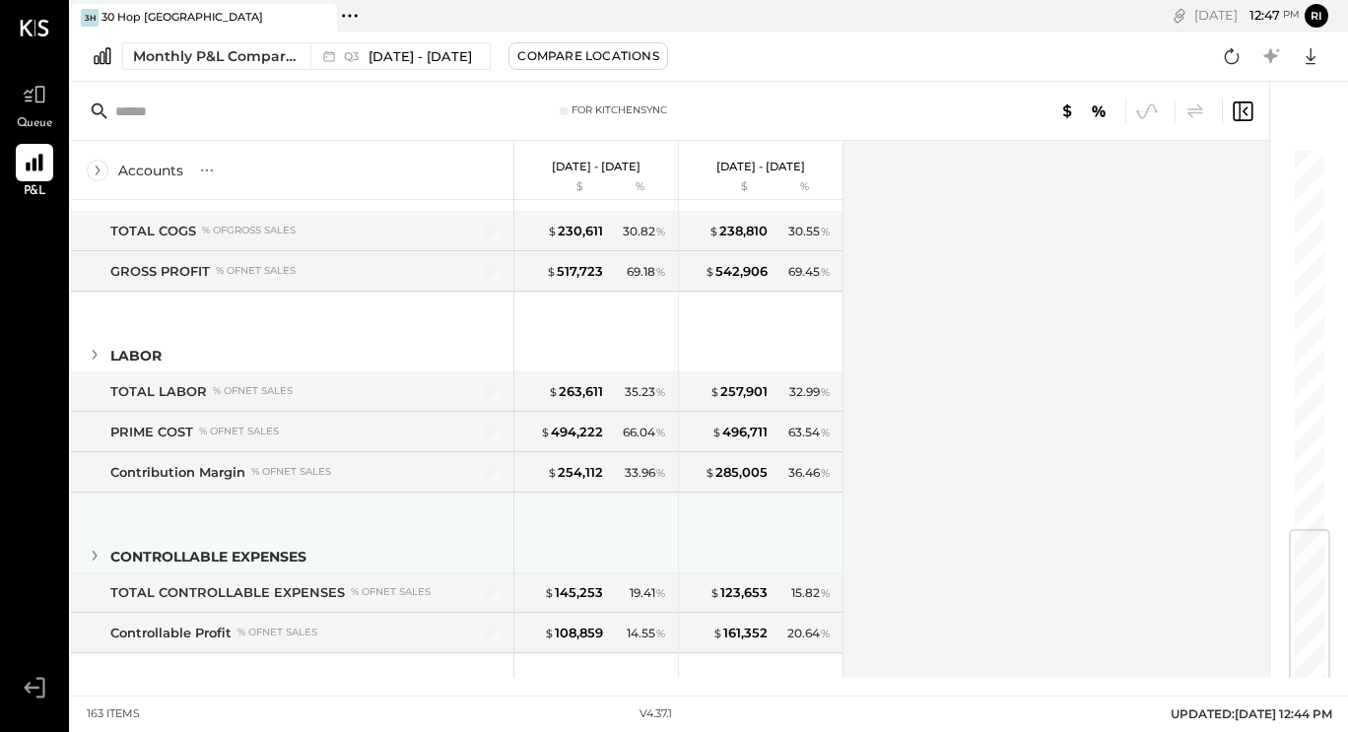
scroll to position [1005, 0]
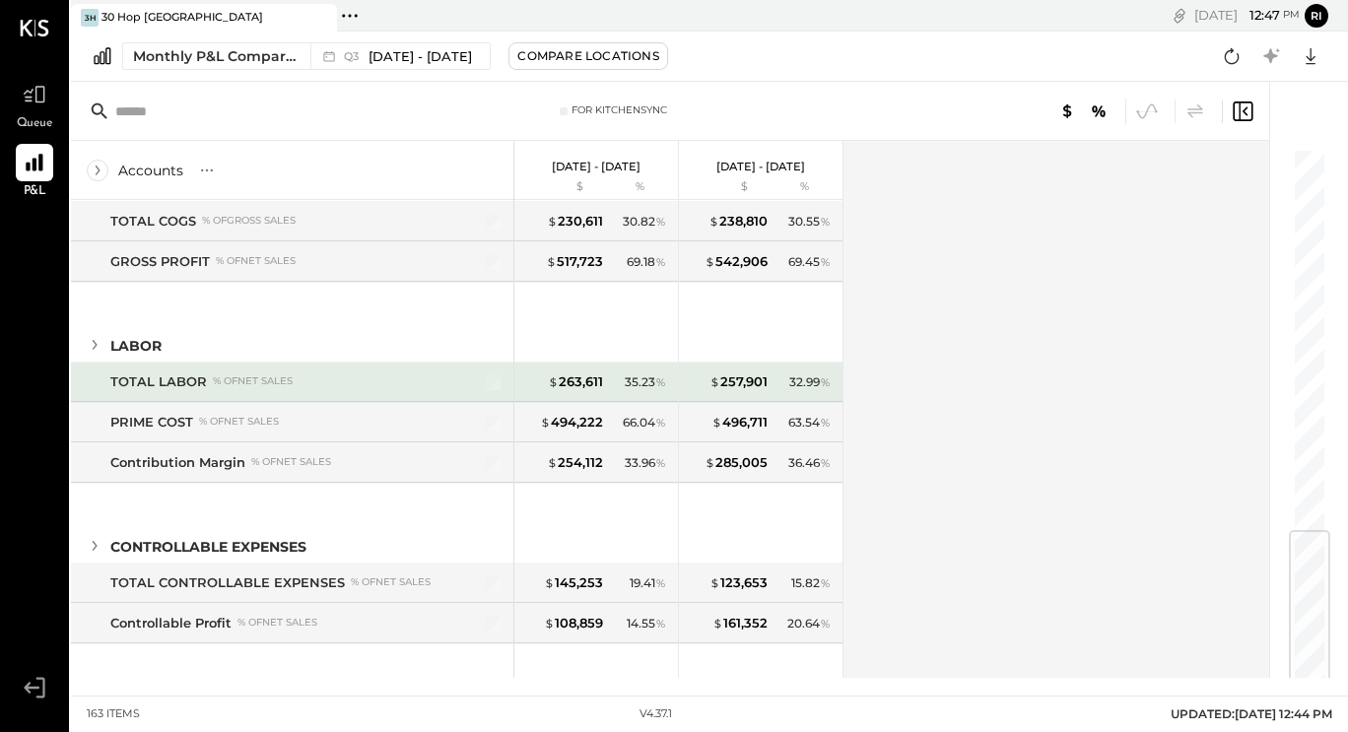
click at [382, 384] on div "TOTAL LABOR % of NET SALES" at bounding box center [278, 381] width 337 height 19
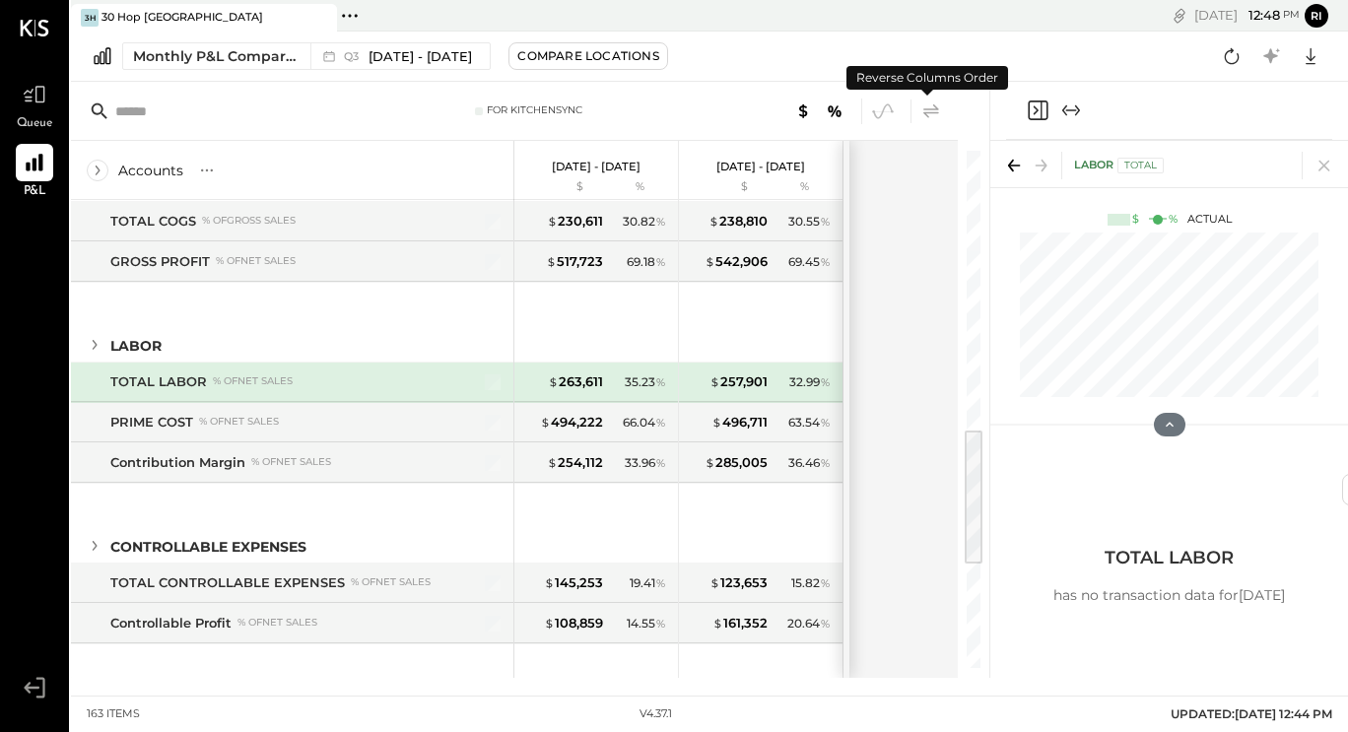
click at [923, 114] on icon at bounding box center [931, 112] width 24 height 24
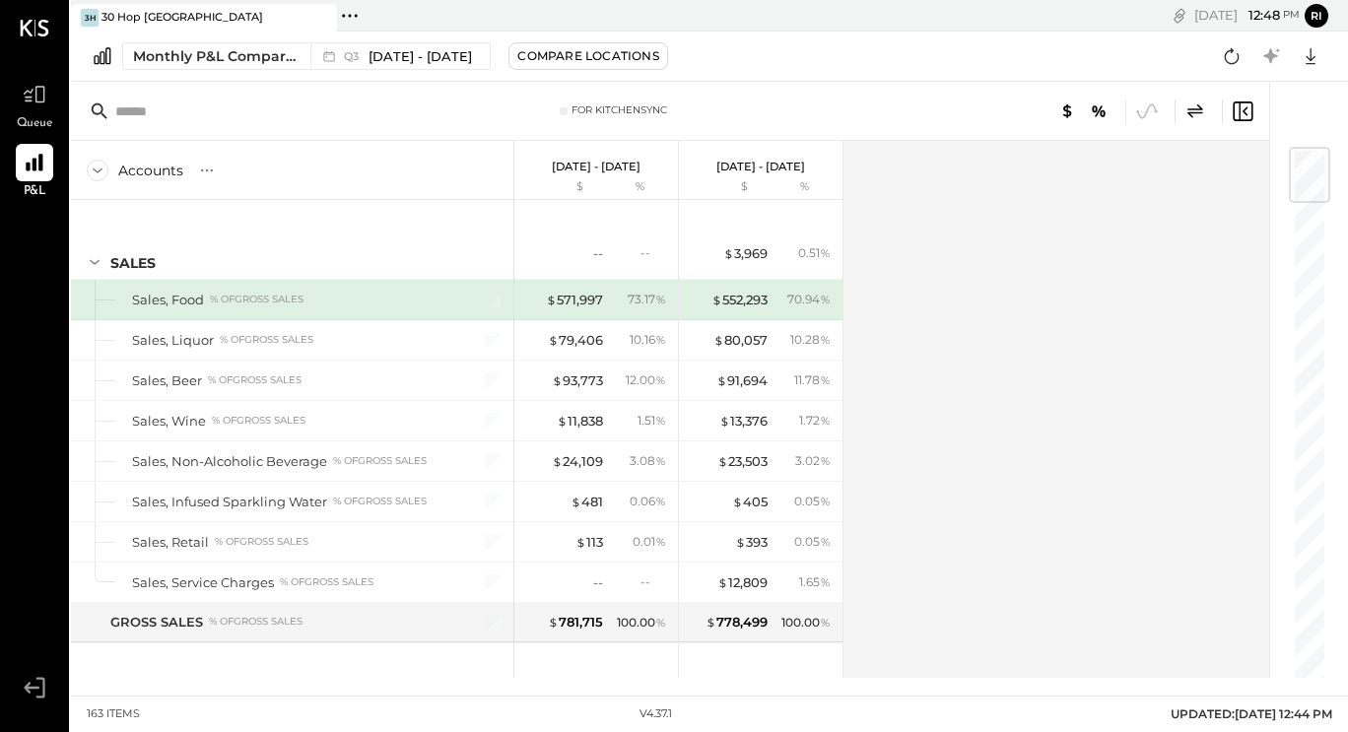
click at [97, 169] on icon at bounding box center [98, 171] width 22 height 22
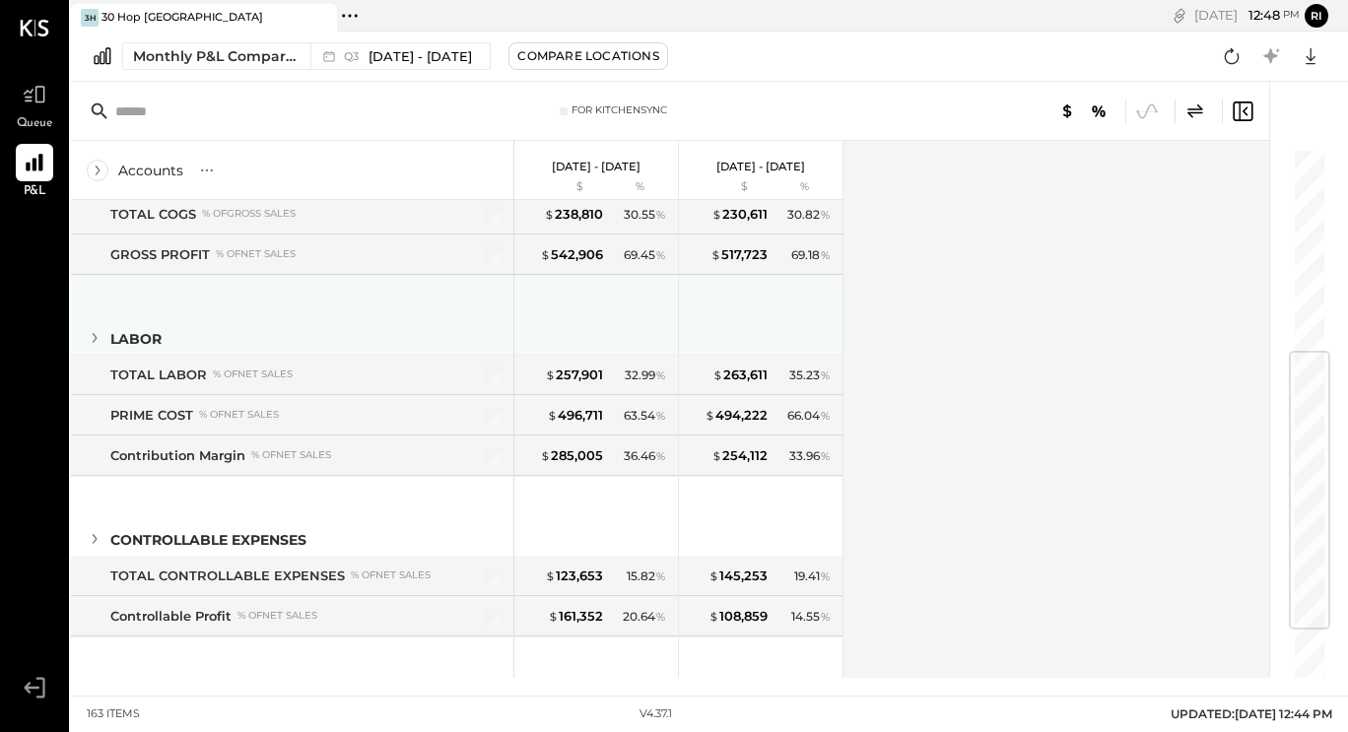
scroll to position [349, 0]
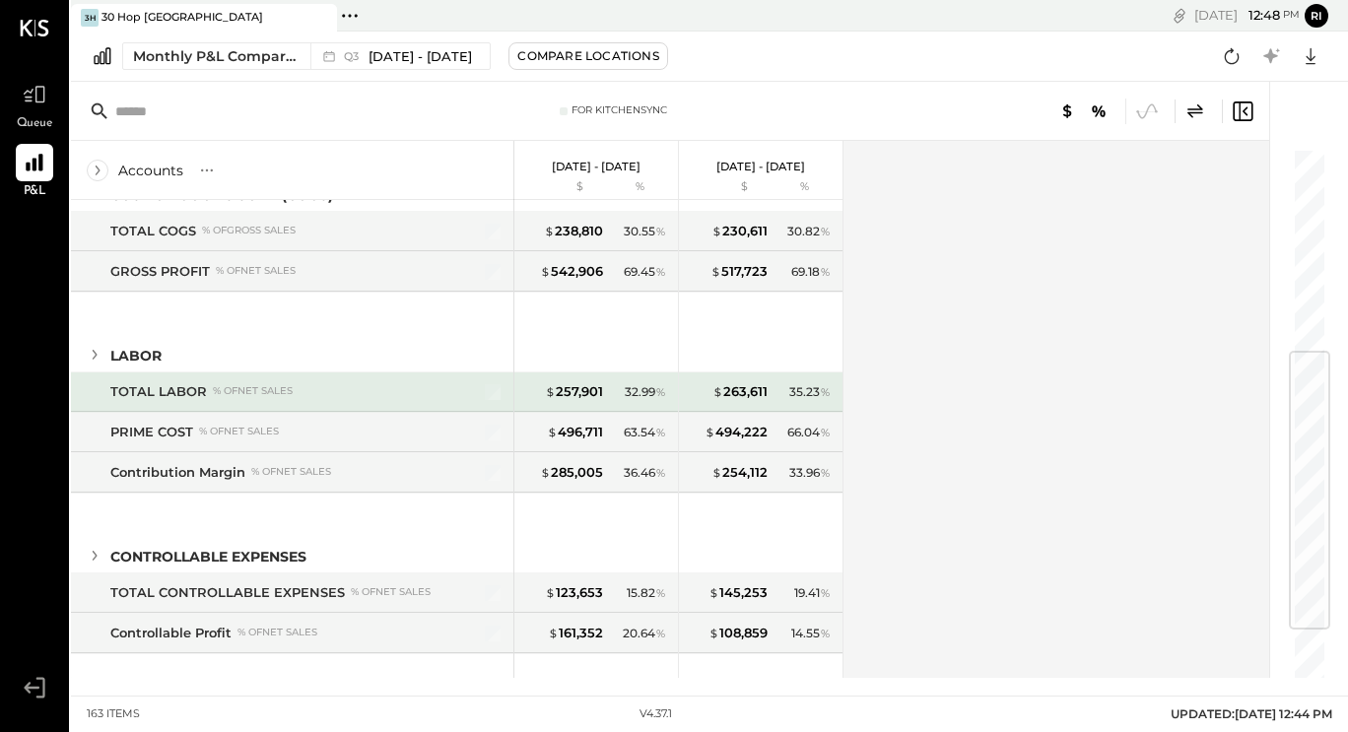
click at [424, 396] on div "TOTAL LABOR % of NET SALES" at bounding box center [278, 391] width 337 height 19
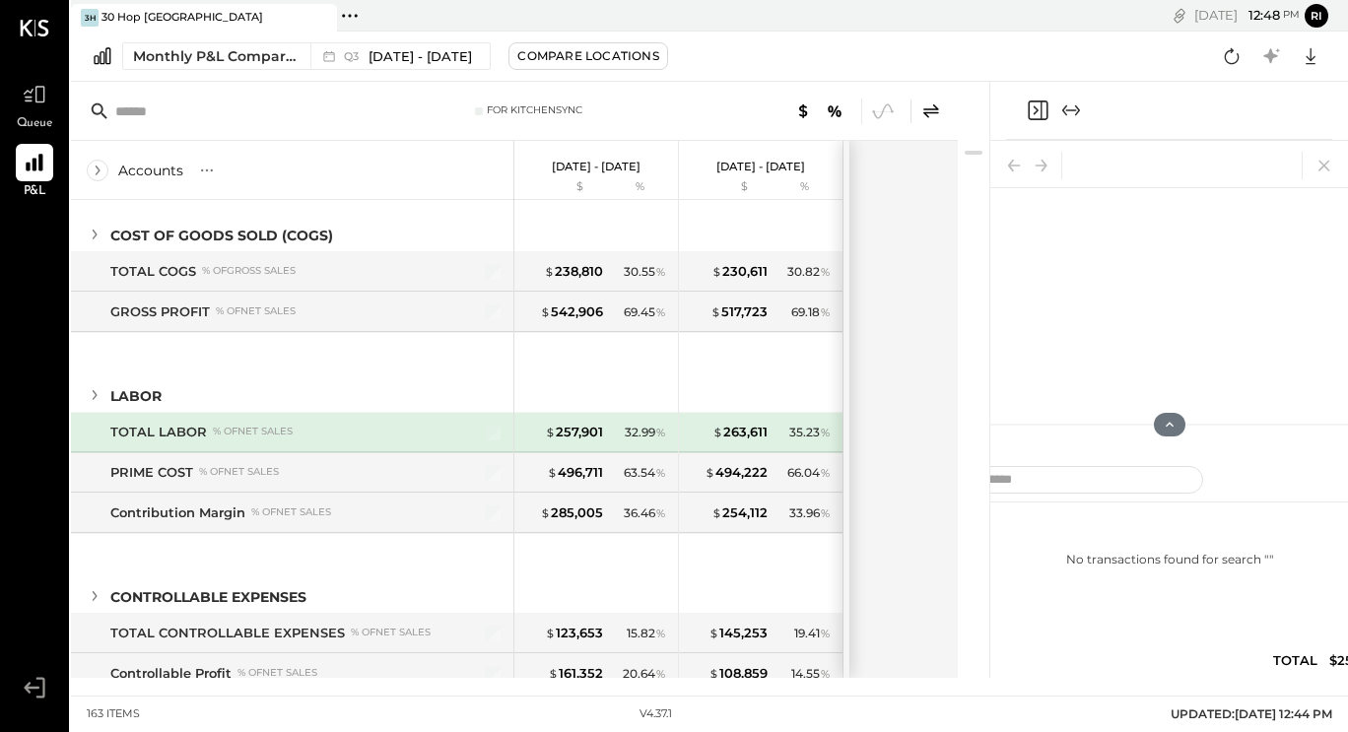
scroll to position [389, 0]
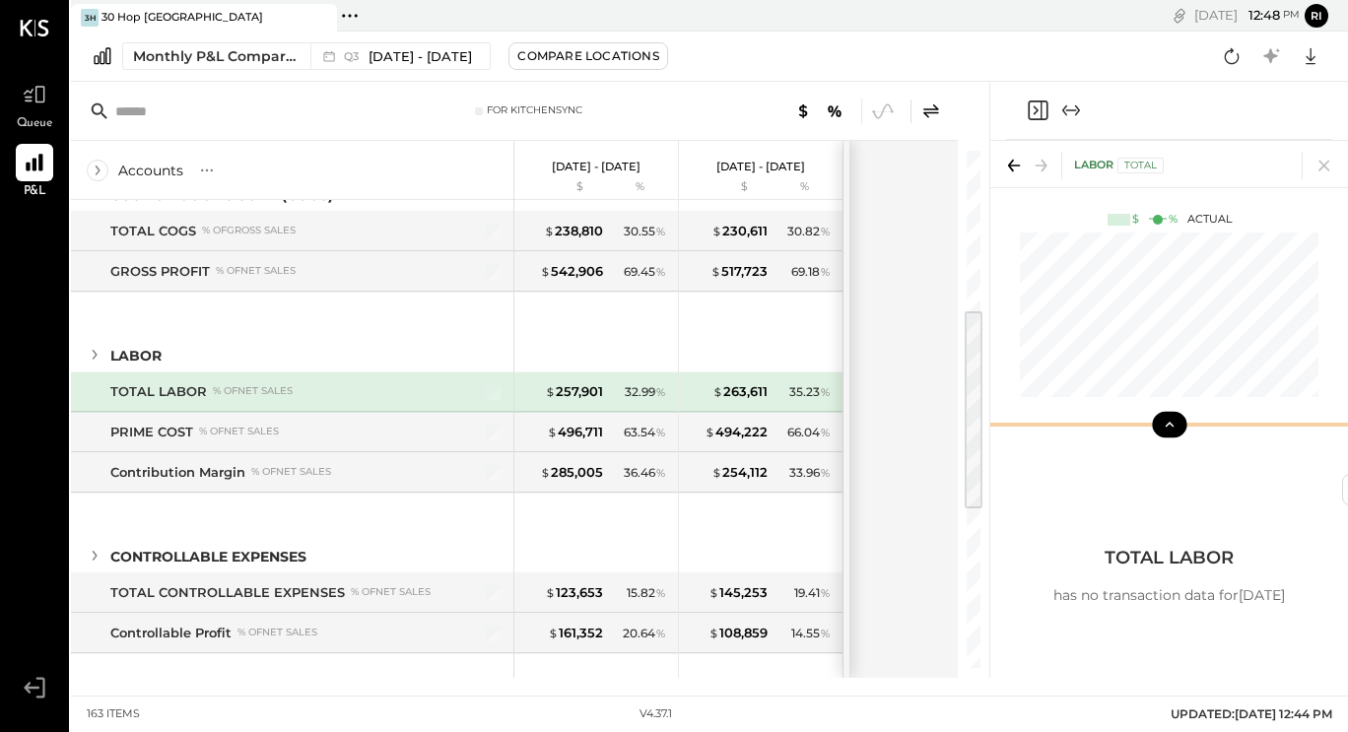
click at [1165, 421] on icon at bounding box center [1170, 425] width 18 height 18
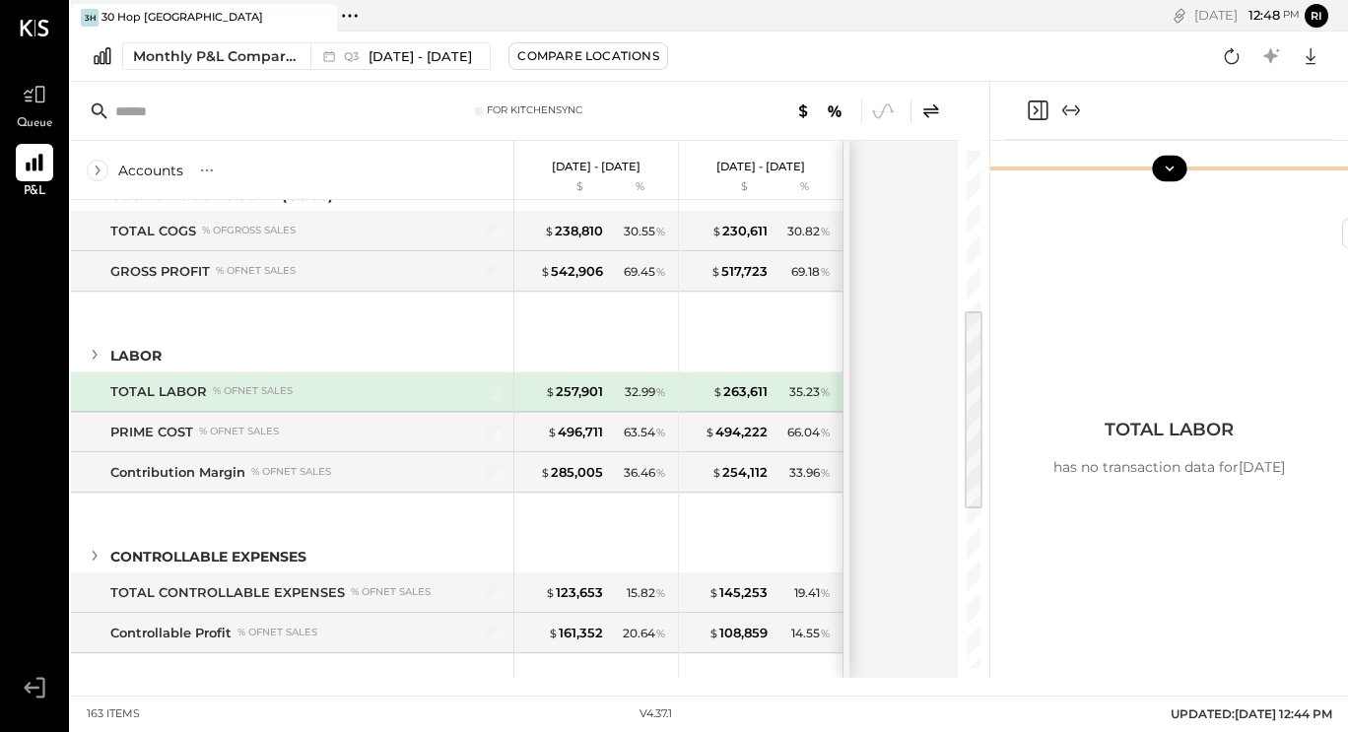
click at [1178, 166] on button at bounding box center [1169, 169] width 34 height 26
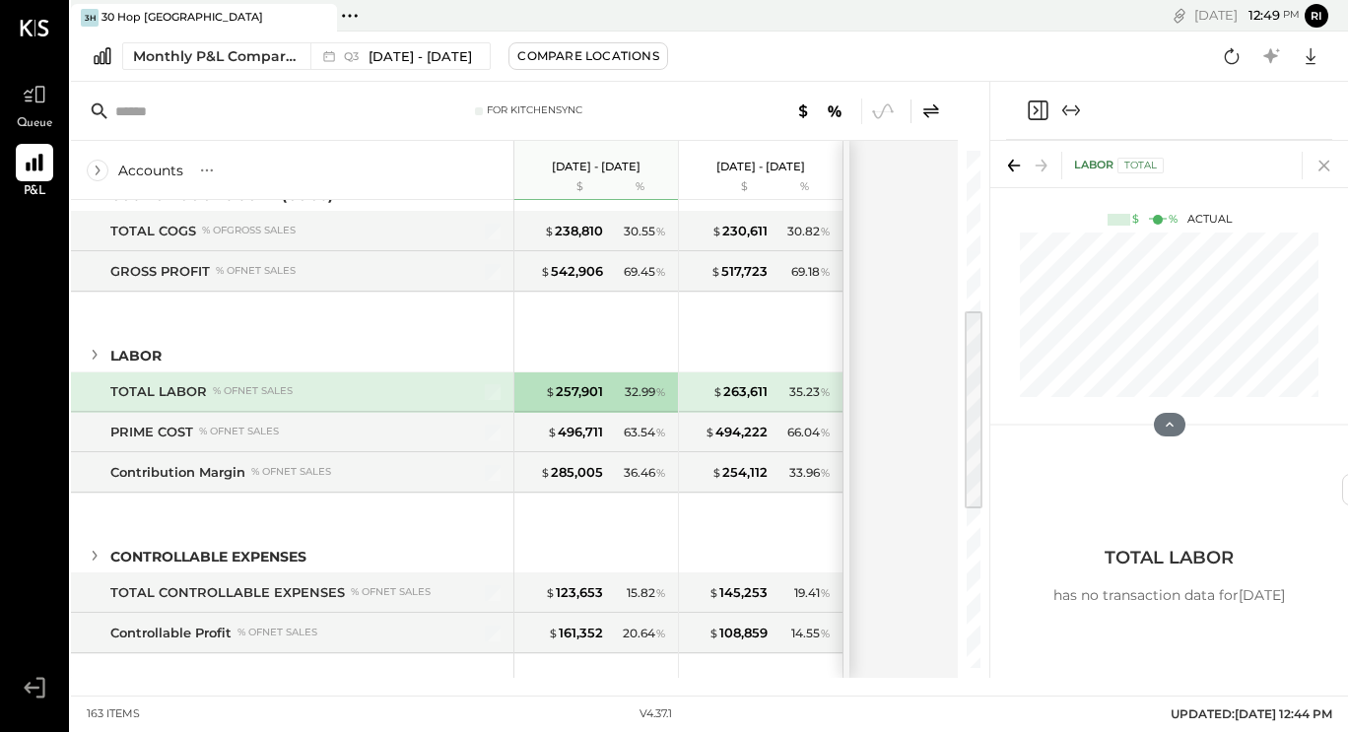
click at [1322, 163] on icon at bounding box center [1324, 166] width 28 height 28
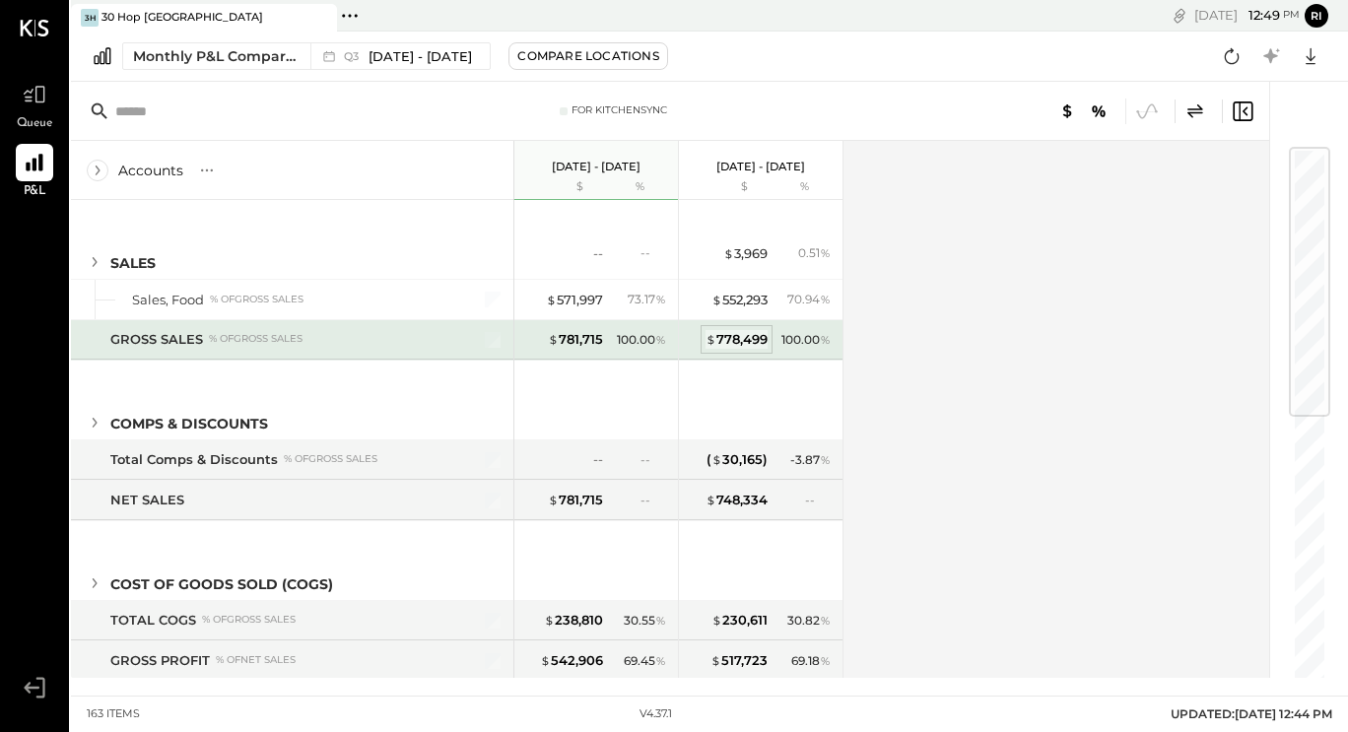
click at [719, 342] on div "$ 778,499" at bounding box center [736, 339] width 62 height 19
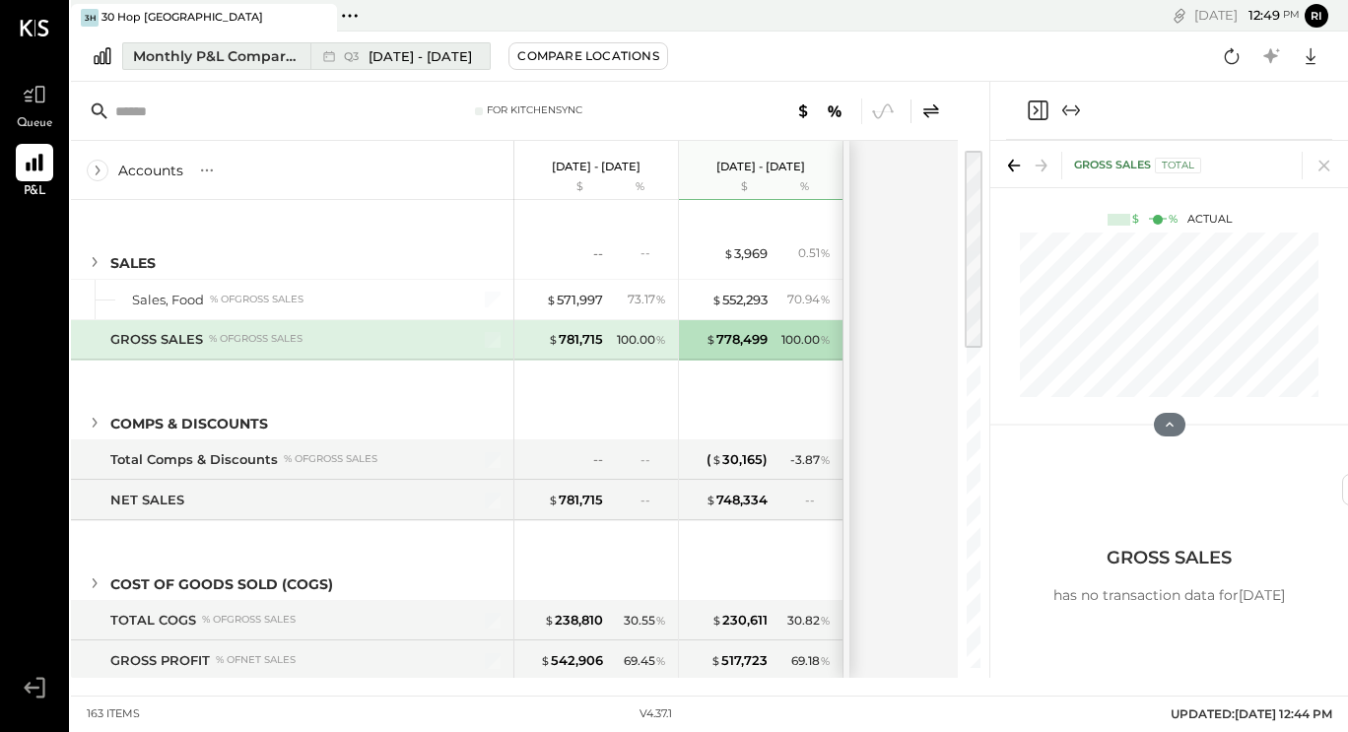
click at [225, 54] on div "Monthly P&L Comparison" at bounding box center [216, 56] width 166 height 20
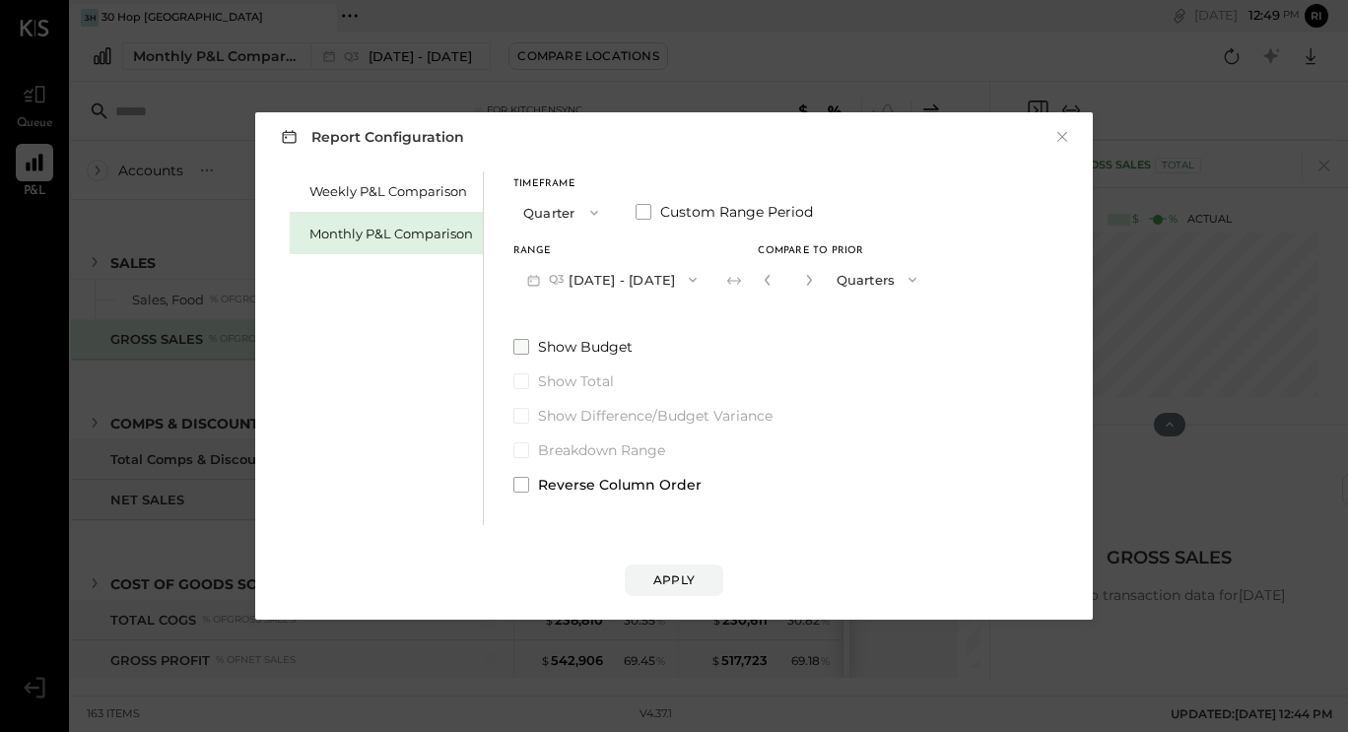
click at [517, 348] on span at bounding box center [521, 347] width 16 height 16
click at [686, 579] on div "Apply" at bounding box center [673, 579] width 41 height 17
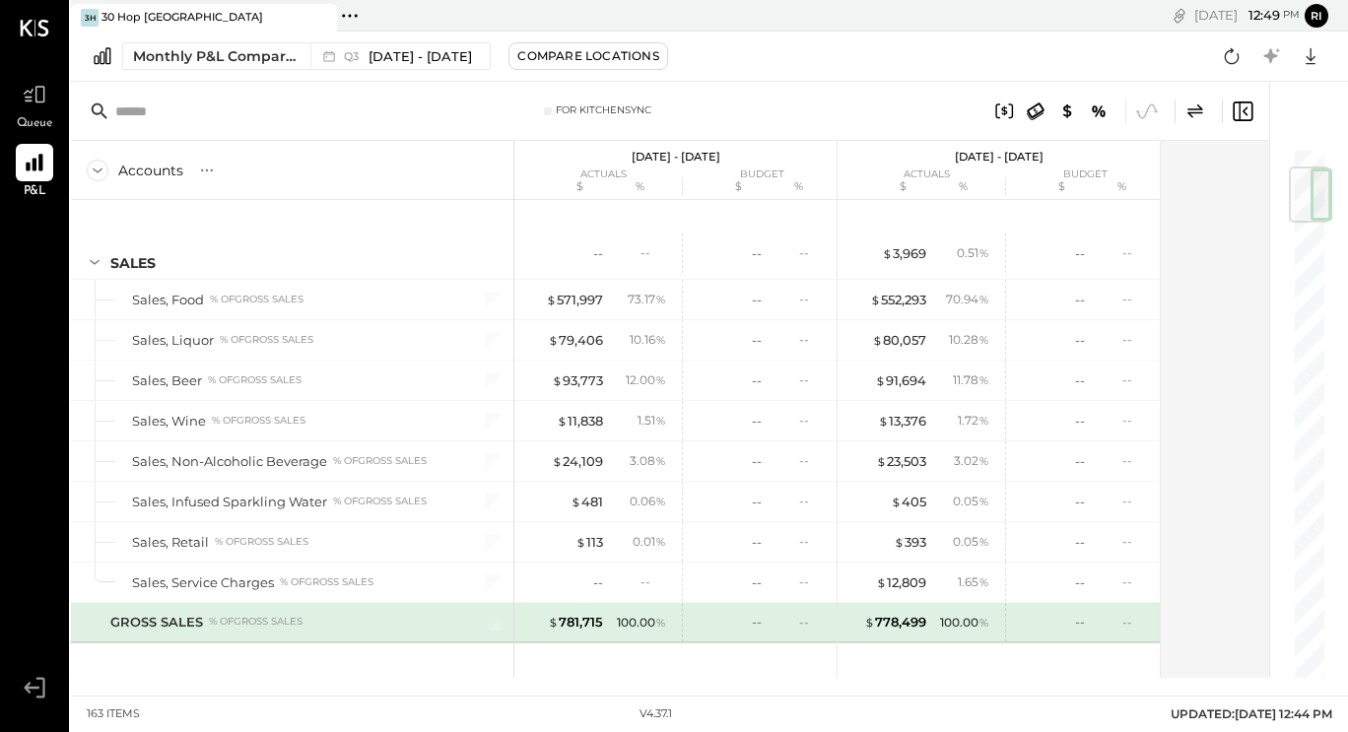
scroll to position [164, 0]
click at [296, 56] on div "Monthly P&L Comparison" at bounding box center [216, 56] width 166 height 20
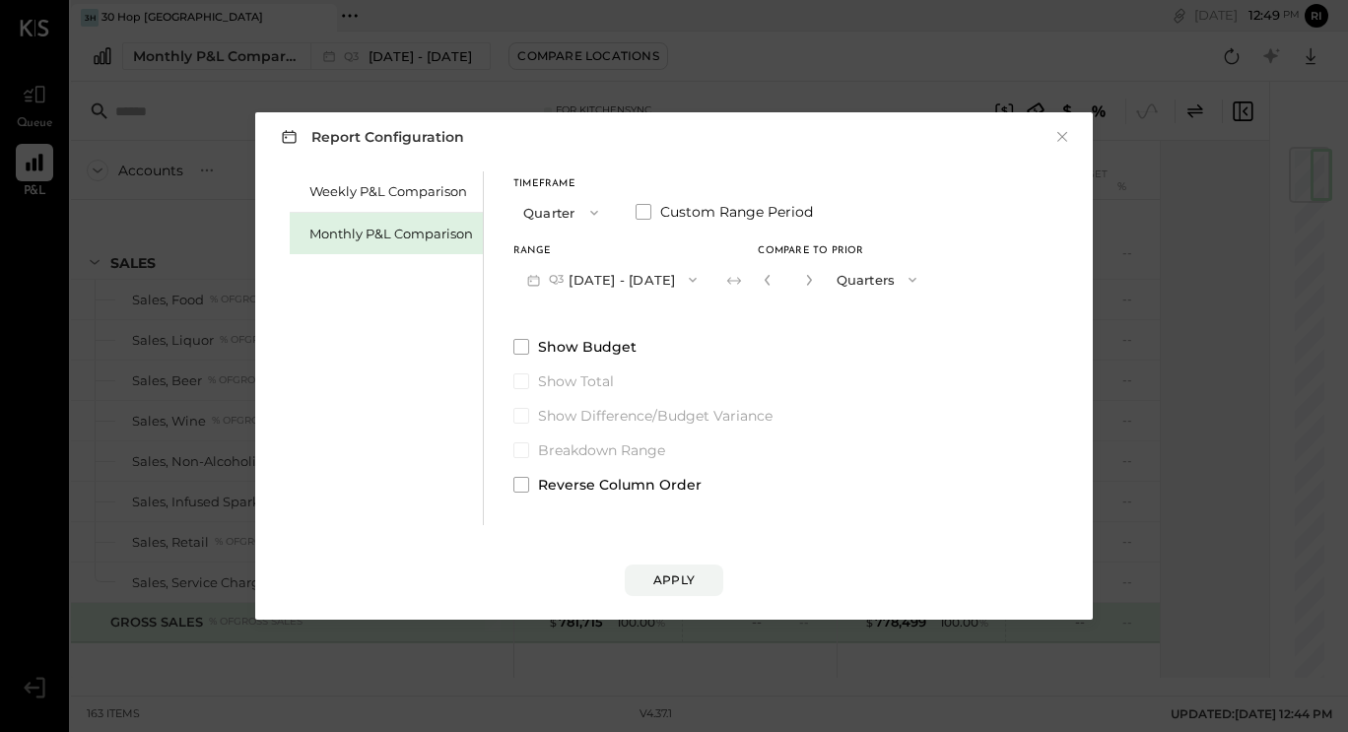
click at [511, 343] on div "Weekly P&L Comparison Monthly P&L Comparison Timeframe Quarter Custom Range Per…" at bounding box center [674, 346] width 798 height 359
click at [523, 351] on span at bounding box center [521, 347] width 16 height 16
click at [693, 585] on div "Apply" at bounding box center [673, 579] width 41 height 17
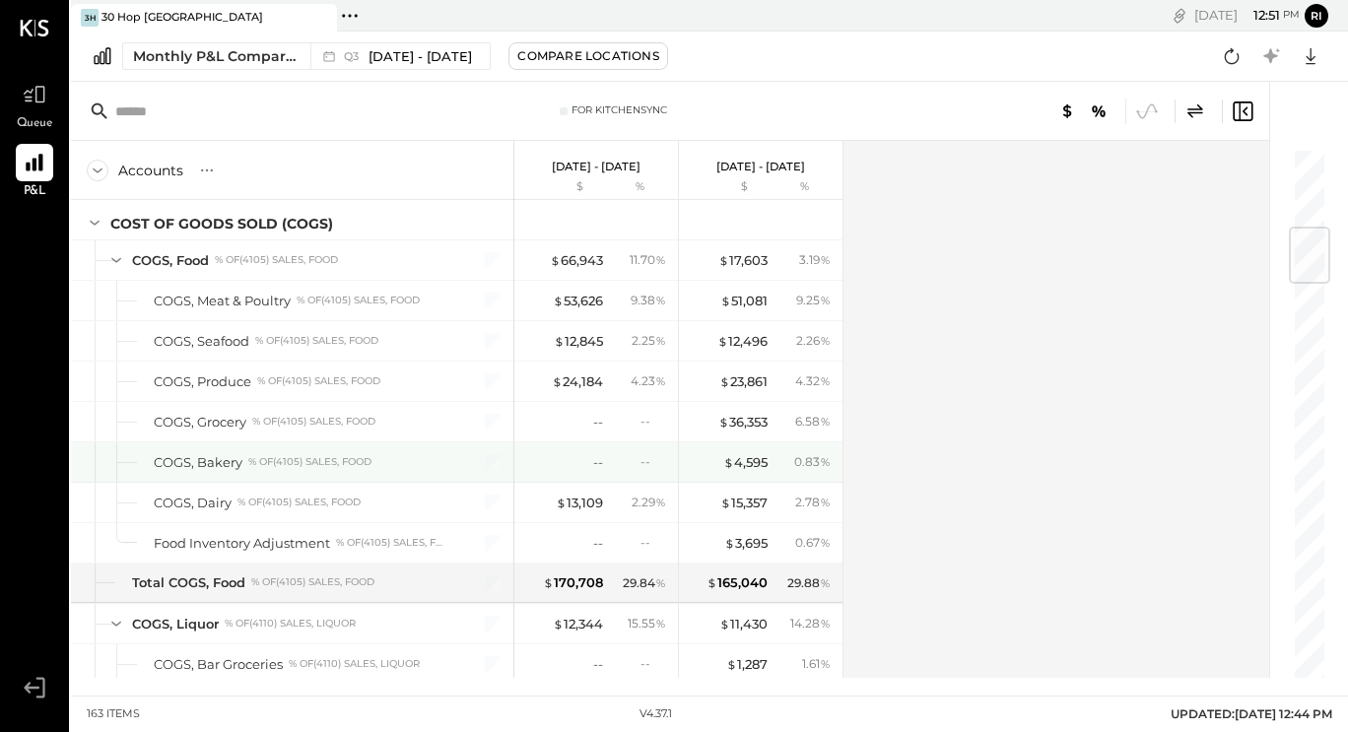
scroll to position [674, 0]
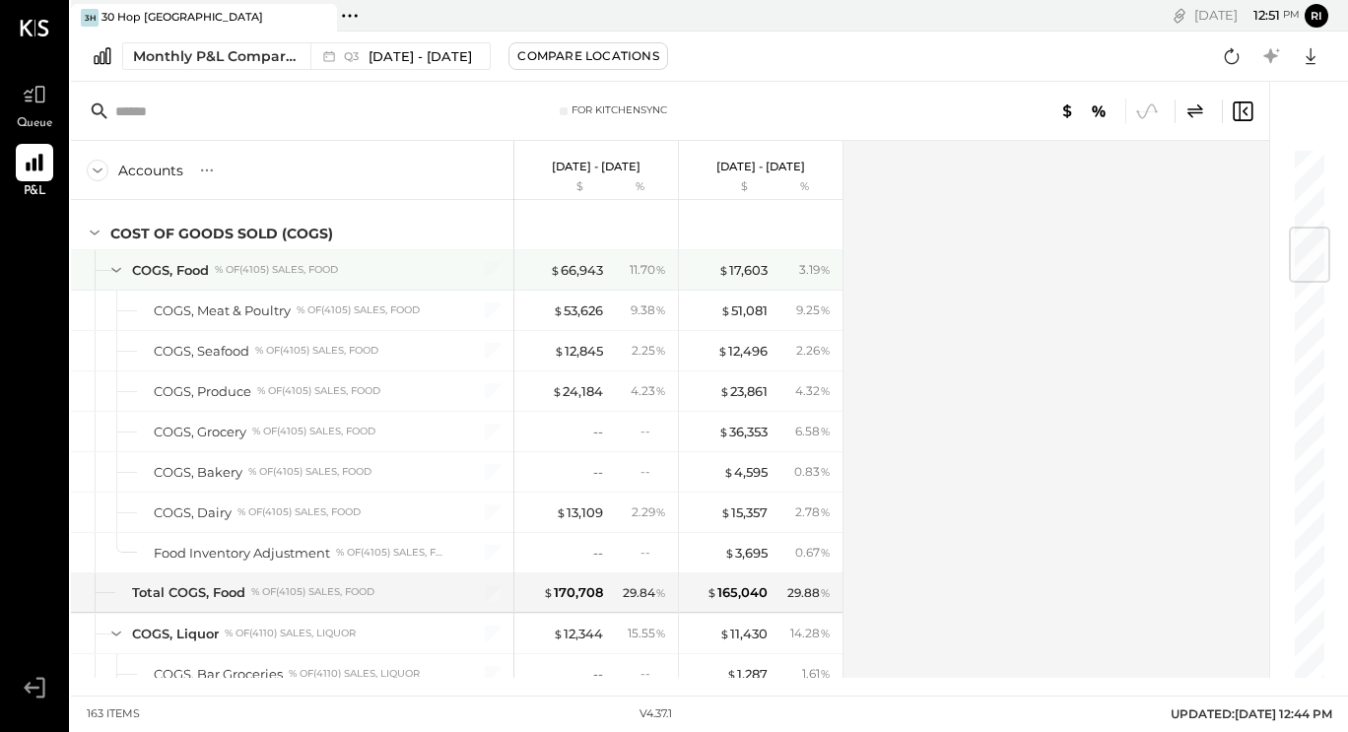
click at [112, 265] on icon at bounding box center [116, 270] width 22 height 22
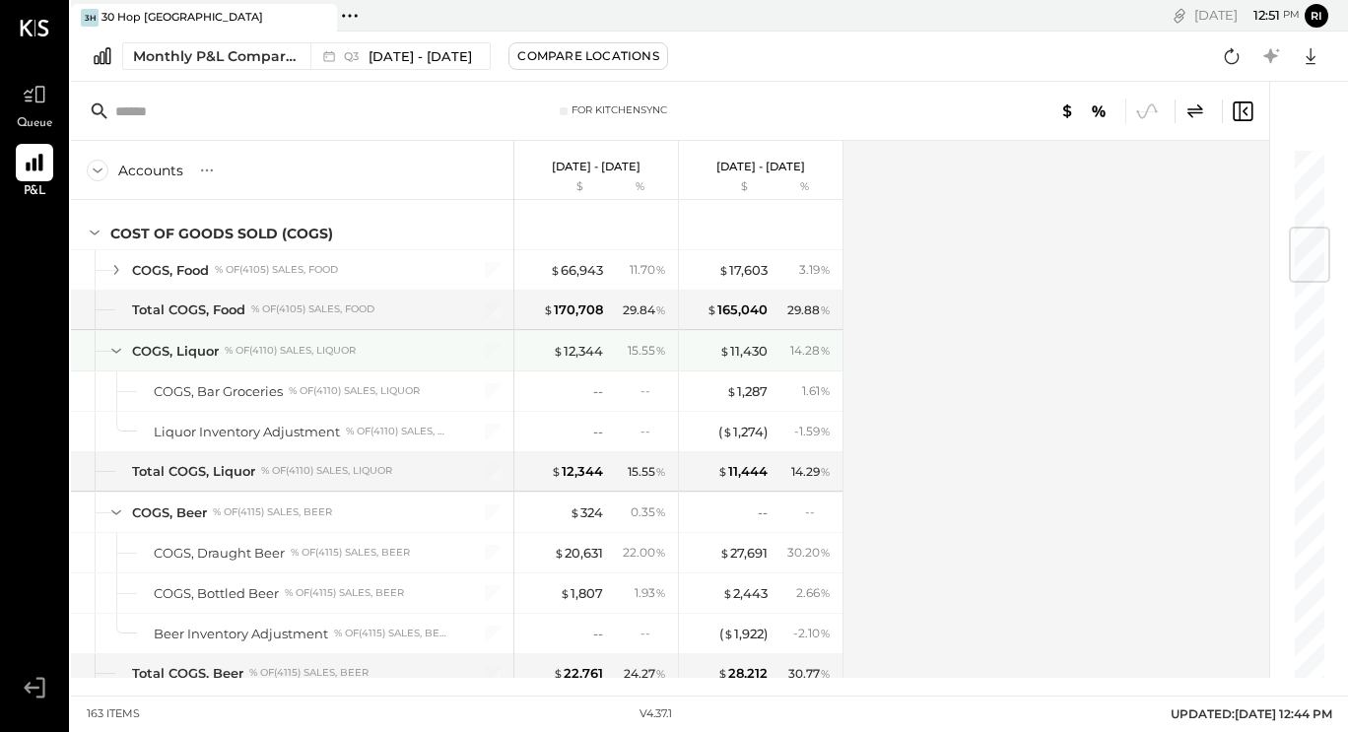
click at [116, 351] on icon at bounding box center [116, 351] width 22 height 22
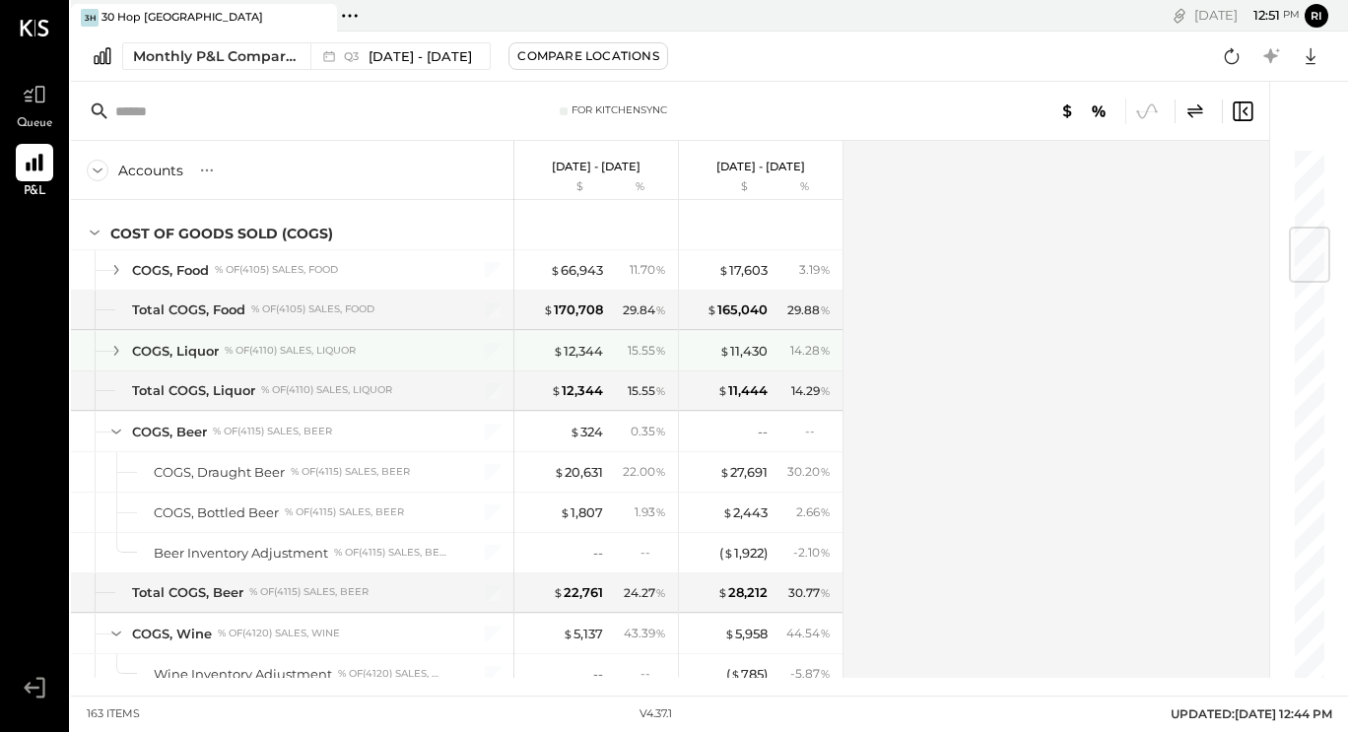
click at [808, 360] on div "$ 11,430 14.28 %" at bounding box center [763, 350] width 148 height 39
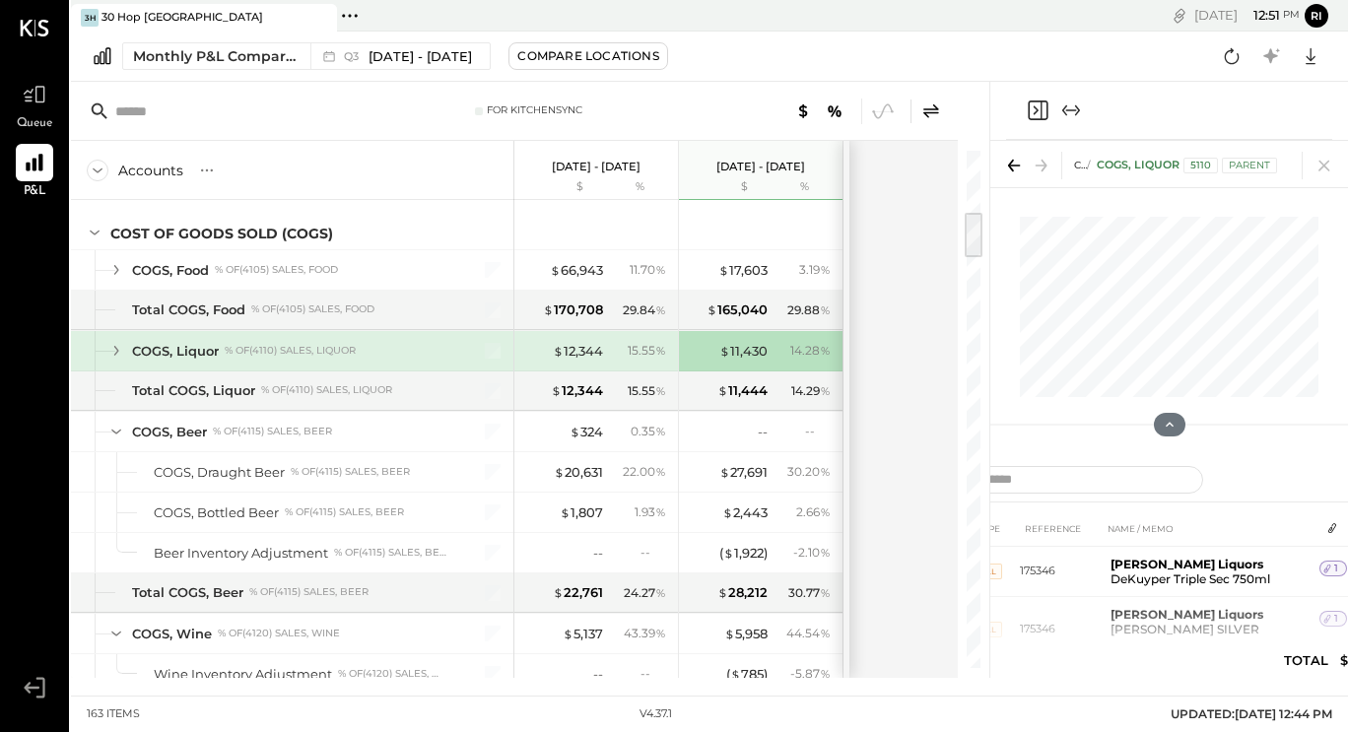
click at [411, 354] on div "COGS, Liquor % of (4110) Sales, Liquor" at bounding box center [289, 351] width 315 height 19
click at [111, 350] on icon at bounding box center [116, 351] width 22 height 22
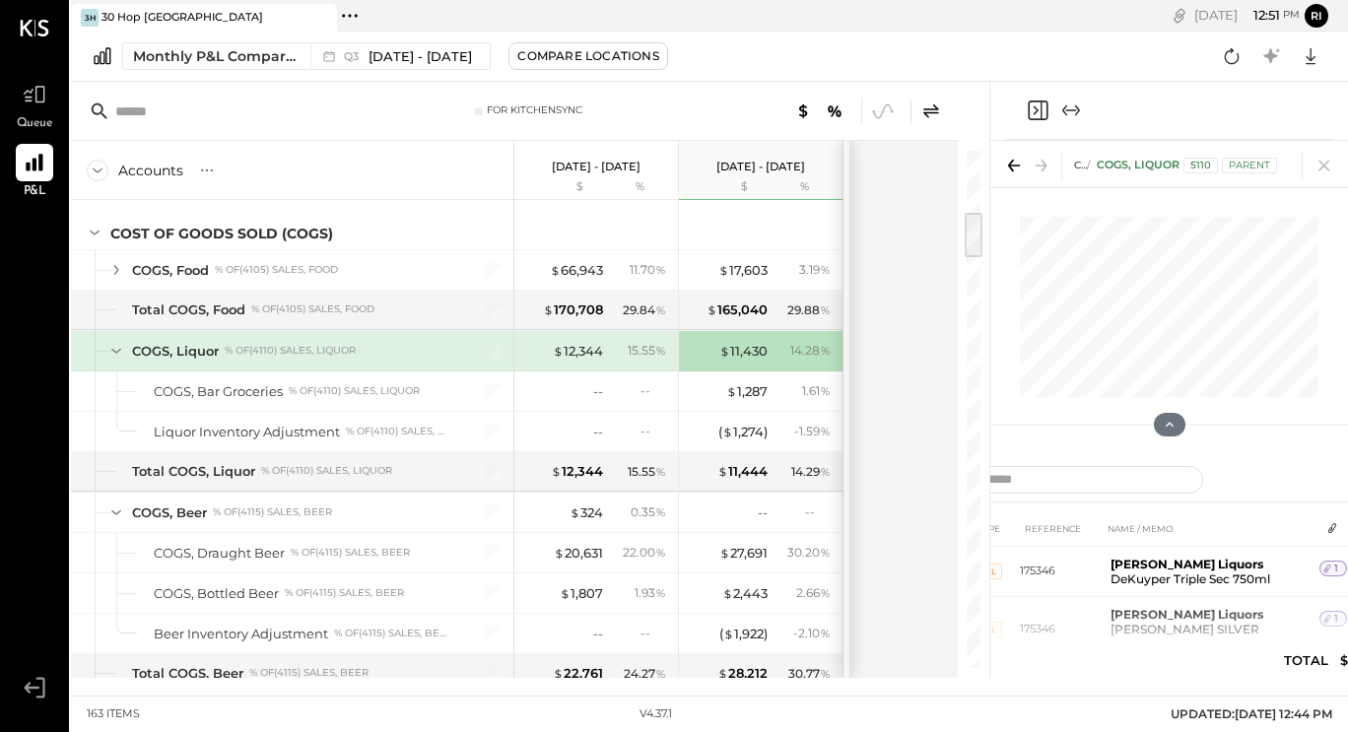
click at [112, 350] on icon at bounding box center [116, 351] width 10 height 5
